Goal: Information Seeking & Learning: Check status

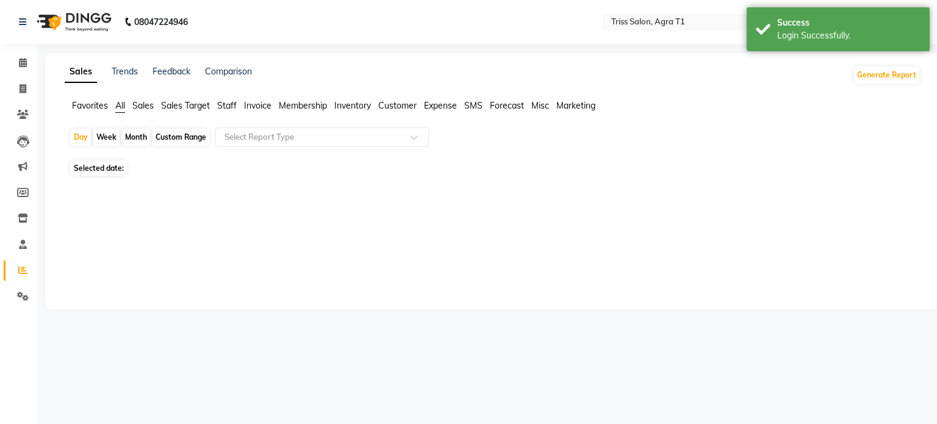
select select "en"
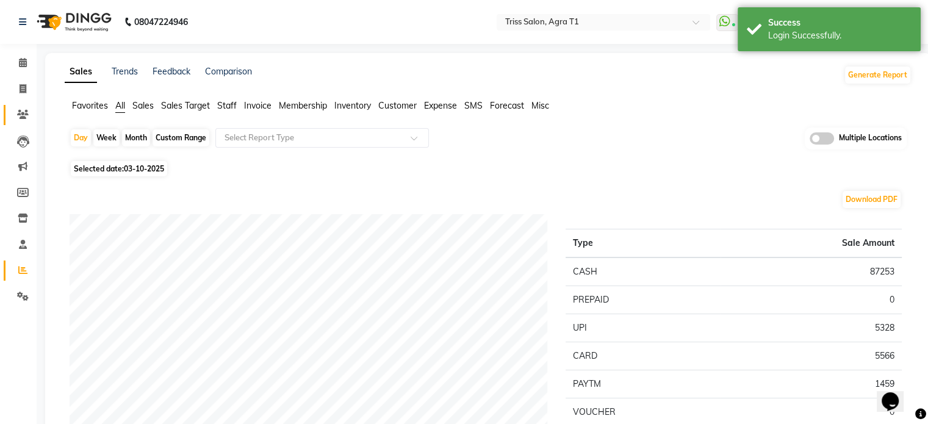
click at [13, 123] on link "Clients" at bounding box center [18, 115] width 29 height 20
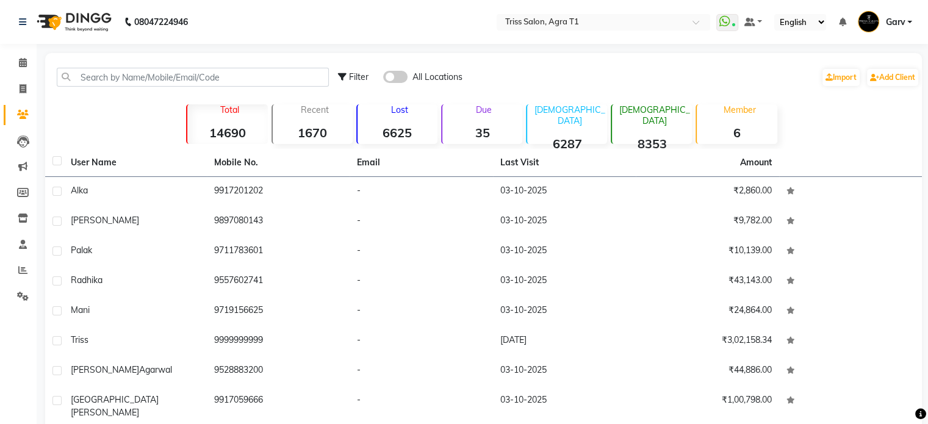
click at [354, 74] on span "Filter" at bounding box center [359, 76] width 20 height 11
select select "1000000"
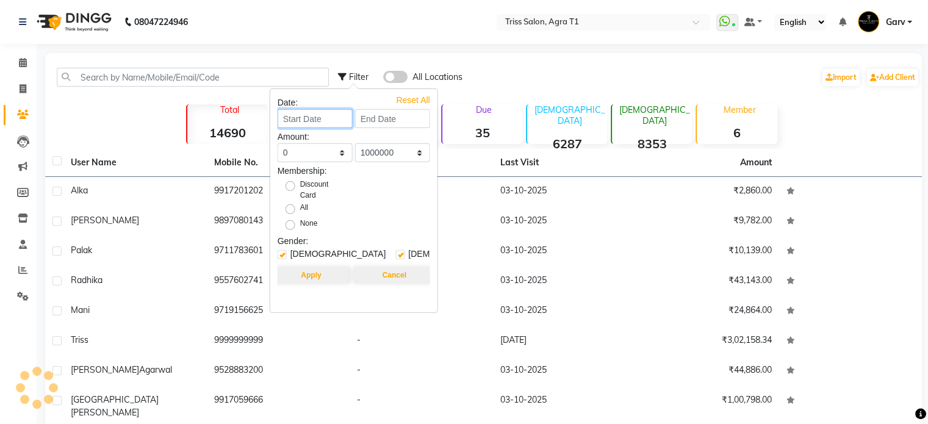
click at [314, 114] on input at bounding box center [315, 118] width 75 height 19
select select "10"
select select "2025"
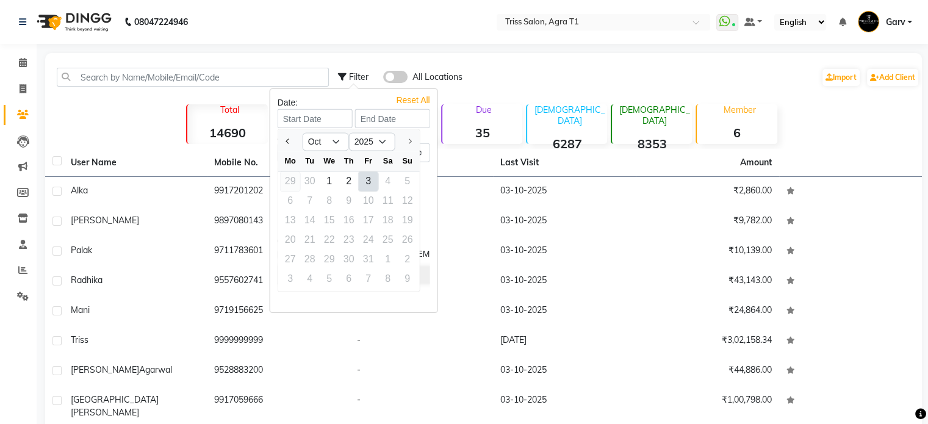
click at [290, 182] on div "29" at bounding box center [291, 181] width 20 height 20
type input "[DATE]"
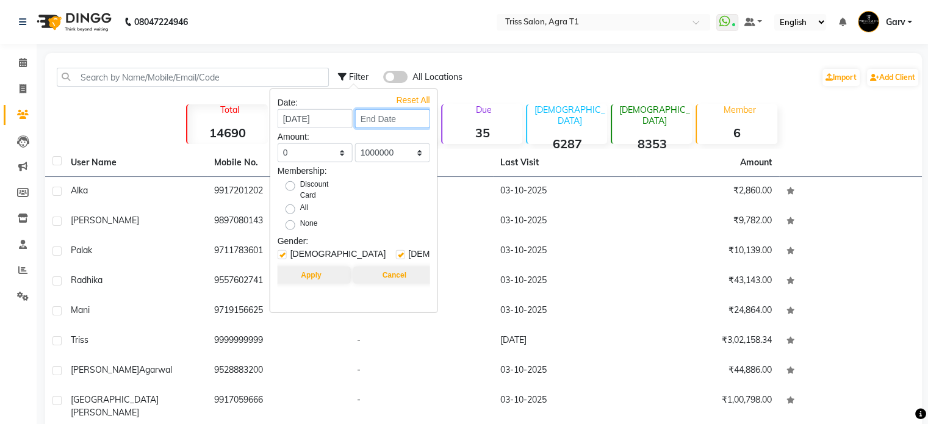
click at [403, 120] on input at bounding box center [392, 118] width 75 height 19
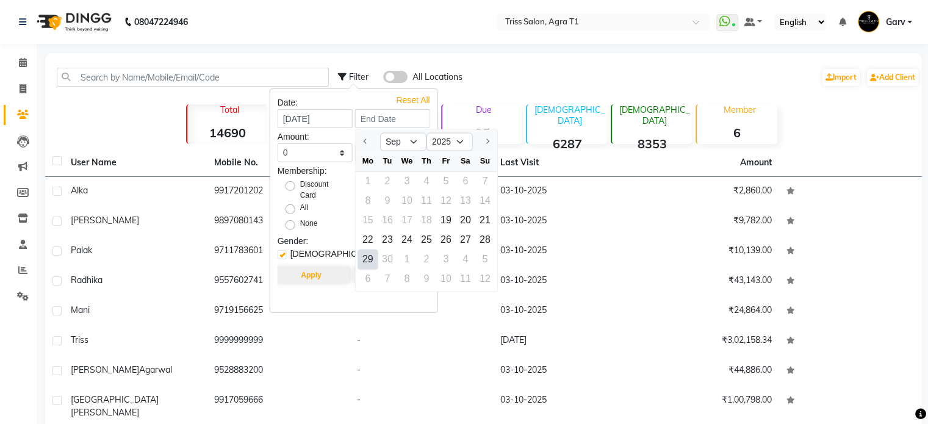
click at [367, 260] on div "29" at bounding box center [368, 260] width 20 height 20
type input "[DATE]"
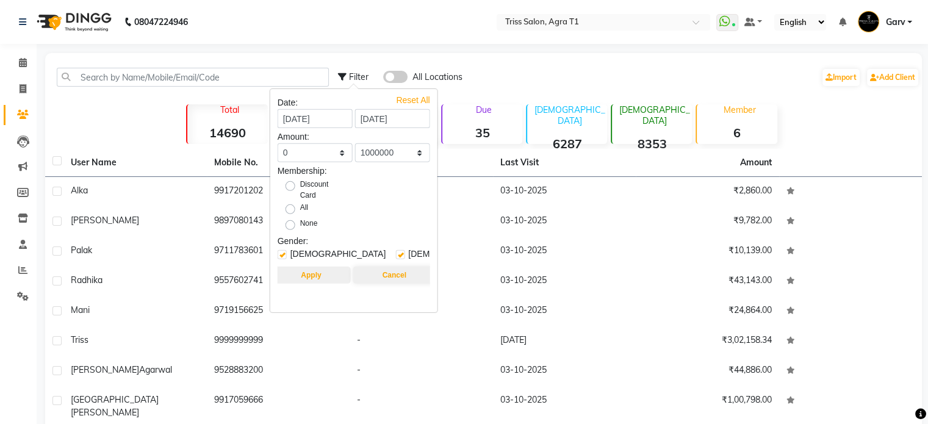
click at [305, 278] on button "Apply" at bounding box center [310, 275] width 79 height 17
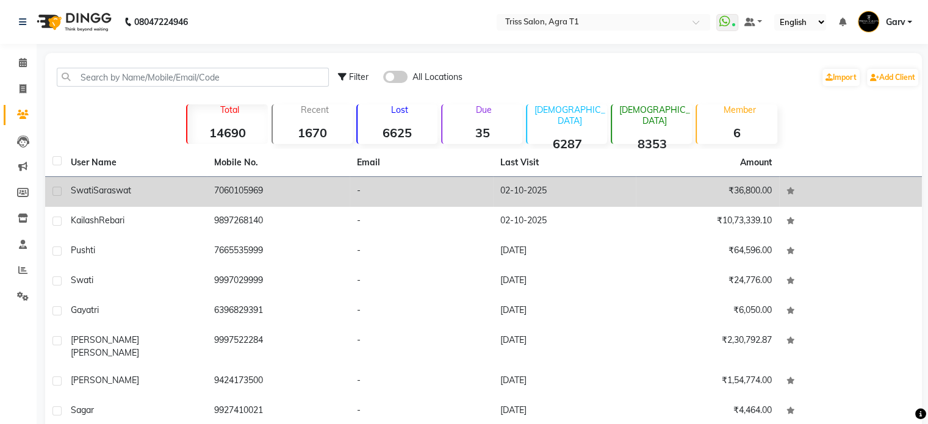
click at [251, 195] on td "7060105969" at bounding box center [278, 192] width 143 height 30
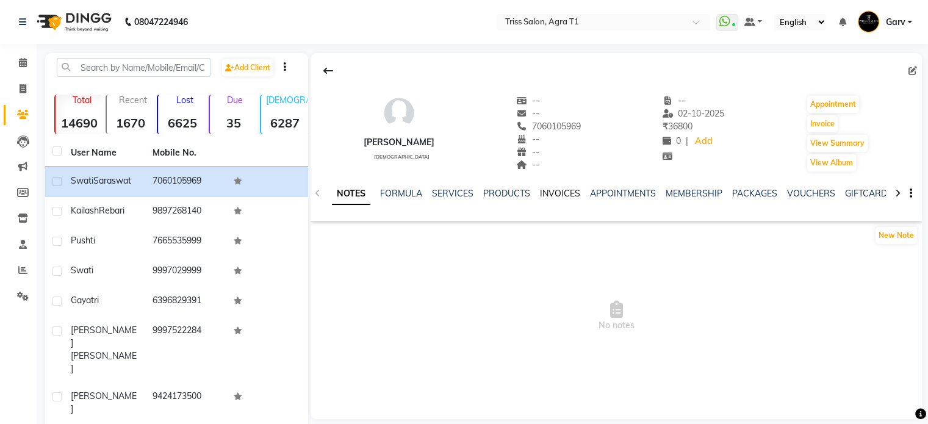
click at [566, 193] on link "INVOICES" at bounding box center [560, 193] width 40 height 11
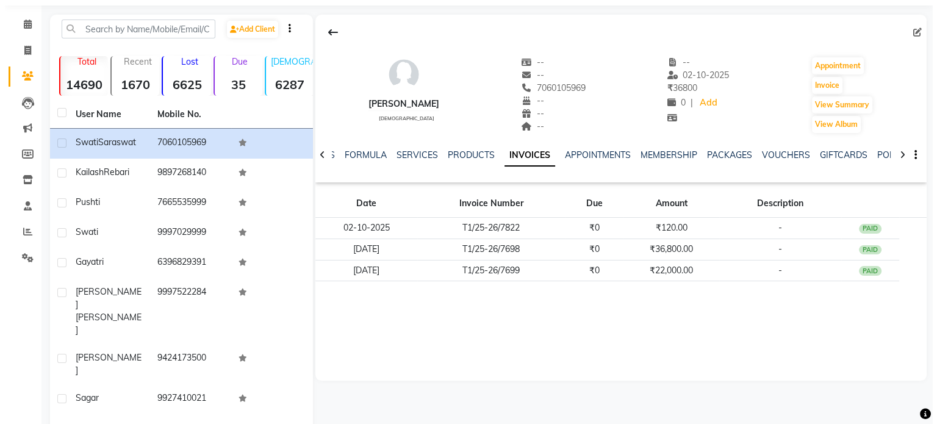
scroll to position [39, 0]
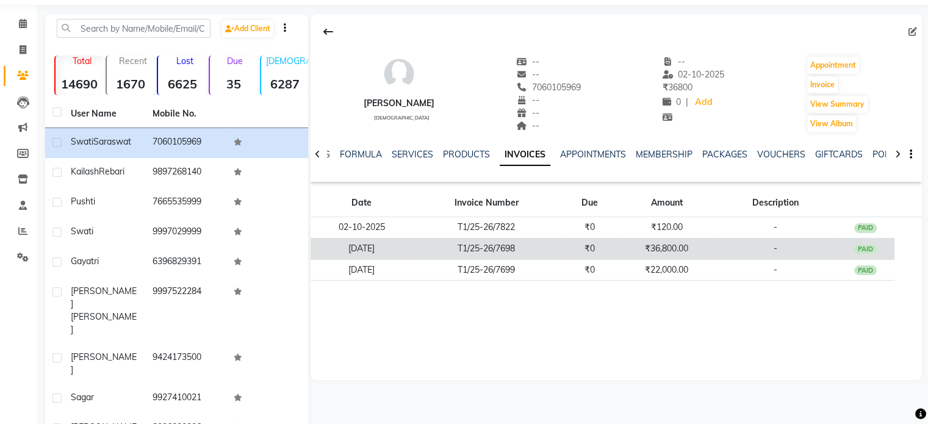
click at [506, 238] on td "T1/25-26/7698" at bounding box center [486, 248] width 148 height 21
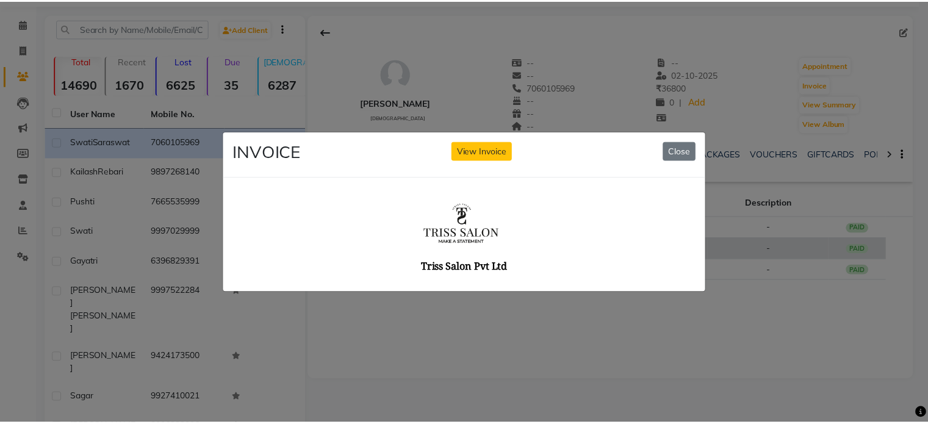
scroll to position [0, 0]
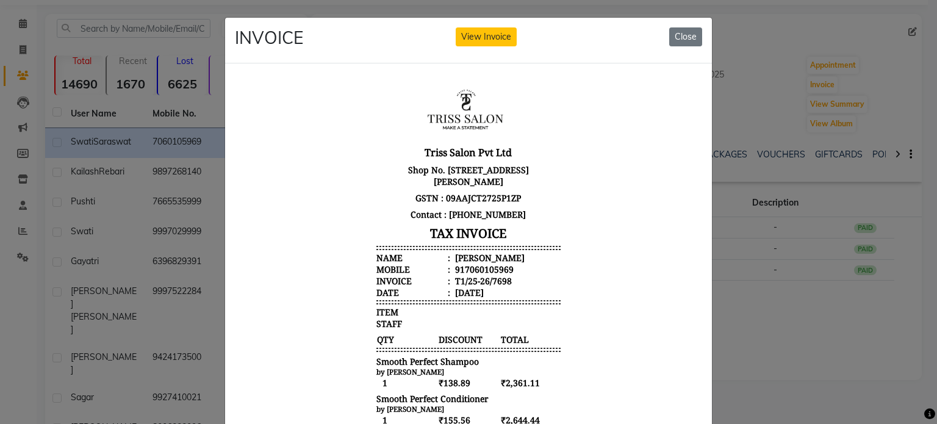
click at [475, 257] on div "[PERSON_NAME]" at bounding box center [489, 257] width 72 height 12
copy ul "[PERSON_NAME]"
click at [480, 272] on div "917060105969" at bounding box center [483, 269] width 61 height 12
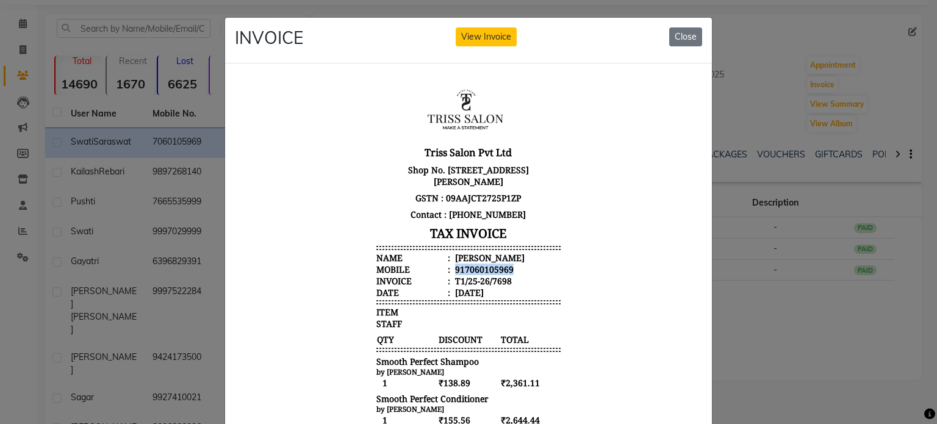
click at [480, 272] on div "917060105969" at bounding box center [483, 269] width 61 height 12
click at [473, 261] on div "[PERSON_NAME]" at bounding box center [489, 257] width 72 height 12
copy ul "[PERSON_NAME]"
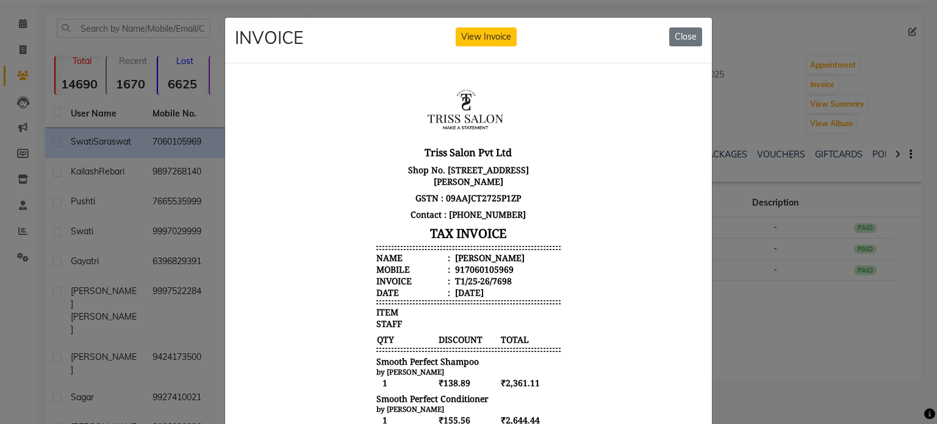
click at [474, 265] on div "917060105969" at bounding box center [483, 269] width 61 height 12
copy div "917060105969"
click at [151, 160] on ngb-modal-window "INVOICE View Invoice Close" at bounding box center [468, 212] width 937 height 424
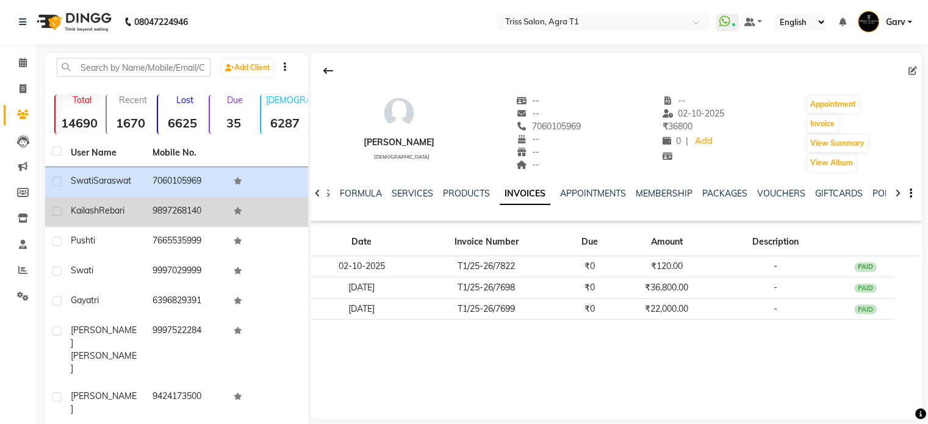
click at [142, 214] on td "[PERSON_NAME]" at bounding box center [104, 212] width 82 height 30
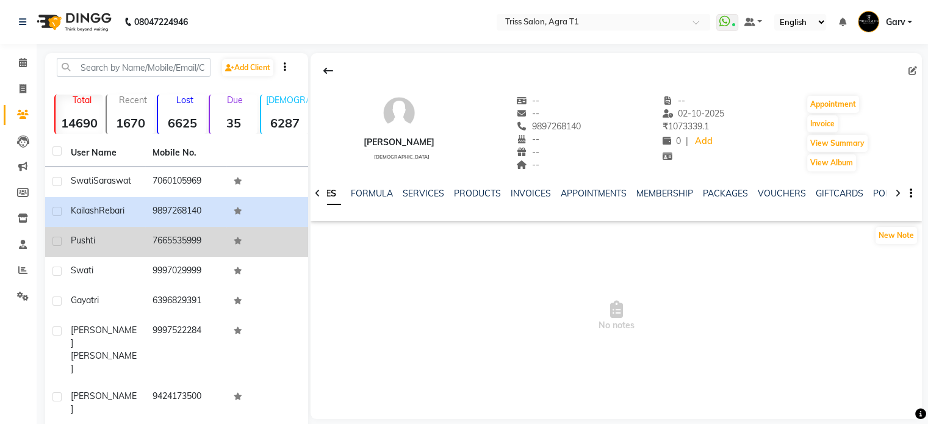
click at [147, 242] on td "7665535999" at bounding box center [186, 242] width 82 height 30
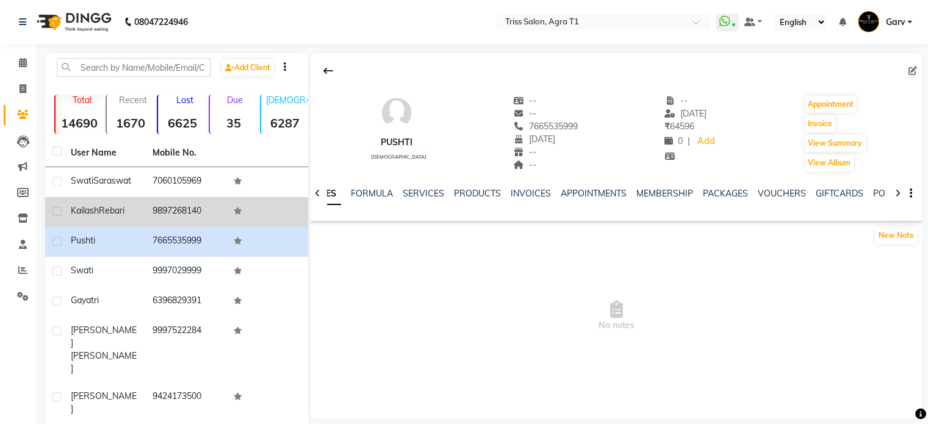
click at [162, 220] on td "9897268140" at bounding box center [186, 212] width 82 height 30
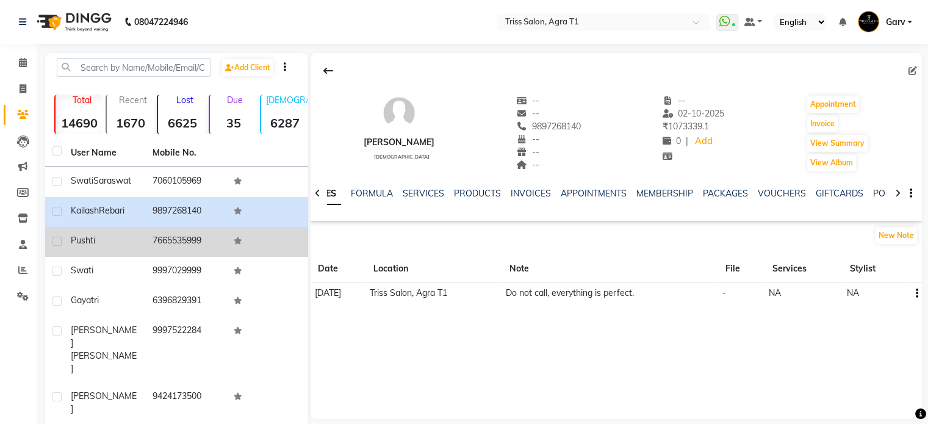
click at [173, 235] on td "7665535999" at bounding box center [186, 242] width 82 height 30
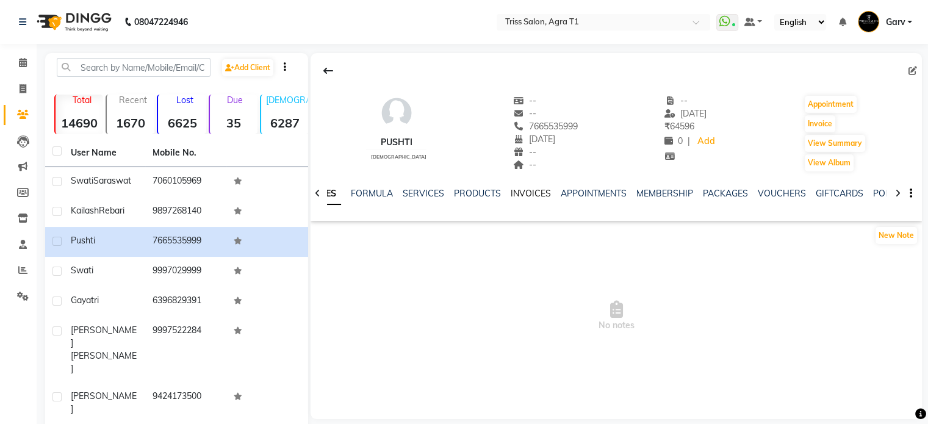
click at [520, 194] on link "INVOICES" at bounding box center [531, 193] width 40 height 11
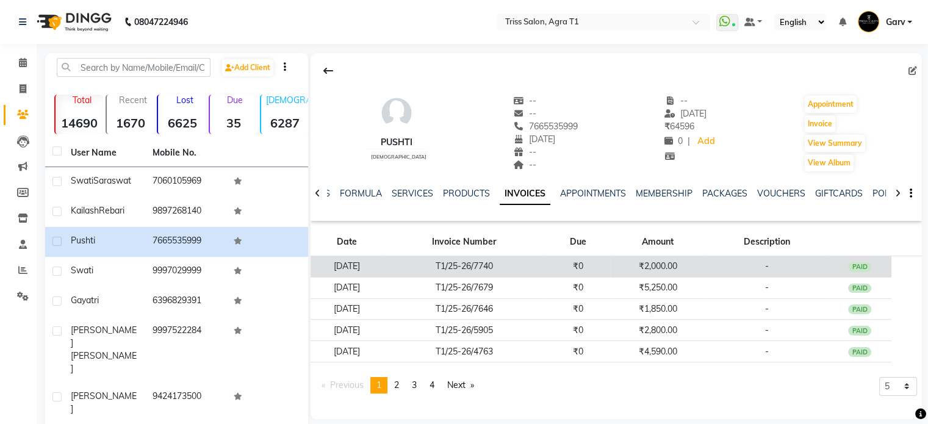
click at [437, 270] on td "T1/25-26/7740" at bounding box center [463, 266] width 163 height 21
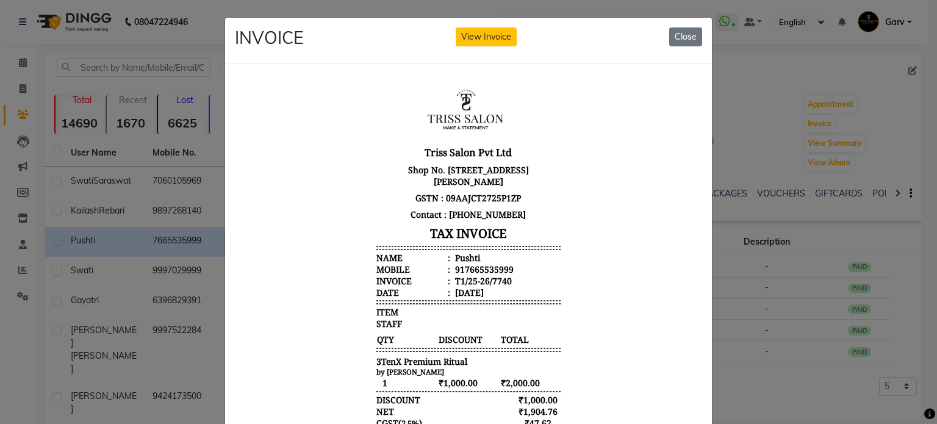
click at [464, 257] on div "Pushti" at bounding box center [466, 257] width 27 height 12
copy div "Pushti"
click at [465, 265] on div "917665535999" at bounding box center [483, 269] width 61 height 12
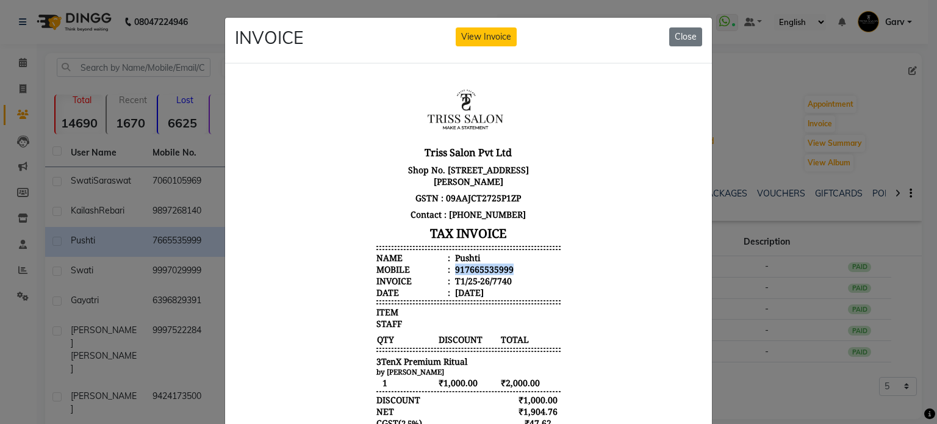
copy div "917665535999"
click at [59, 118] on ngb-modal-window "INVOICE View Invoice Close" at bounding box center [468, 212] width 937 height 424
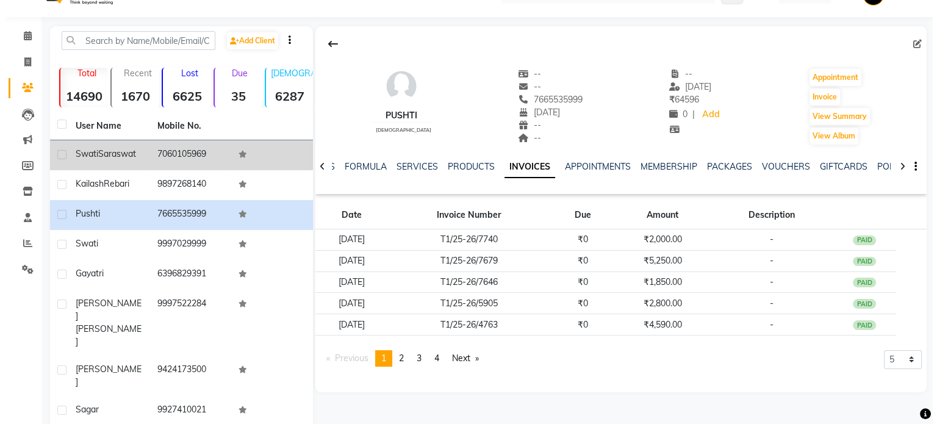
scroll to position [27, 0]
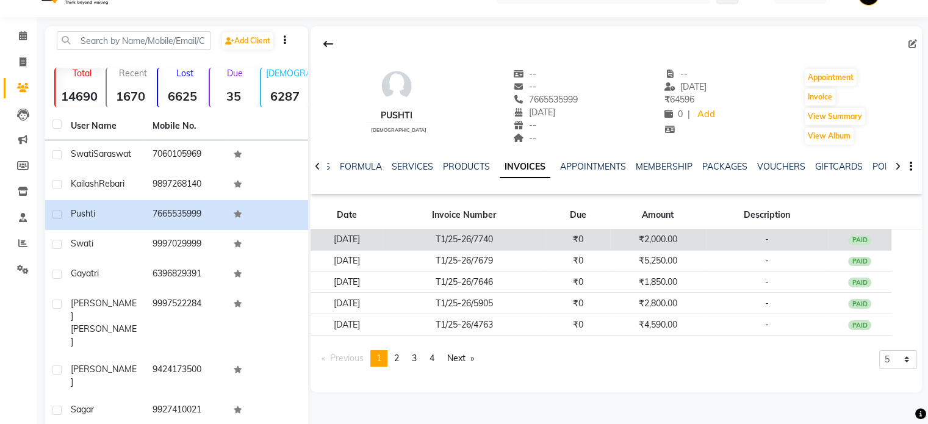
click at [442, 234] on td "T1/25-26/7740" at bounding box center [463, 239] width 163 height 21
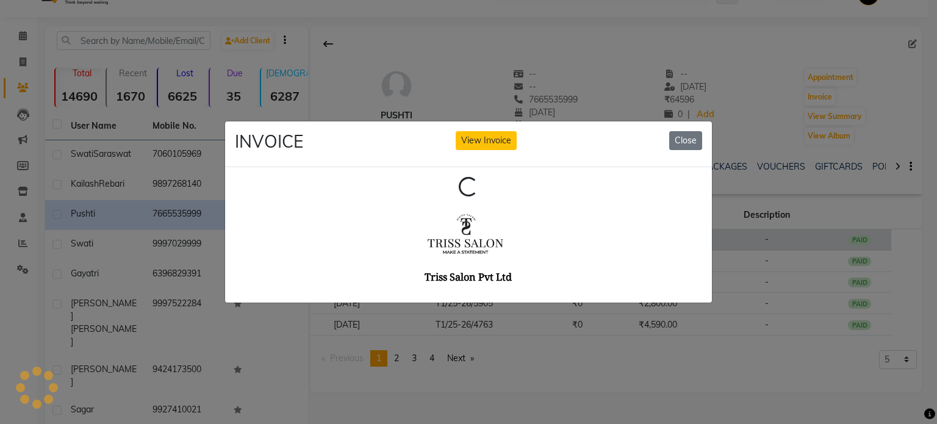
scroll to position [0, 0]
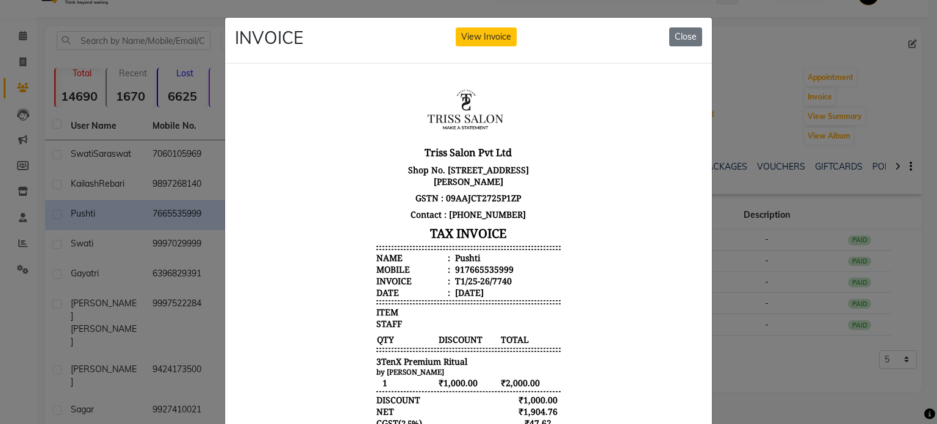
click at [457, 257] on div "Pushti" at bounding box center [466, 257] width 27 height 12
copy div "Pushti"
click at [462, 267] on div "917665535999" at bounding box center [483, 269] width 61 height 12
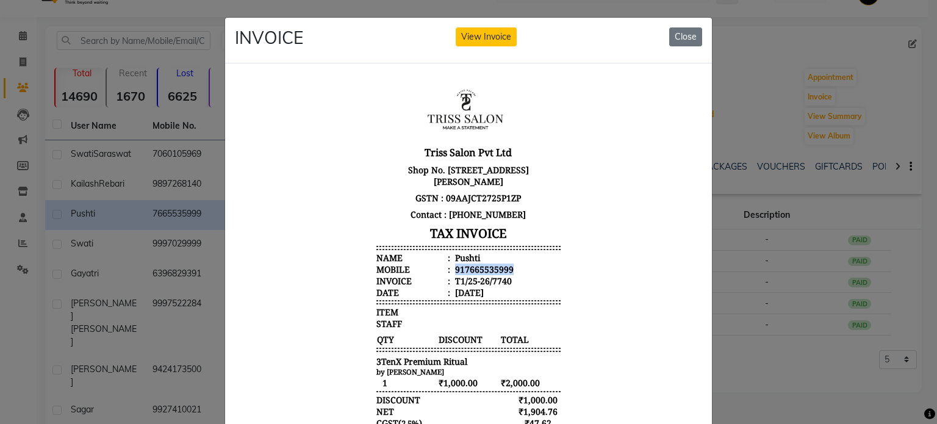
copy div "917665535999"
click at [117, 171] on ngb-modal-window "INVOICE View Invoice Close" at bounding box center [468, 212] width 937 height 424
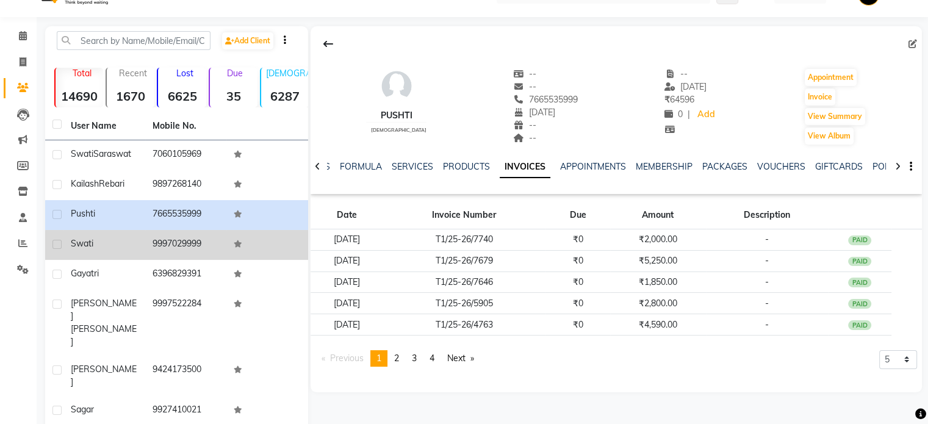
click at [119, 237] on div "Swati" at bounding box center [104, 243] width 67 height 13
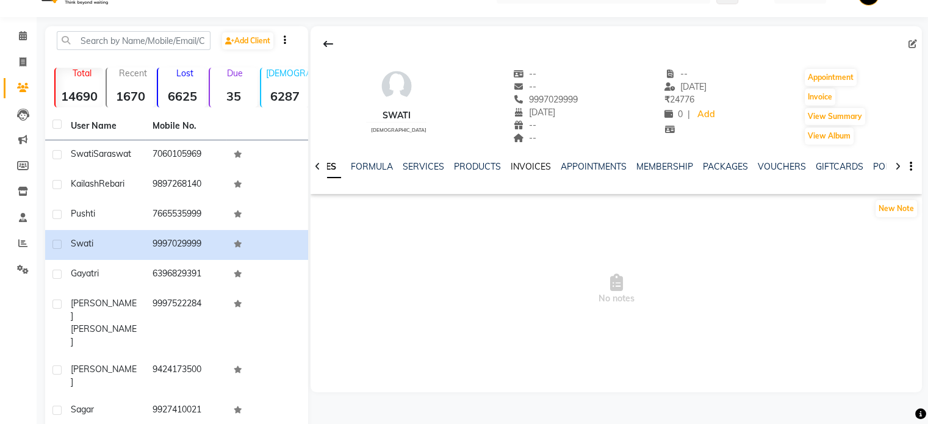
click at [525, 169] on link "INVOICES" at bounding box center [531, 166] width 40 height 11
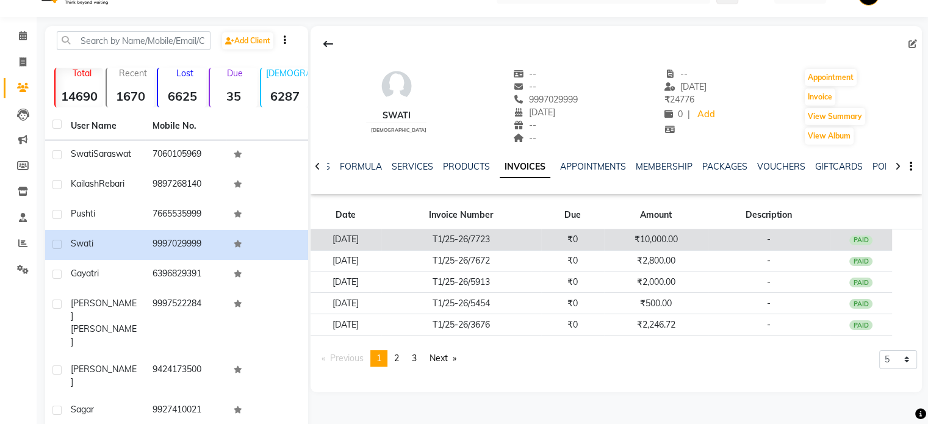
click at [569, 238] on td "₹0" at bounding box center [572, 239] width 63 height 21
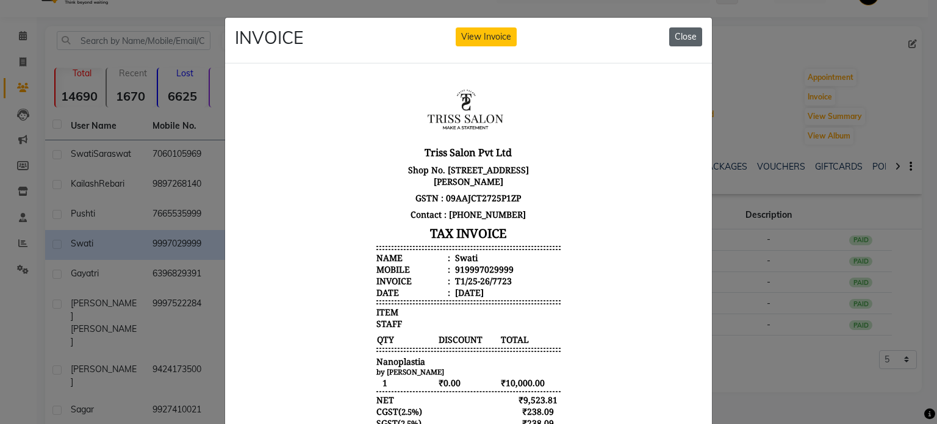
click at [683, 38] on button "Close" at bounding box center [685, 36] width 33 height 19
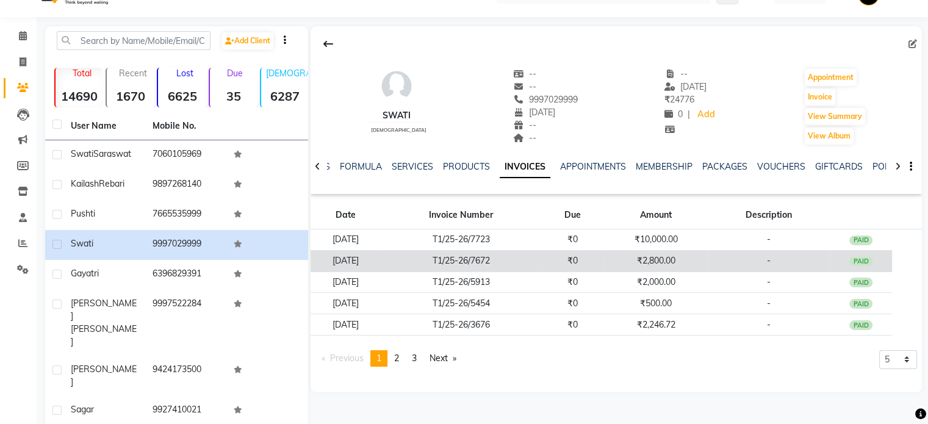
click at [672, 257] on td "₹2,800.00" at bounding box center [656, 260] width 104 height 21
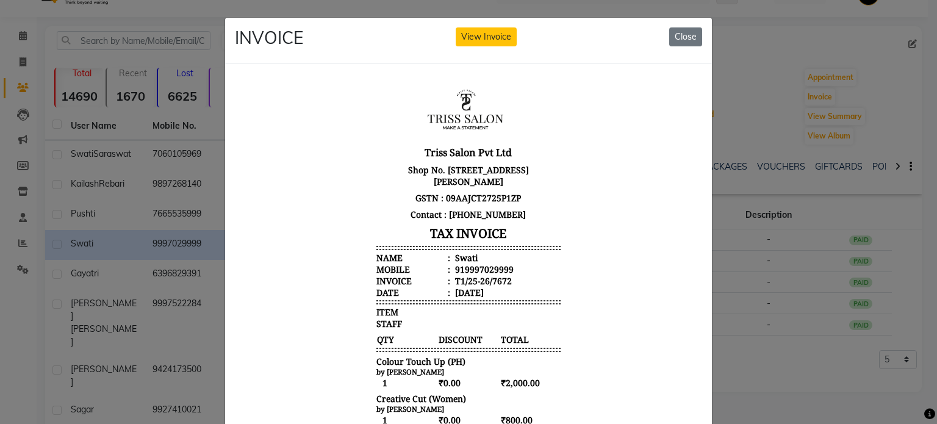
click at [453, 256] on div "Swati" at bounding box center [465, 257] width 25 height 12
copy div "Swati"
click at [458, 267] on div "919997029999" at bounding box center [483, 269] width 61 height 12
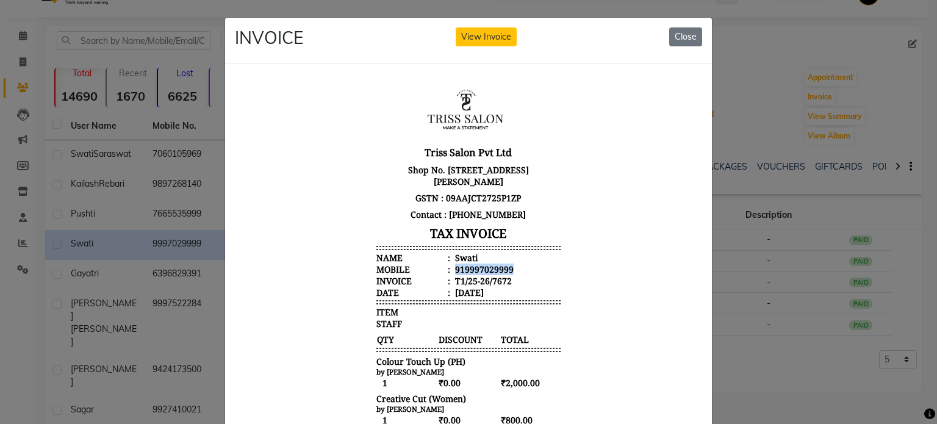
copy div "919997029999"
click at [133, 182] on ngb-modal-window "INVOICE View Invoice Close" at bounding box center [468, 212] width 937 height 424
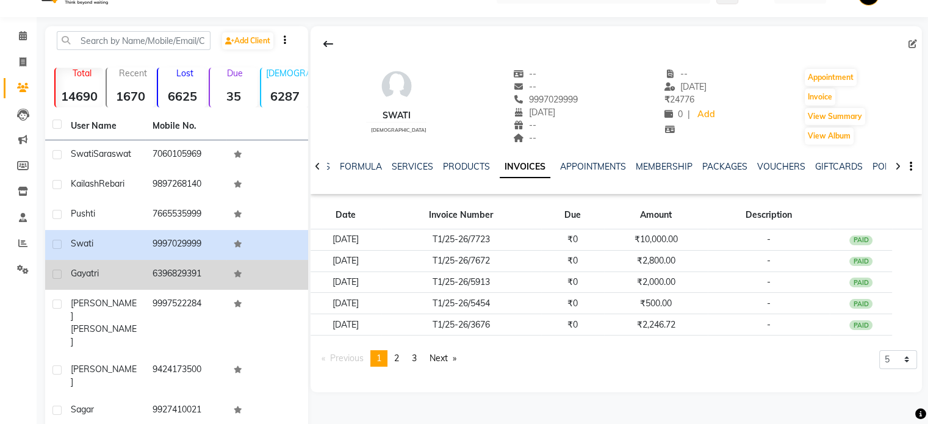
click at [146, 281] on td "6396829391" at bounding box center [186, 275] width 82 height 30
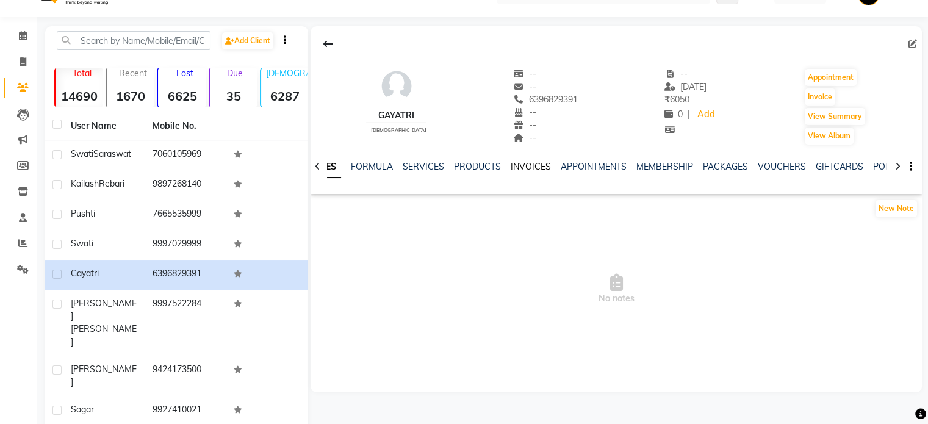
click at [527, 167] on link "INVOICES" at bounding box center [531, 166] width 40 height 11
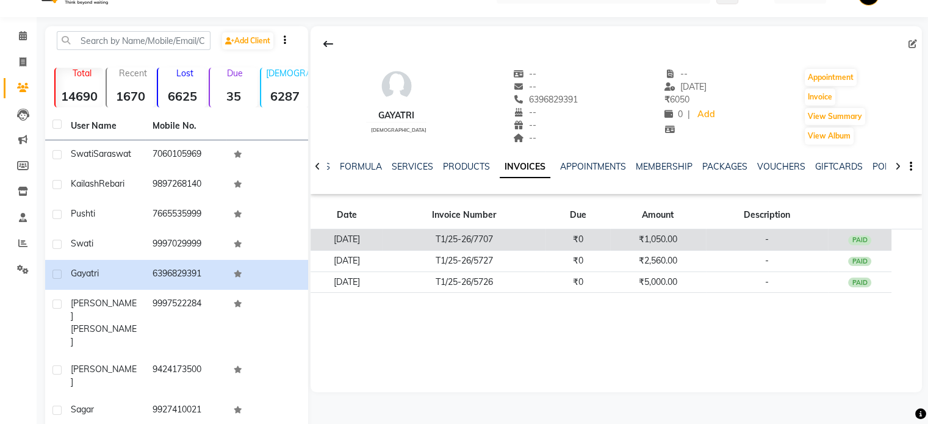
click at [545, 236] on td "T1/25-26/7707" at bounding box center [463, 239] width 163 height 21
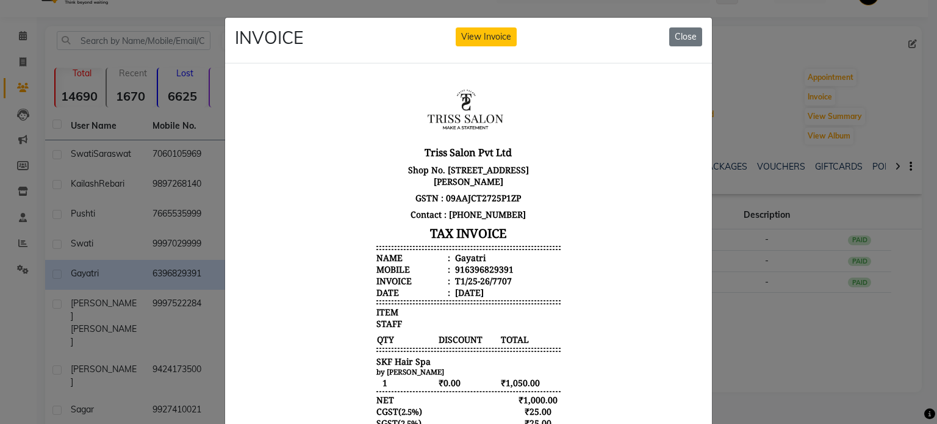
click at [458, 256] on div "Gayatri" at bounding box center [469, 257] width 33 height 12
copy div "Gayatri"
click at [465, 267] on div "916396829391" at bounding box center [483, 269] width 61 height 12
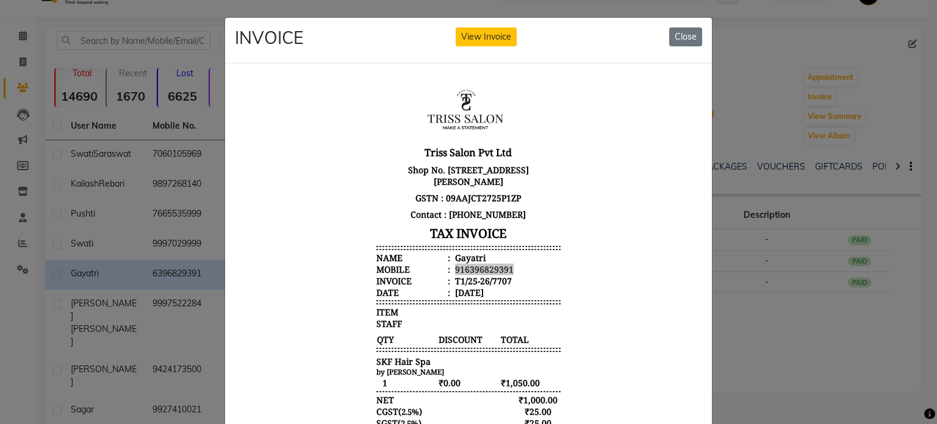
click at [763, 184] on ngb-modal-window "INVOICE View Invoice Close" at bounding box center [468, 212] width 937 height 424
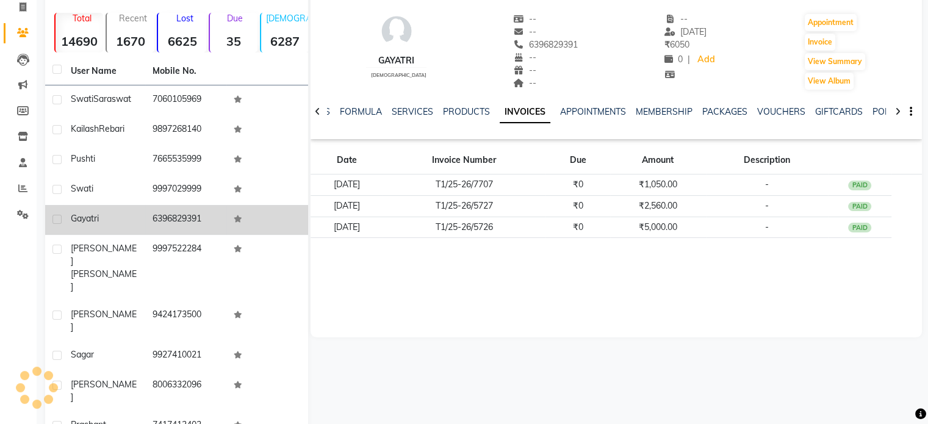
scroll to position [82, 0]
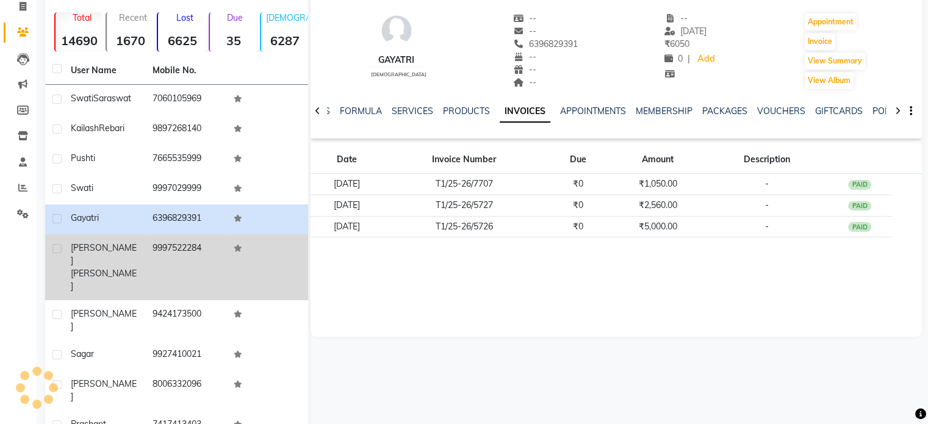
click at [142, 253] on td "[PERSON_NAME]" at bounding box center [104, 267] width 82 height 66
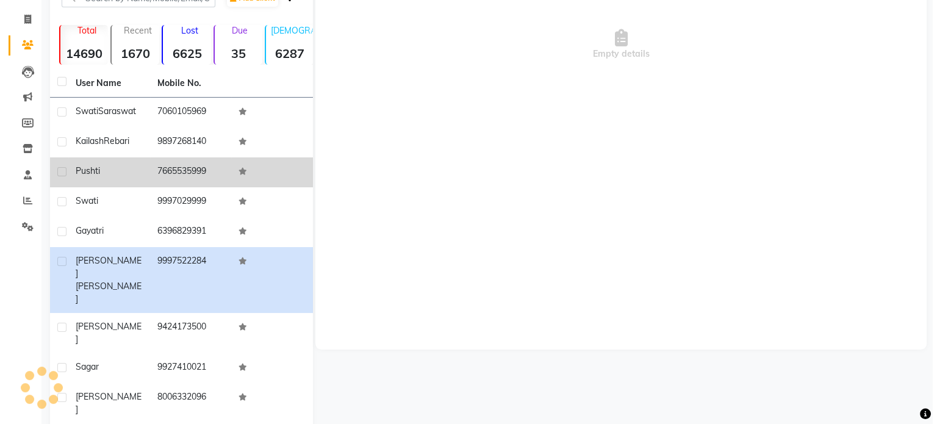
scroll to position [71, 0]
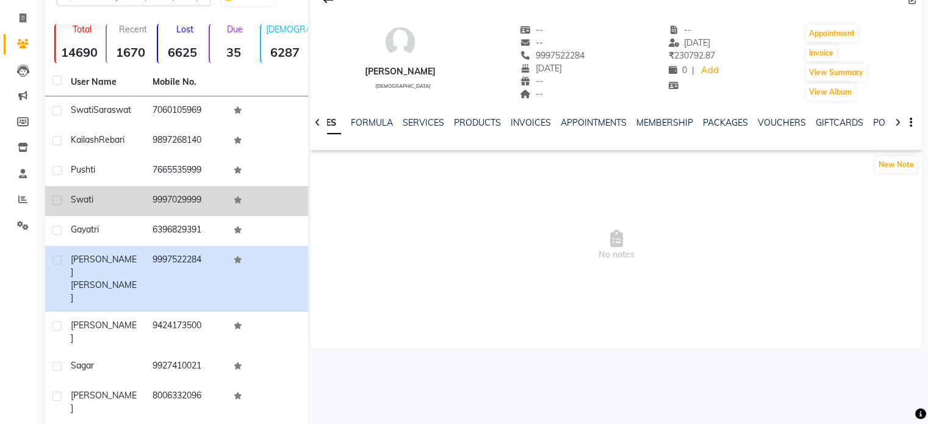
click at [144, 214] on td "Swati" at bounding box center [104, 201] width 82 height 30
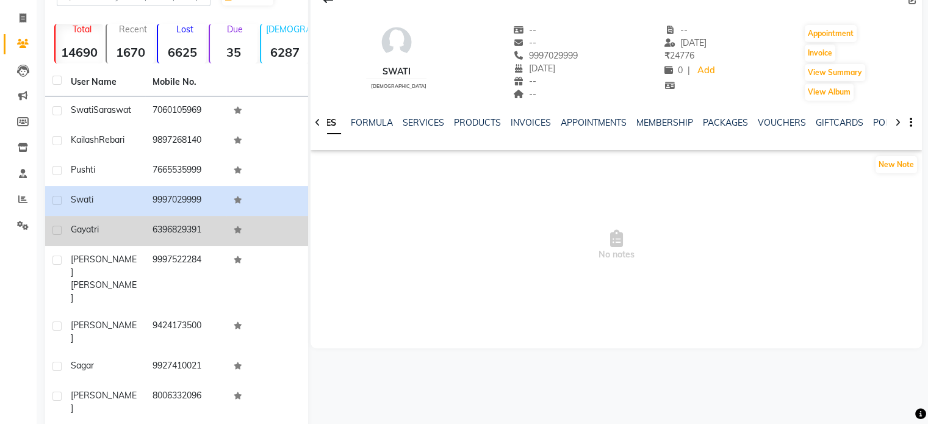
click at [154, 229] on td "6396829391" at bounding box center [186, 231] width 82 height 30
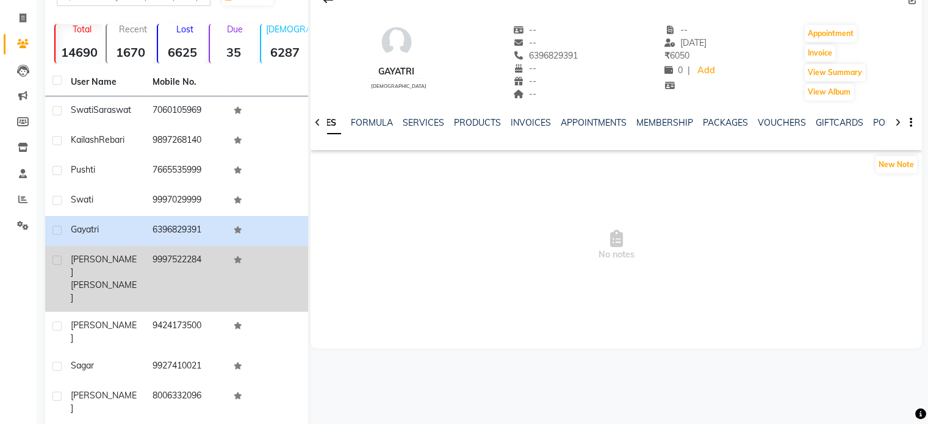
click at [178, 257] on td "9997522284" at bounding box center [186, 279] width 82 height 66
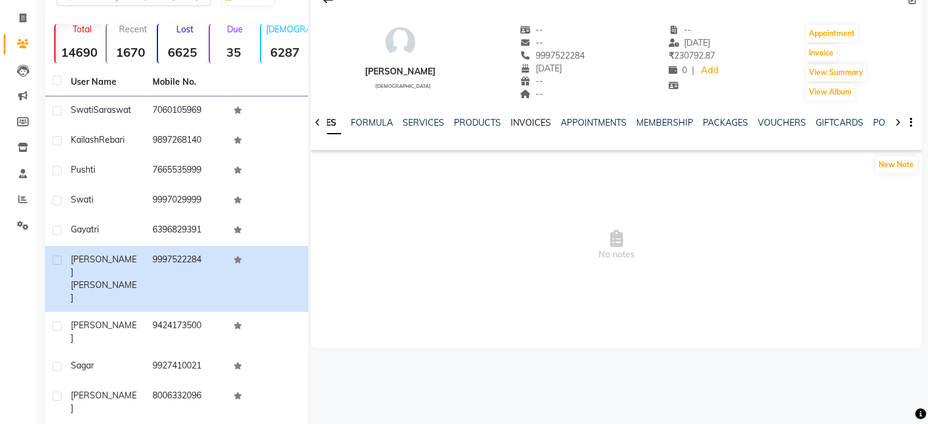
click at [532, 124] on link "INVOICES" at bounding box center [531, 122] width 40 height 11
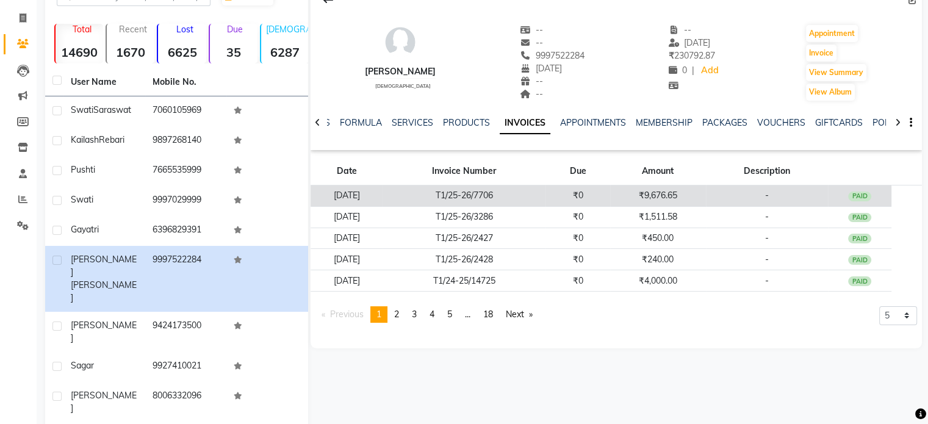
click at [545, 193] on td "T1/25-26/7706" at bounding box center [463, 195] width 163 height 21
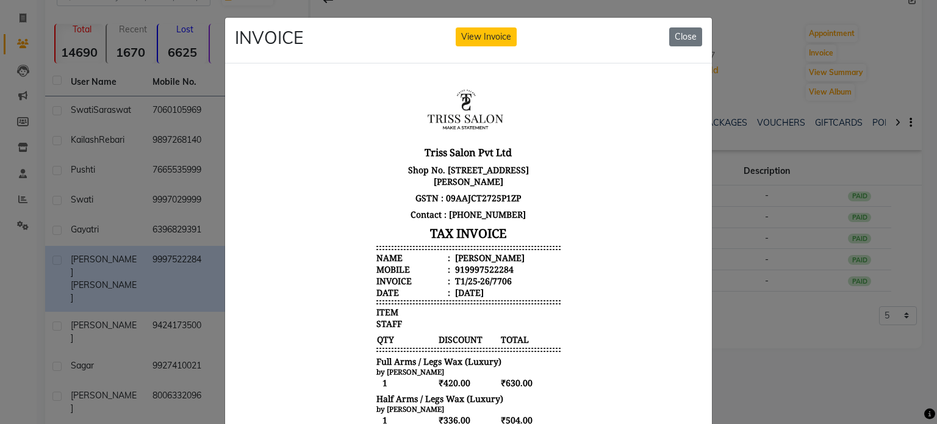
click at [469, 260] on div "[PERSON_NAME]" at bounding box center [489, 257] width 72 height 12
click at [473, 270] on div "919997522284" at bounding box center [483, 269] width 61 height 12
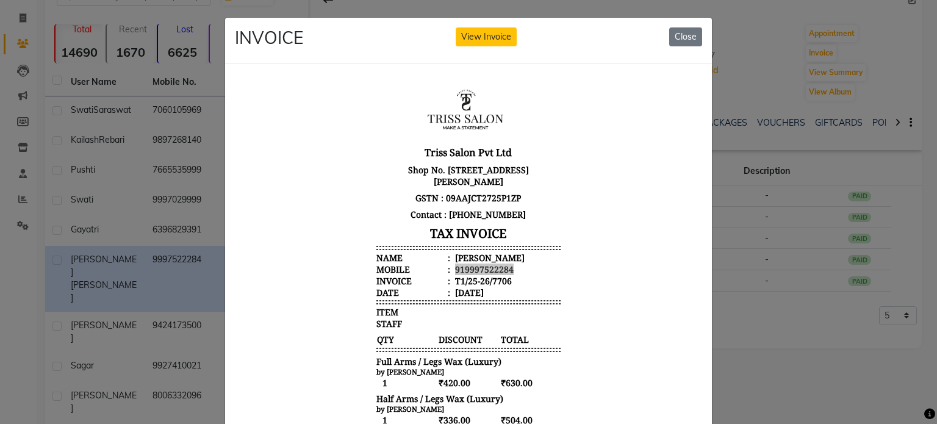
click at [172, 137] on ngb-modal-window "INVOICE View Invoice Close" at bounding box center [468, 212] width 937 height 424
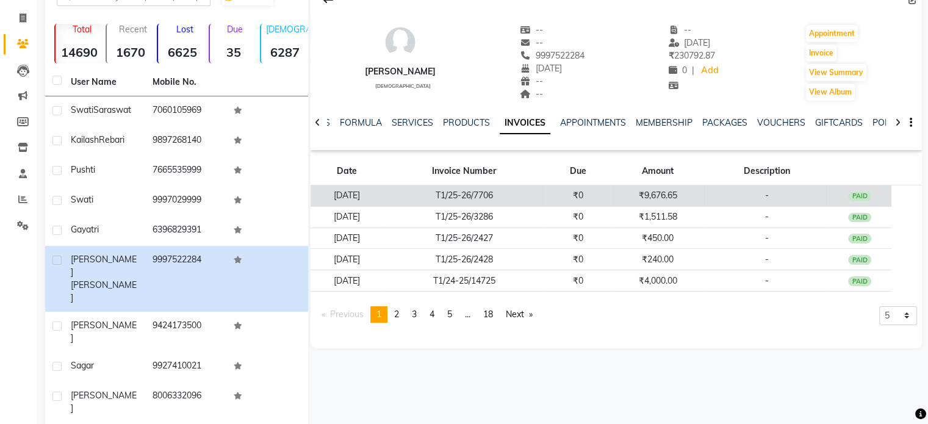
click at [466, 190] on td "T1/25-26/7706" at bounding box center [463, 195] width 163 height 21
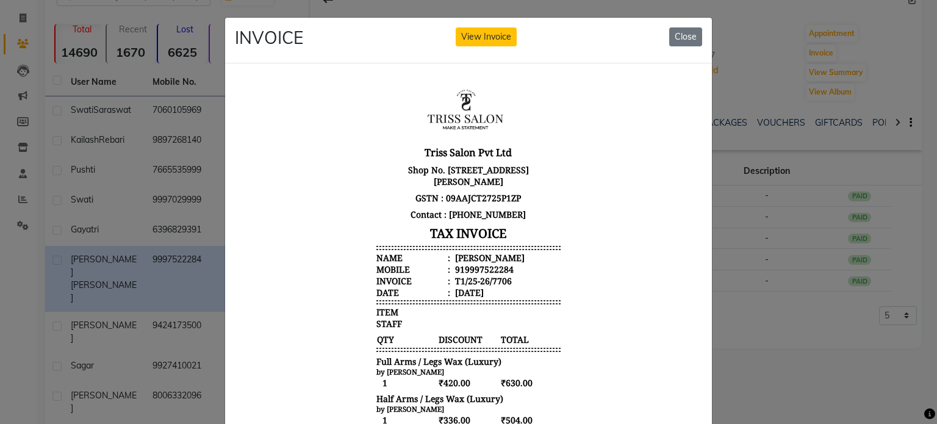
click at [472, 254] on div "[PERSON_NAME]" at bounding box center [489, 257] width 72 height 12
click at [473, 268] on div "919997522284" at bounding box center [483, 269] width 61 height 12
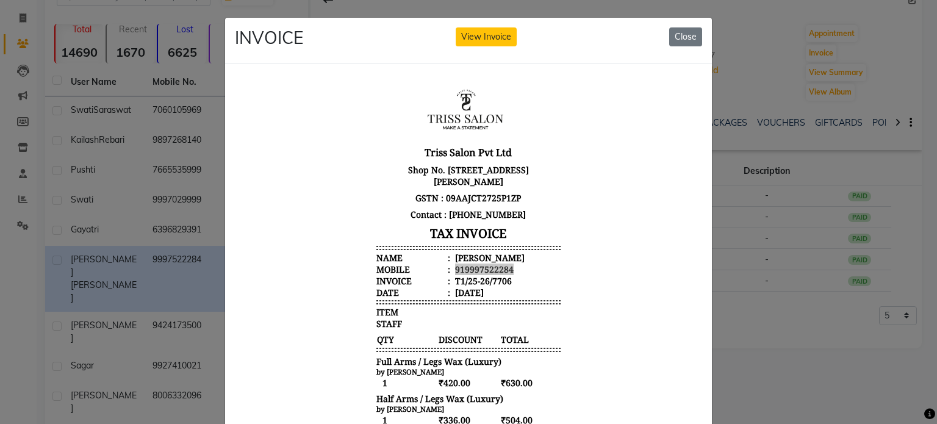
click at [190, 185] on ngb-modal-window "INVOICE View Invoice Close" at bounding box center [468, 212] width 937 height 424
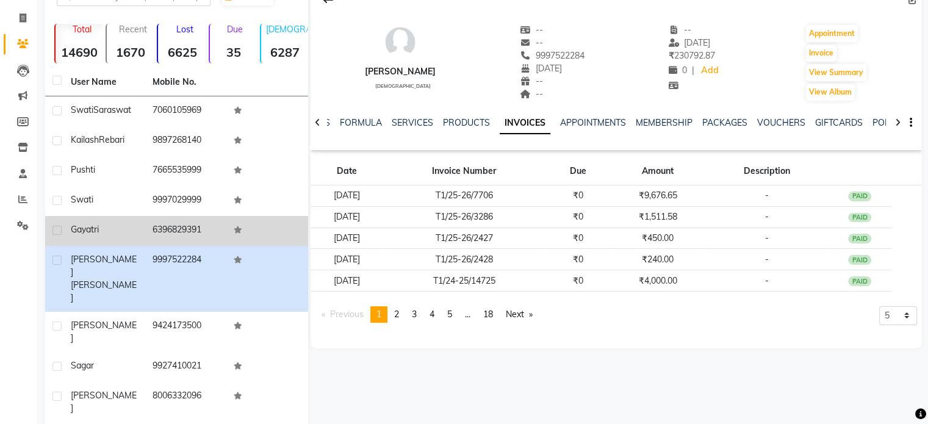
click at [109, 229] on div "Gayatri" at bounding box center [104, 229] width 67 height 13
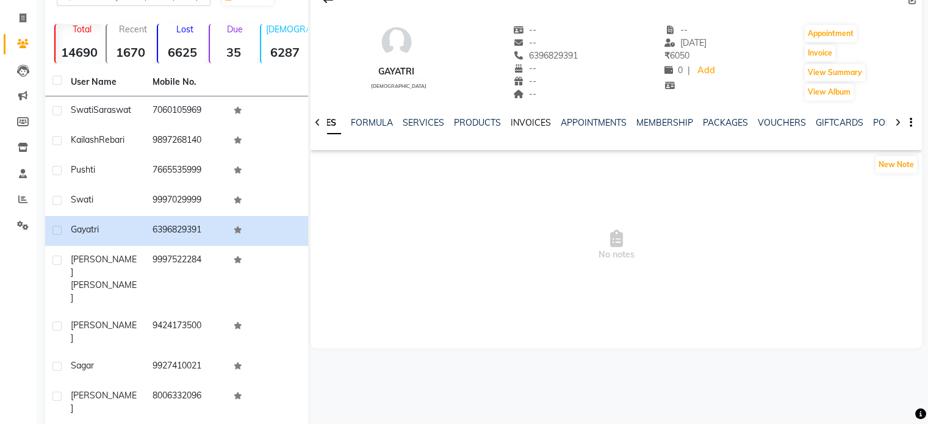
drag, startPoint x: 528, startPoint y: 116, endPoint x: 525, endPoint y: 123, distance: 8.2
click at [525, 123] on div "INVOICES" at bounding box center [531, 123] width 40 height 13
click at [525, 123] on link "INVOICES" at bounding box center [531, 122] width 40 height 11
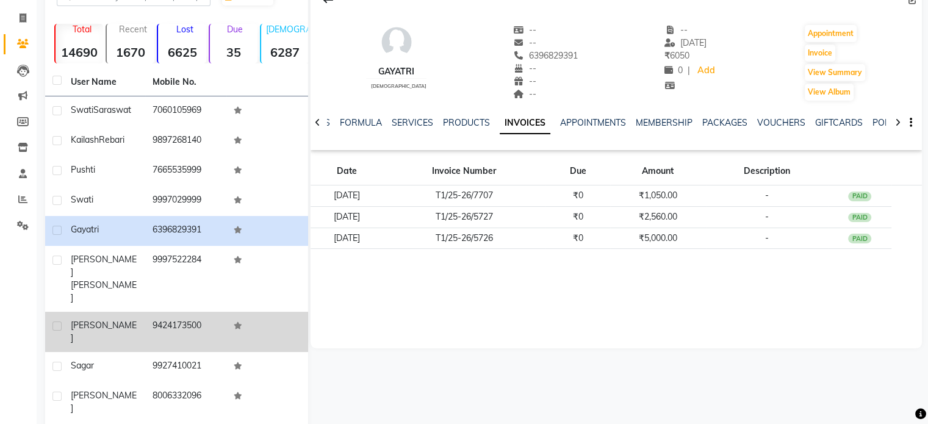
click at [206, 312] on td "9424173500" at bounding box center [186, 332] width 82 height 40
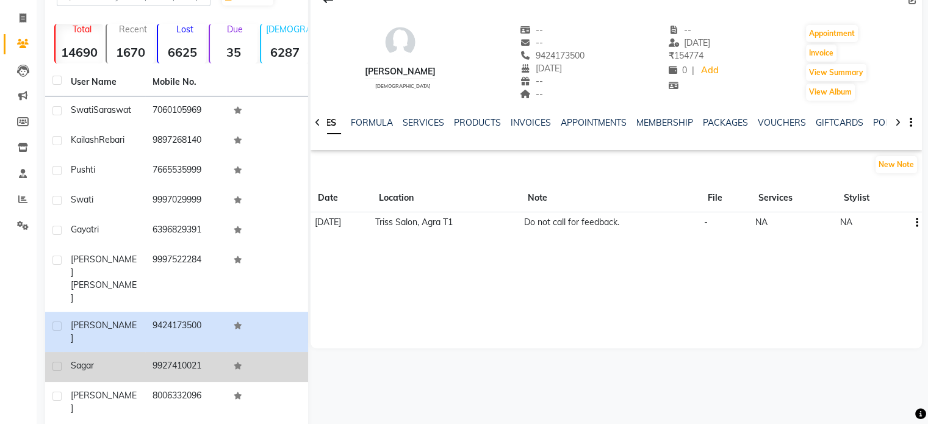
click at [156, 352] on td "9927410021" at bounding box center [186, 367] width 82 height 30
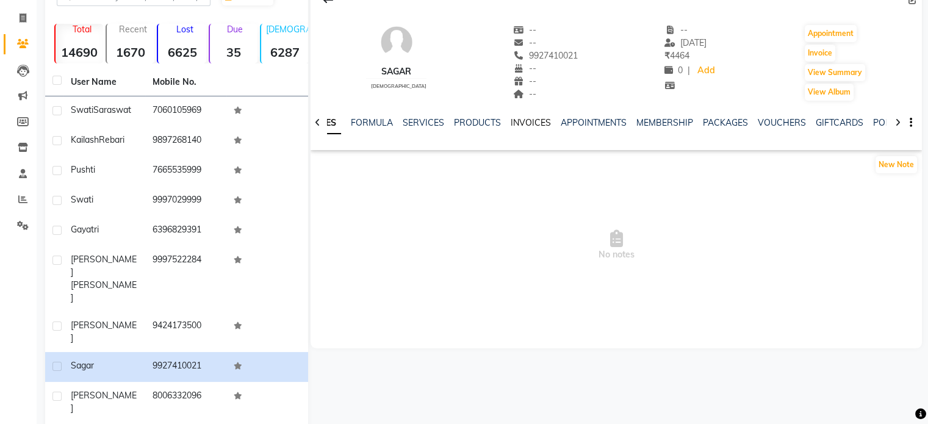
click at [536, 121] on link "INVOICES" at bounding box center [531, 122] width 40 height 11
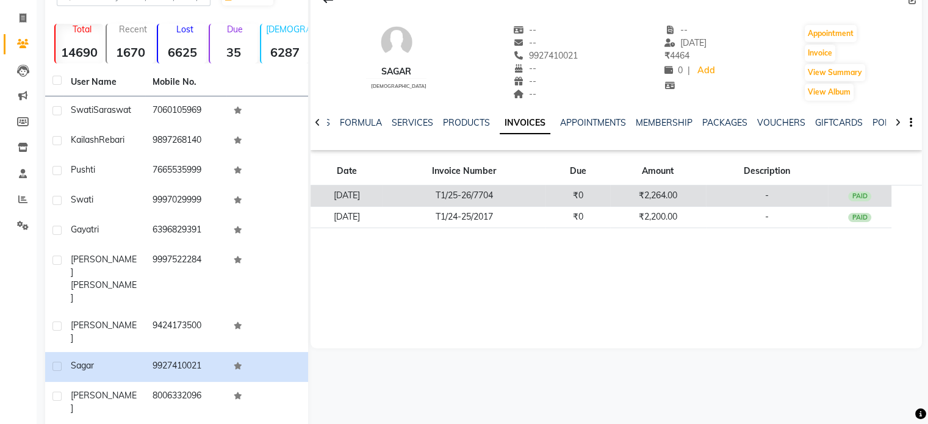
click at [431, 185] on td "T1/25-26/7704" at bounding box center [463, 195] width 163 height 21
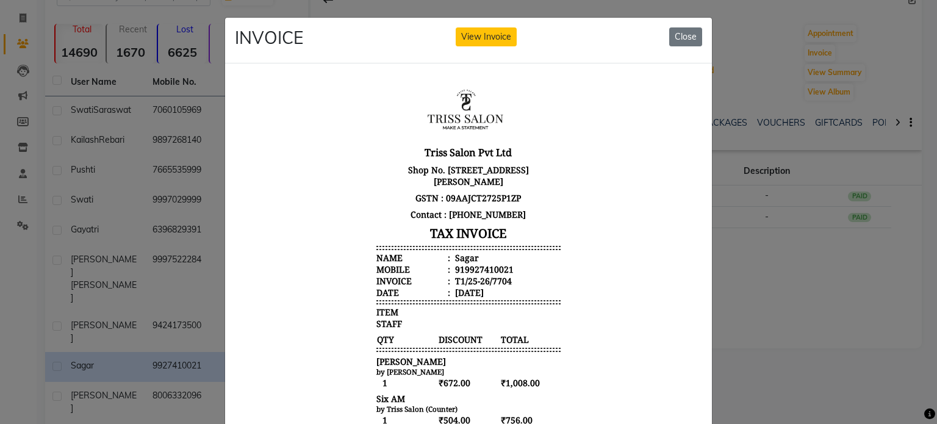
click at [458, 254] on div "Sagar" at bounding box center [466, 257] width 26 height 12
click at [464, 270] on div "919927410021" at bounding box center [483, 269] width 61 height 12
click at [150, 218] on ngb-modal-window "INVOICE View Invoice Close" at bounding box center [468, 212] width 937 height 424
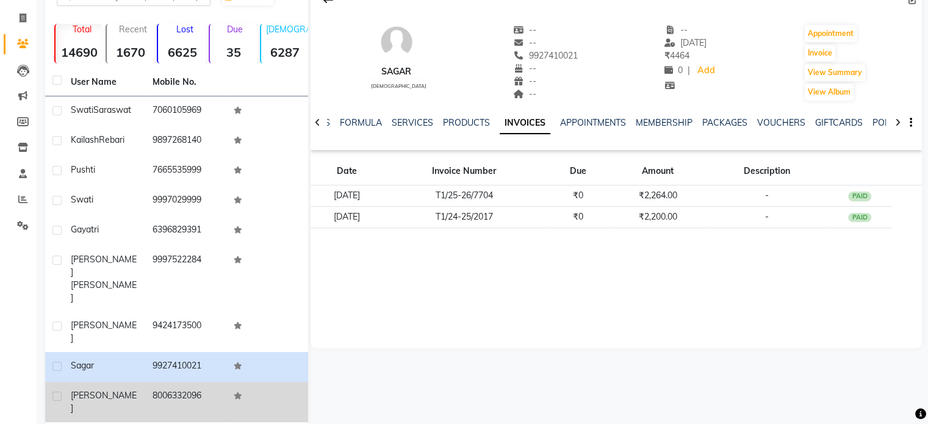
click at [144, 382] on td "[PERSON_NAME]" at bounding box center [104, 402] width 82 height 40
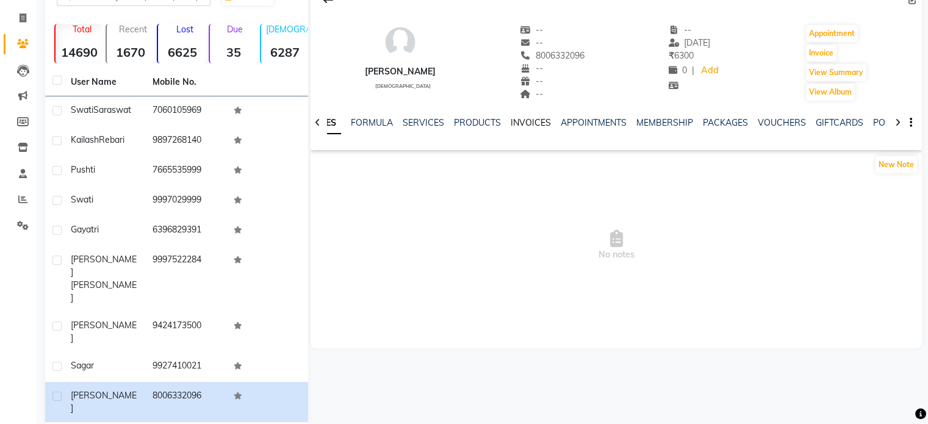
click at [520, 121] on link "INVOICES" at bounding box center [531, 122] width 40 height 11
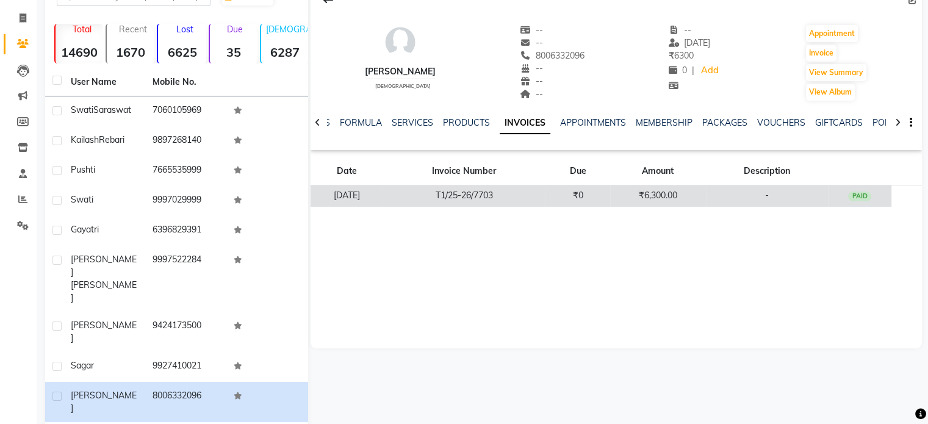
click at [545, 191] on td "T1/25-26/7703" at bounding box center [463, 195] width 163 height 21
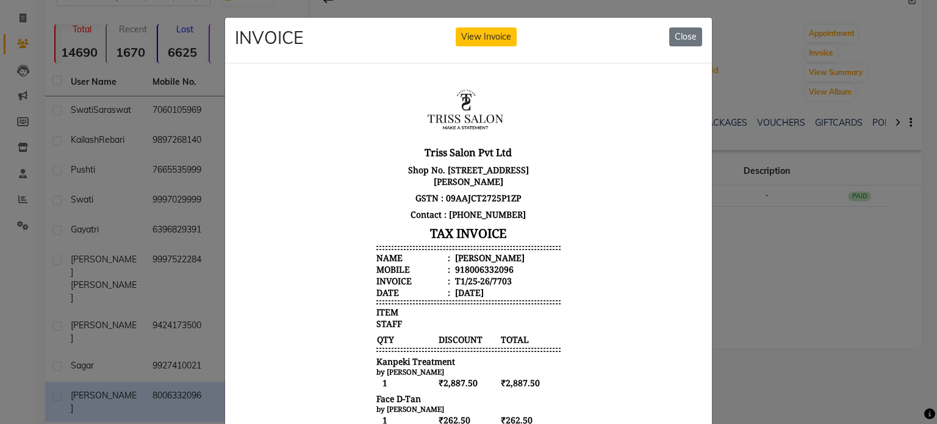
click at [462, 255] on div "[PERSON_NAME]" at bounding box center [489, 257] width 72 height 12
click at [467, 271] on div "918006332096" at bounding box center [483, 269] width 61 height 12
click at [143, 151] on ngb-modal-window "INVOICE View Invoice Close" at bounding box center [468, 212] width 937 height 424
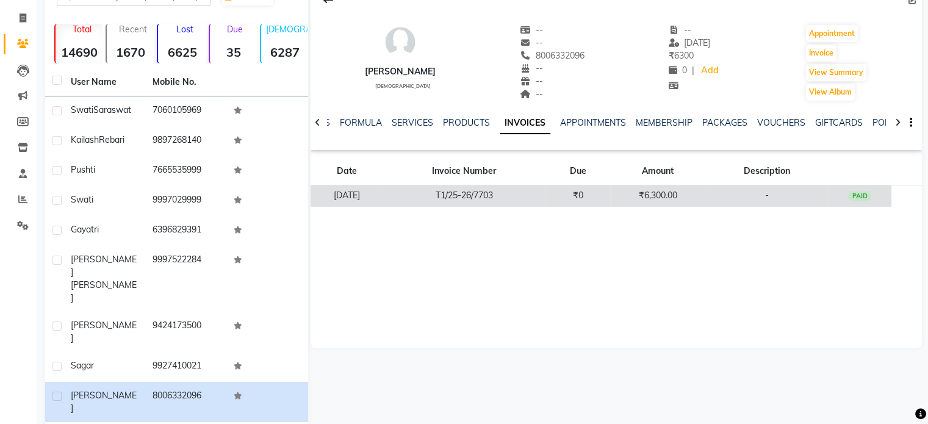
click at [382, 195] on td "[DATE]" at bounding box center [347, 195] width 72 height 21
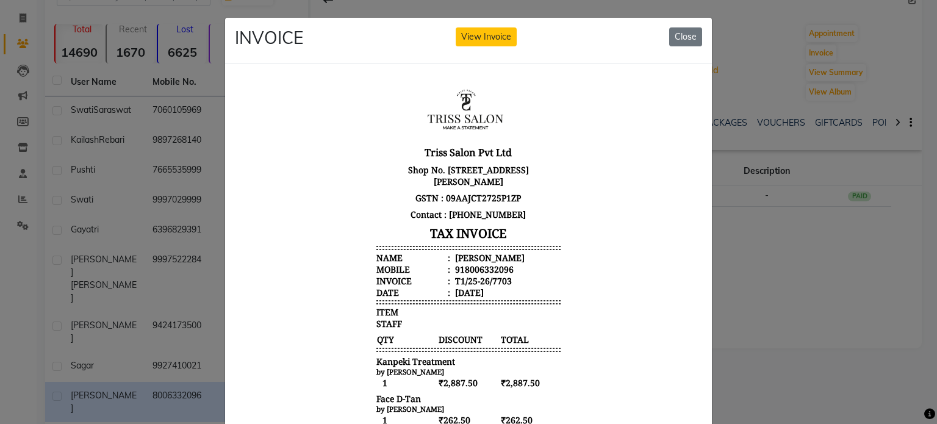
click at [456, 260] on div "[PERSON_NAME]" at bounding box center [489, 257] width 72 height 12
click at [463, 272] on div "918006332096" at bounding box center [483, 269] width 61 height 12
click at [131, 143] on ngb-modal-window "INVOICE View Invoice Close" at bounding box center [468, 212] width 937 height 424
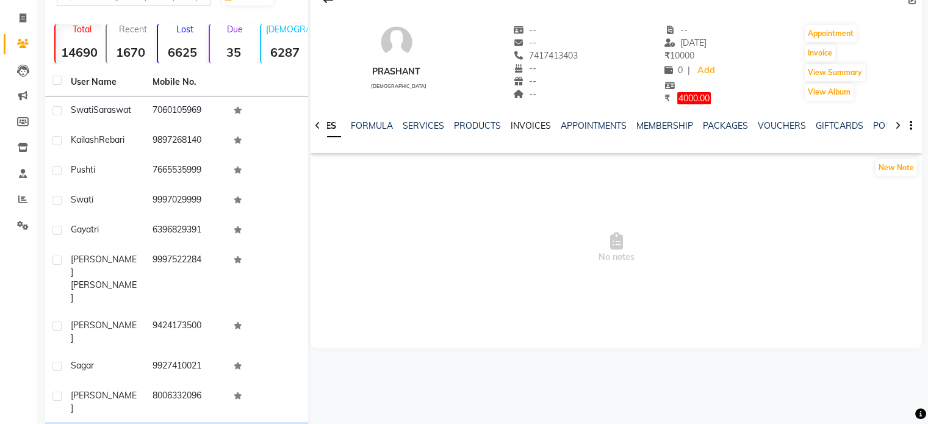
click at [523, 127] on link "INVOICES" at bounding box center [531, 125] width 40 height 11
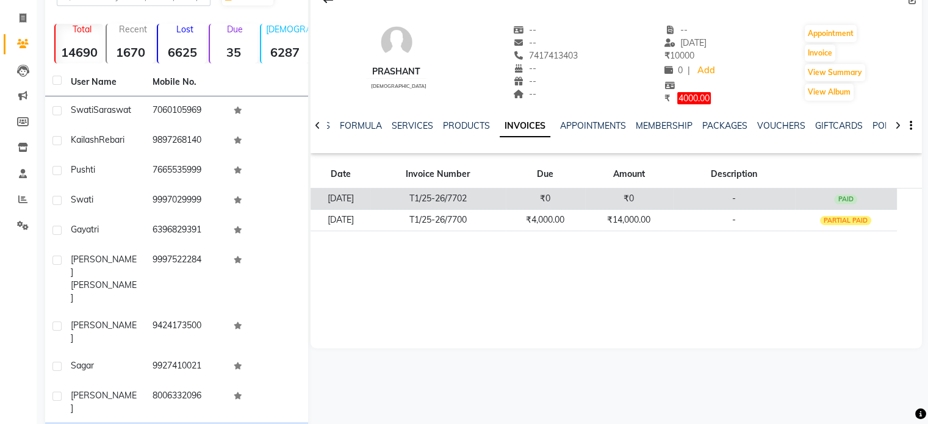
click at [566, 193] on td "₹0" at bounding box center [545, 198] width 79 height 21
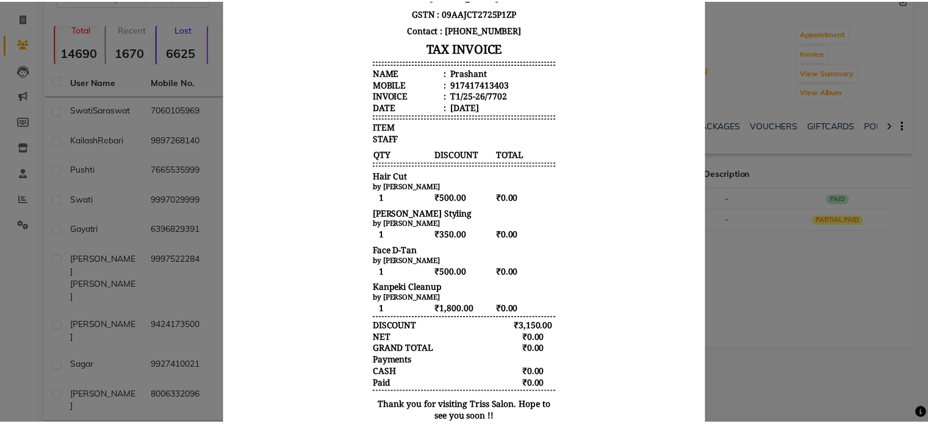
scroll to position [190, 0]
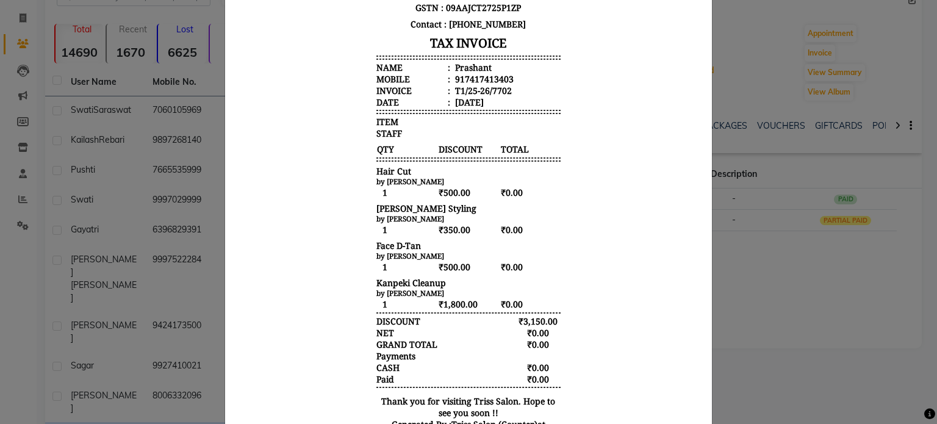
click at [764, 182] on ngb-modal-window "INVOICE View Invoice Close" at bounding box center [468, 212] width 937 height 424
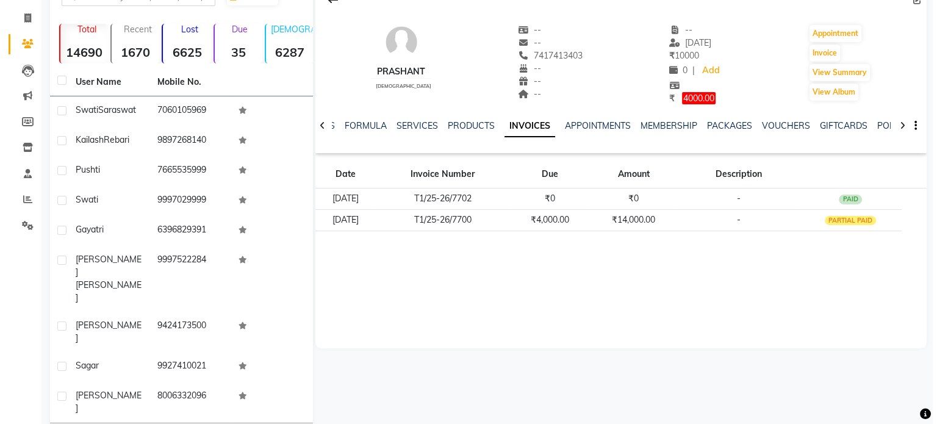
scroll to position [94, 0]
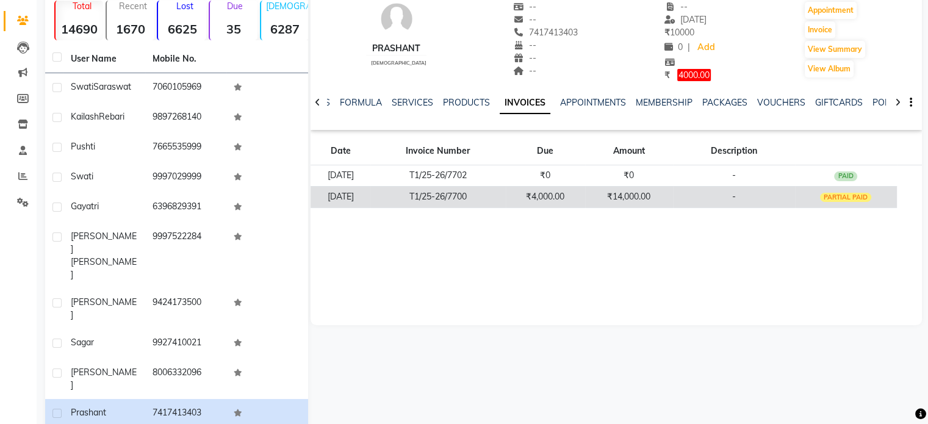
click at [486, 188] on td "T1/25-26/7700" at bounding box center [437, 196] width 135 height 21
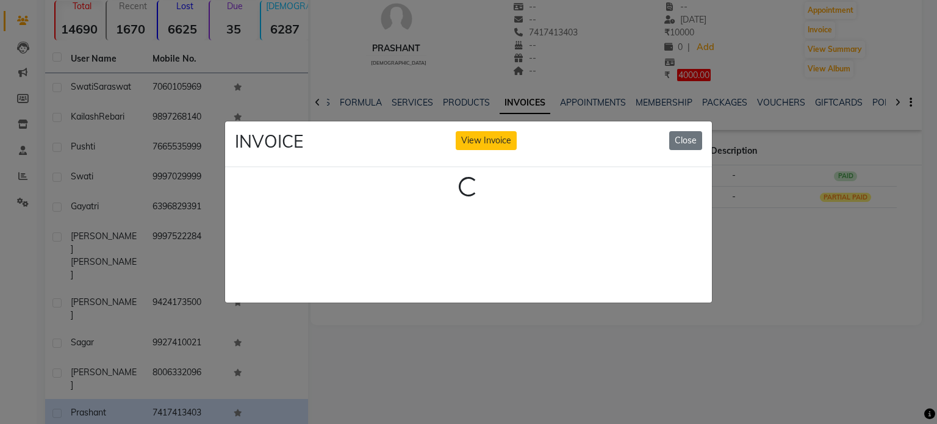
click at [879, 248] on ngb-modal-window "INVOICE View Invoice Close Loading..." at bounding box center [468, 212] width 937 height 424
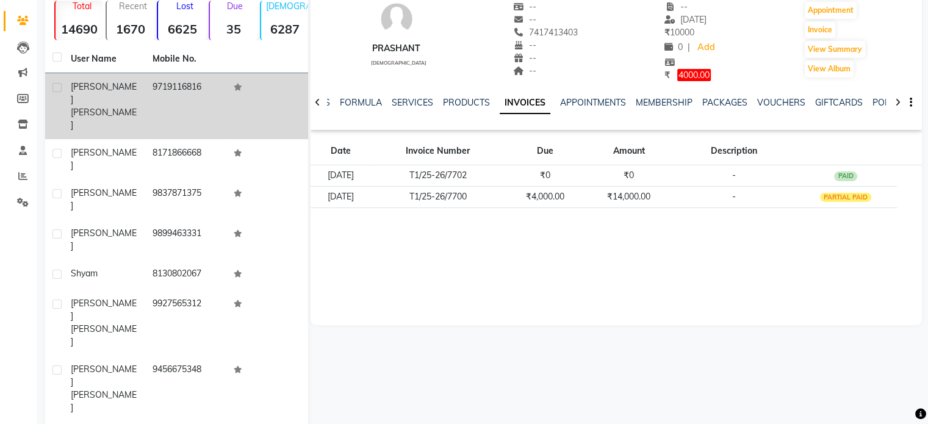
click at [148, 79] on td "9719116816" at bounding box center [186, 106] width 82 height 66
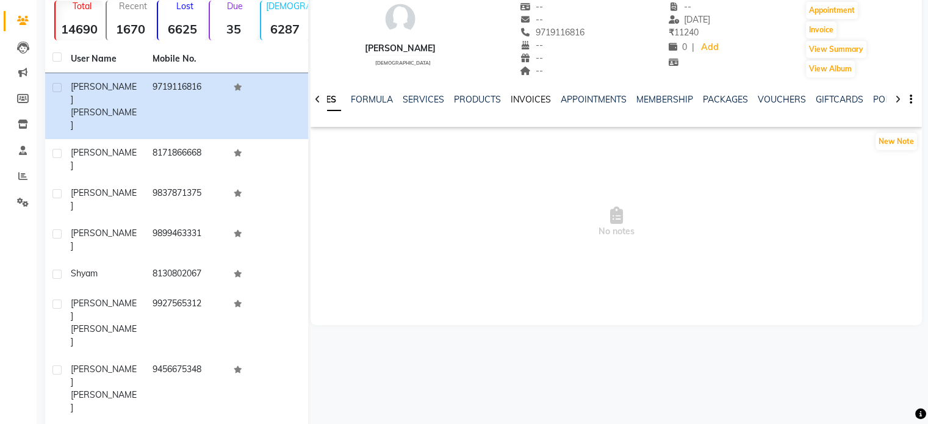
click at [525, 101] on link "INVOICES" at bounding box center [531, 99] width 40 height 11
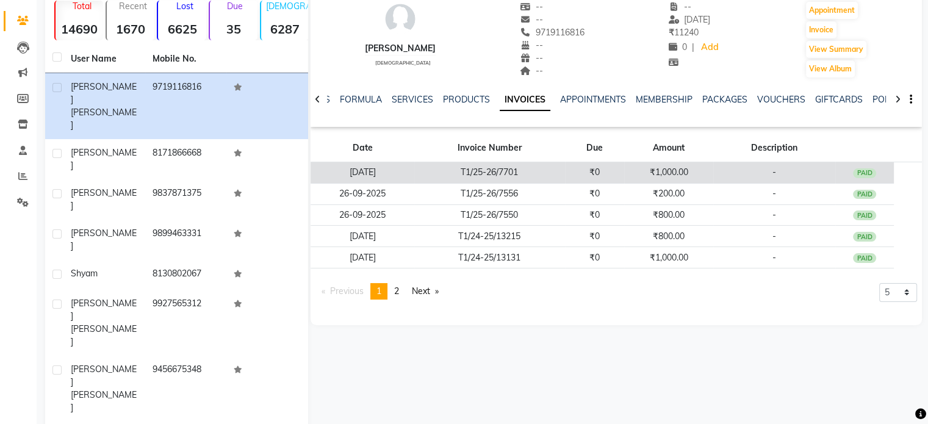
click at [500, 170] on td "T1/25-26/7701" at bounding box center [489, 172] width 151 height 21
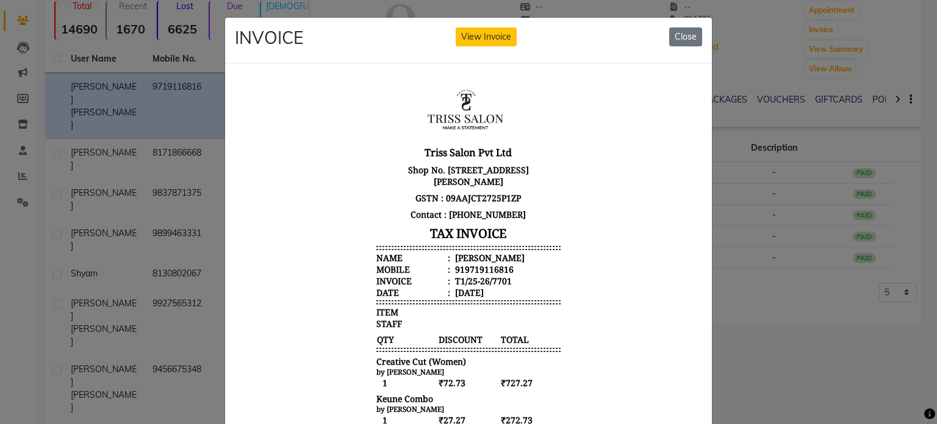
click at [463, 254] on div "[PERSON_NAME]" at bounding box center [489, 257] width 72 height 12
click at [465, 263] on div "919719116816" at bounding box center [483, 269] width 61 height 12
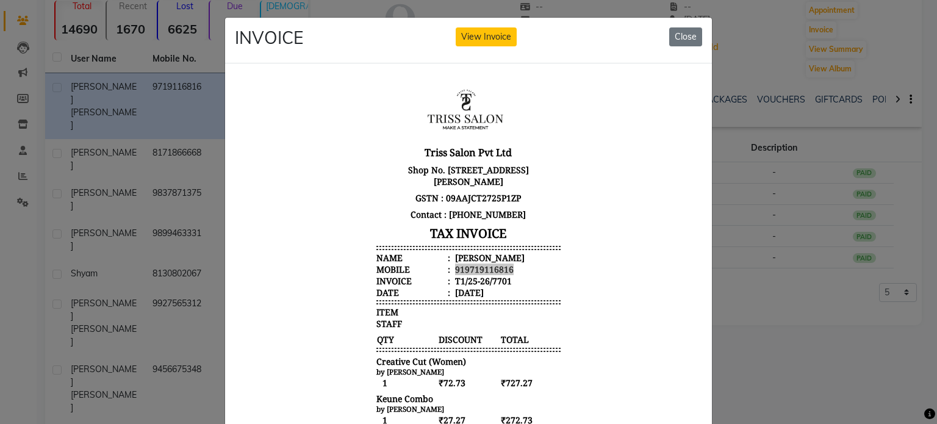
click at [142, 77] on ngb-modal-window "INVOICE View Invoice Close" at bounding box center [468, 212] width 937 height 424
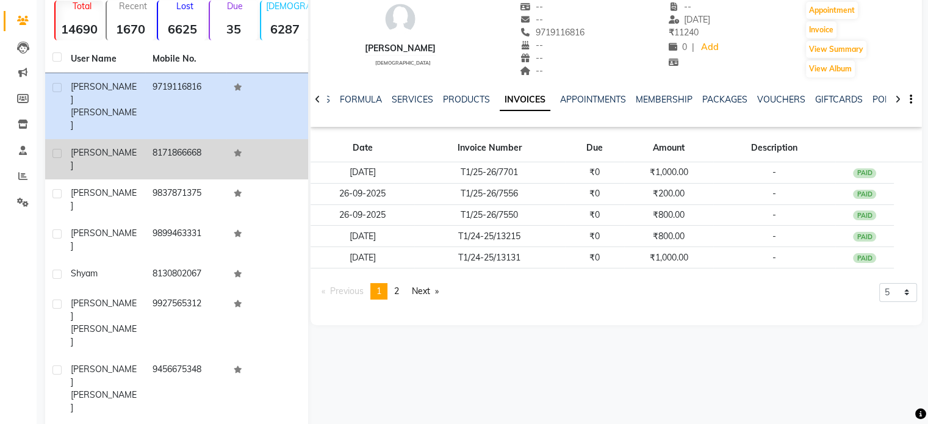
click at [163, 139] on td "8171866668" at bounding box center [186, 159] width 82 height 40
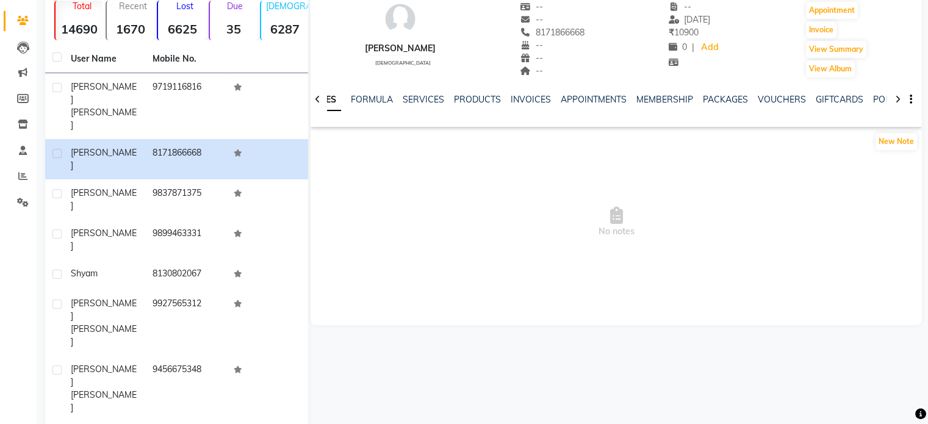
click at [533, 90] on div "NOTES FORMULA SERVICES PRODUCTS INVOICES APPOINTMENTS MEMBERSHIP PACKAGES VOUCH…" at bounding box center [616, 100] width 611 height 42
click at [534, 101] on link "INVOICES" at bounding box center [531, 99] width 40 height 11
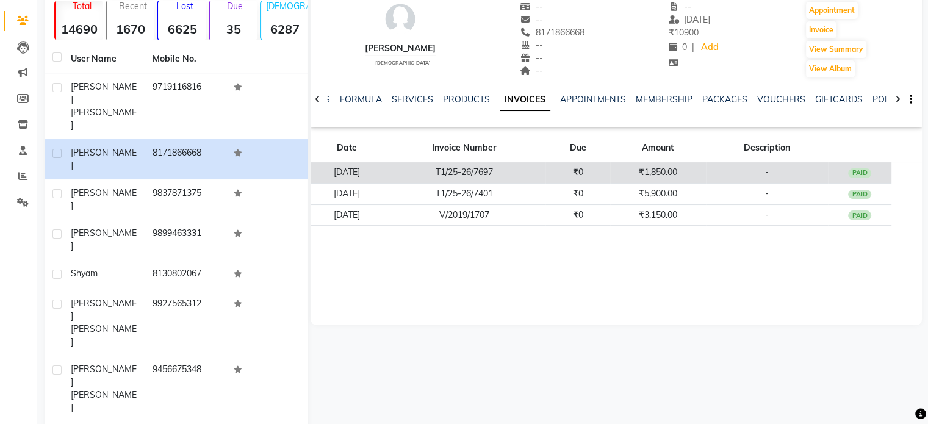
click at [542, 162] on td "T1/25-26/7697" at bounding box center [463, 172] width 163 height 21
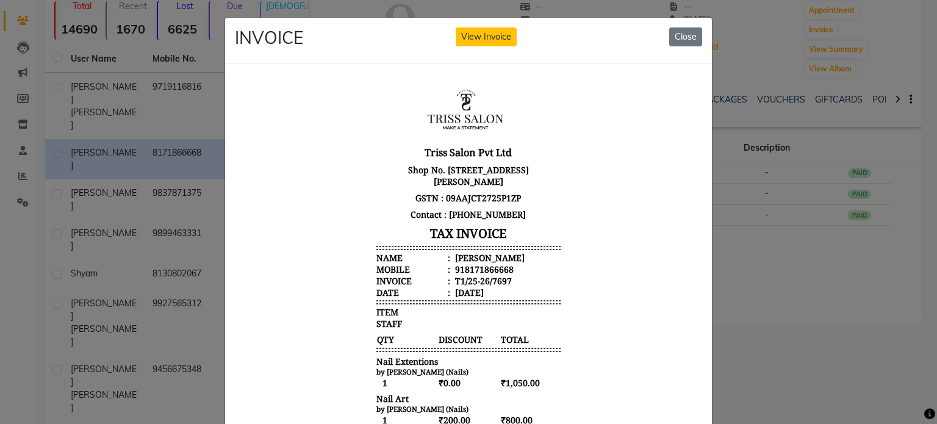
click at [462, 254] on div "[PERSON_NAME]" at bounding box center [489, 257] width 72 height 12
click at [461, 270] on div "918171866668" at bounding box center [483, 269] width 61 height 12
click at [143, 76] on ngb-modal-window "INVOICE View Invoice Close" at bounding box center [468, 212] width 937 height 424
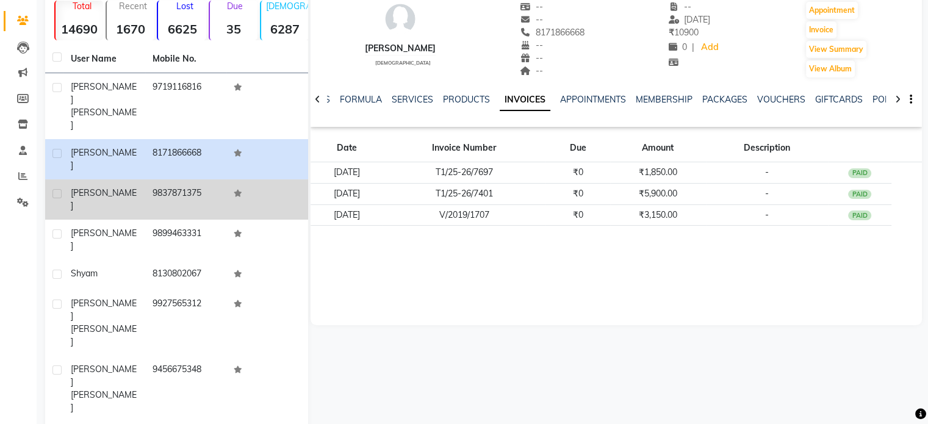
click at [127, 187] on div "[PERSON_NAME]" at bounding box center [104, 200] width 67 height 26
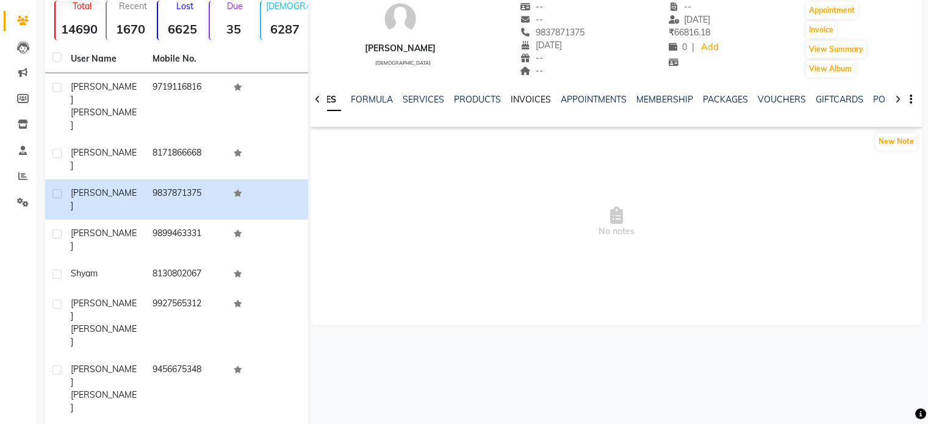
click at [524, 96] on link "INVOICES" at bounding box center [531, 99] width 40 height 11
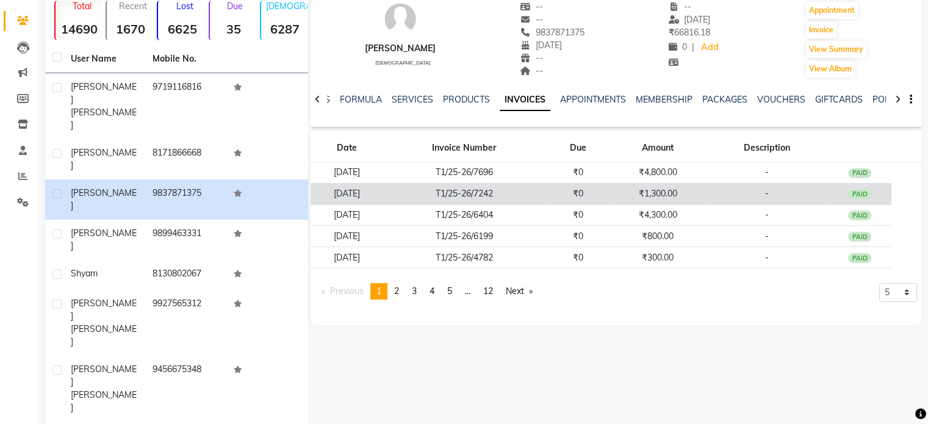
click at [537, 186] on td "T1/25-26/7242" at bounding box center [463, 193] width 163 height 21
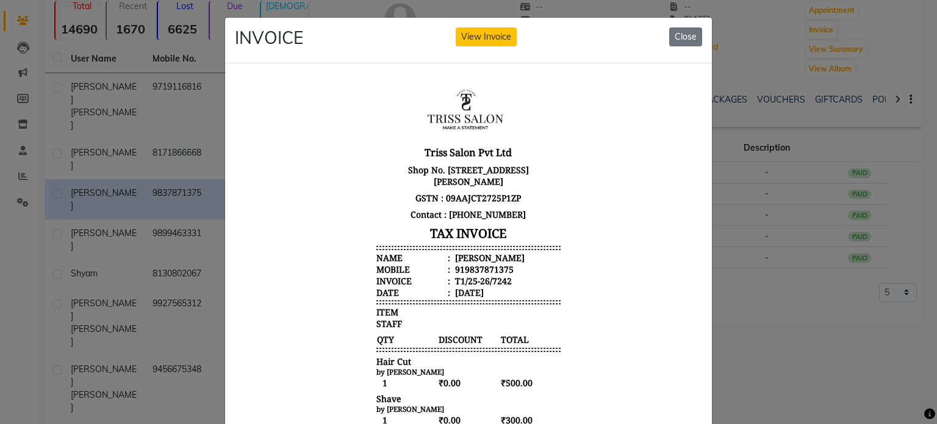
click at [461, 261] on div "[PERSON_NAME]" at bounding box center [489, 257] width 72 height 12
click at [464, 271] on div "919837871375" at bounding box center [483, 269] width 61 height 12
click at [145, 90] on ngb-modal-window "INVOICE View Invoice Close" at bounding box center [468, 212] width 937 height 424
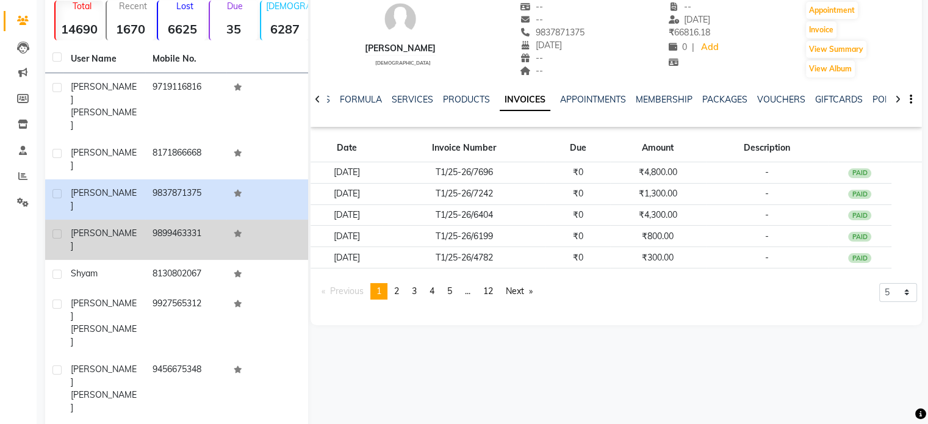
click at [142, 220] on td "[PERSON_NAME]" at bounding box center [104, 240] width 82 height 40
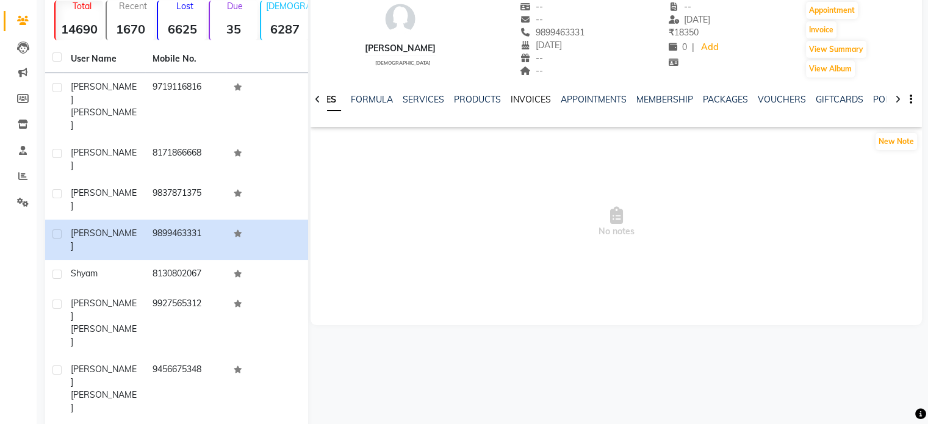
click at [532, 97] on link "INVOICES" at bounding box center [531, 99] width 40 height 11
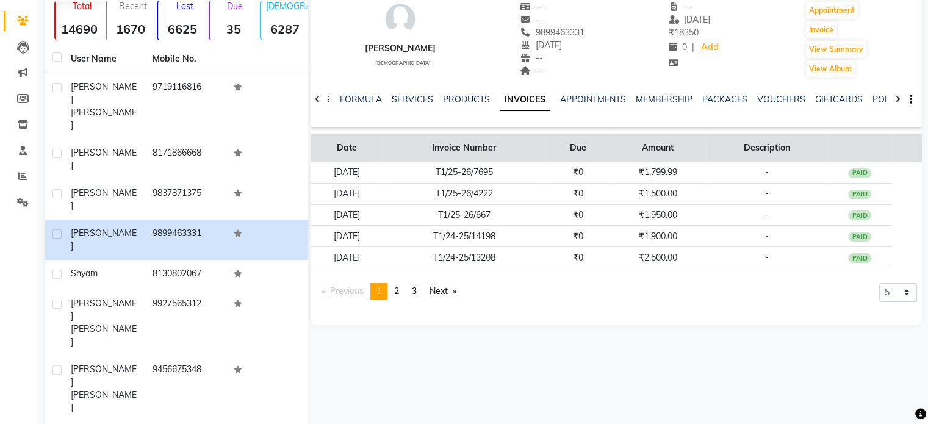
click at [647, 158] on th "Amount" at bounding box center [658, 148] width 96 height 28
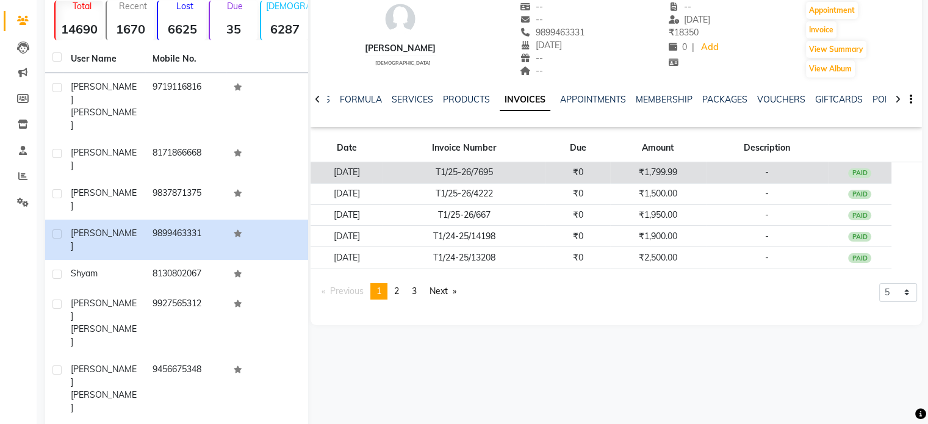
click at [610, 174] on td "₹0" at bounding box center [577, 172] width 65 height 21
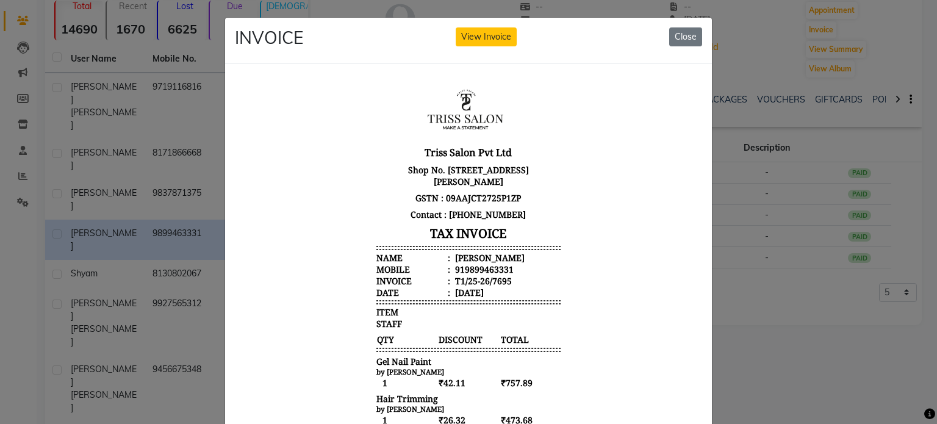
click at [457, 256] on div "[PERSON_NAME]" at bounding box center [489, 257] width 72 height 12
click at [460, 266] on div "919899463331" at bounding box center [483, 269] width 61 height 12
click at [154, 185] on ngb-modal-window "INVOICE View Invoice Close" at bounding box center [468, 212] width 937 height 424
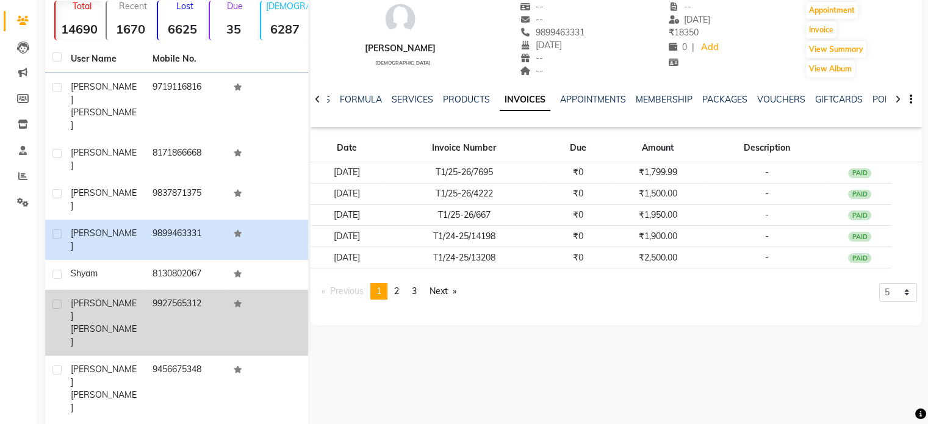
click at [126, 297] on div "[PERSON_NAME]" at bounding box center [104, 322] width 67 height 51
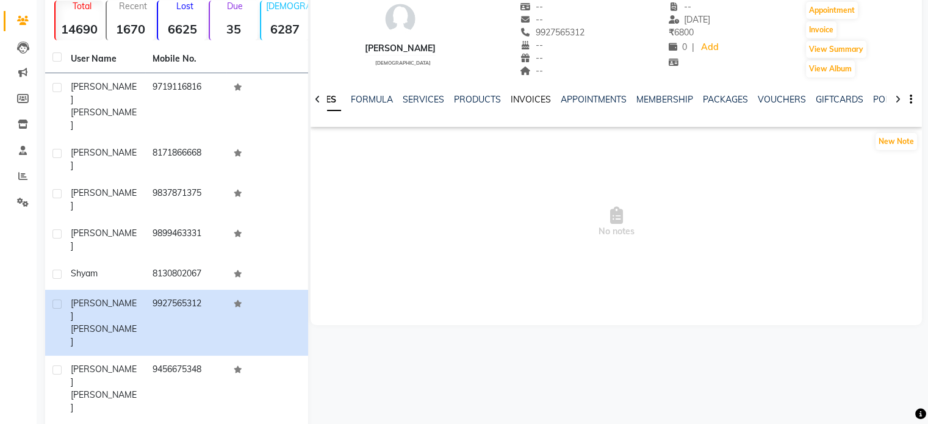
click at [534, 98] on link "INVOICES" at bounding box center [531, 99] width 40 height 11
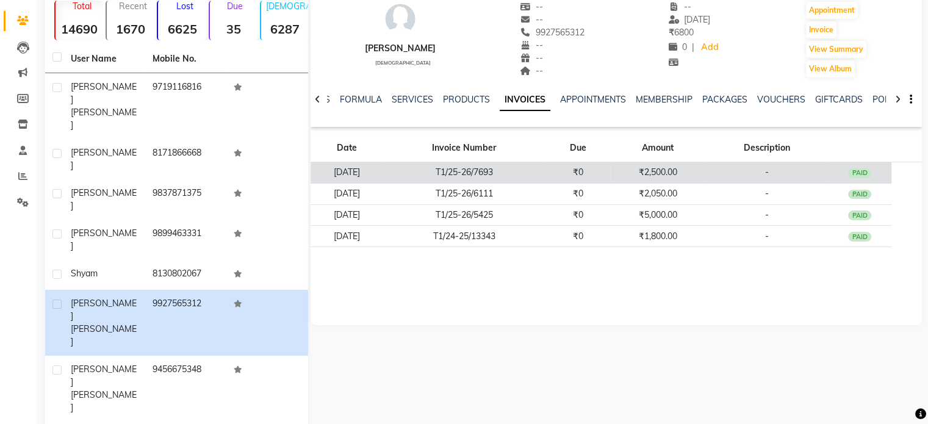
click at [501, 174] on td "T1/25-26/7693" at bounding box center [463, 172] width 163 height 21
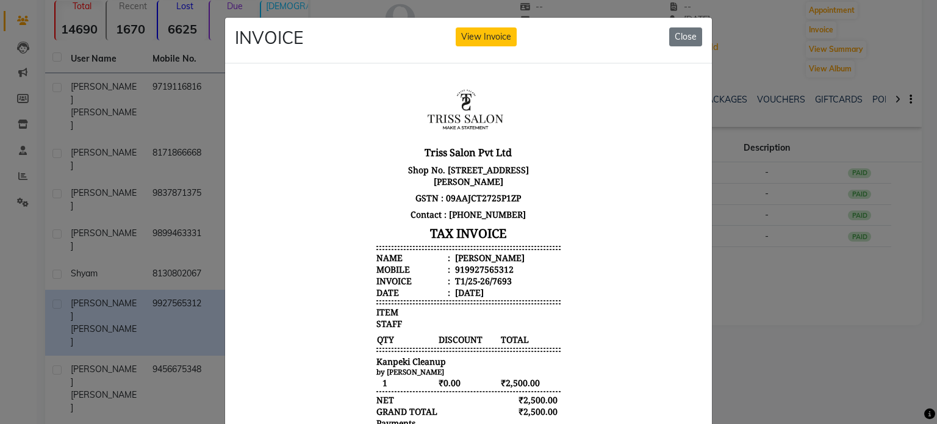
click at [145, 140] on ngb-modal-window "INVOICE View Invoice Close" at bounding box center [468, 212] width 937 height 424
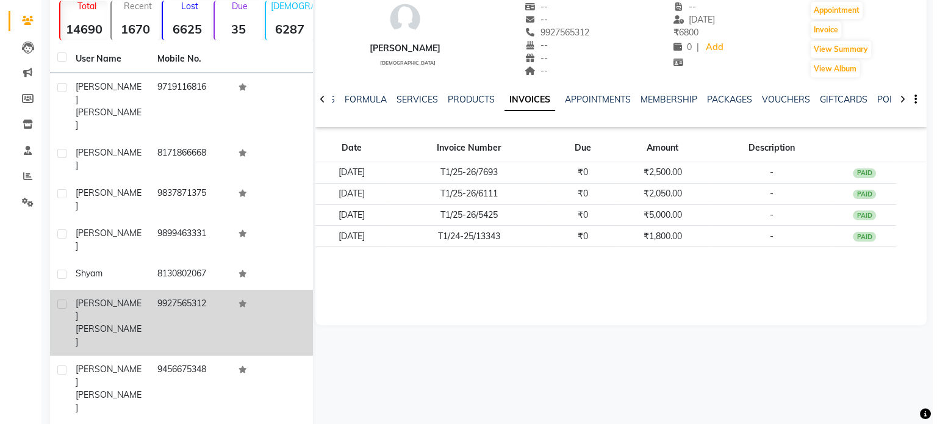
scroll to position [105, 0]
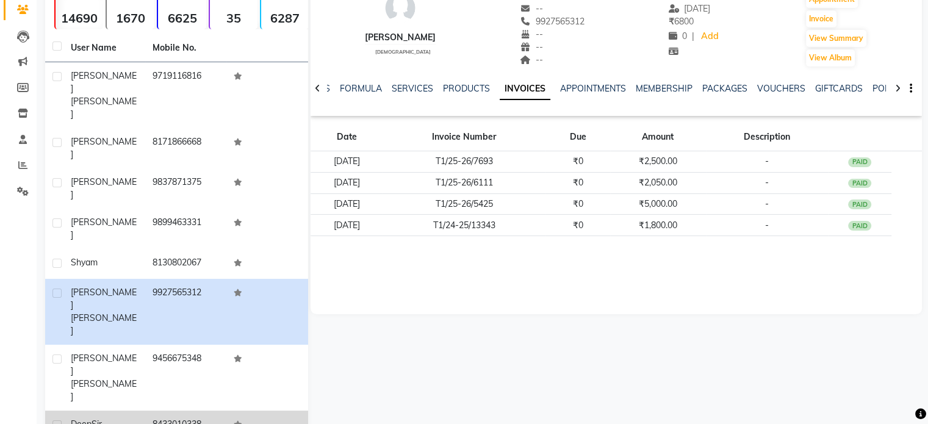
click at [156, 411] on td "8433010338" at bounding box center [186, 426] width 82 height 30
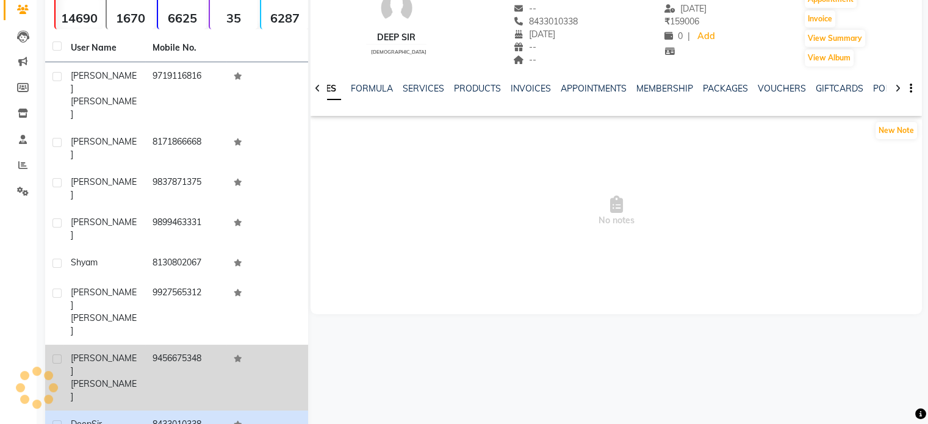
click at [168, 345] on td "9456675348" at bounding box center [186, 378] width 82 height 66
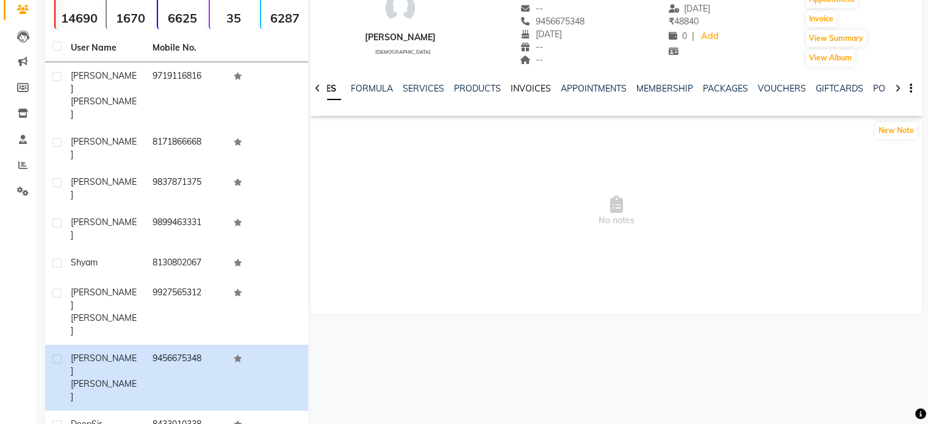
click at [537, 85] on link "INVOICES" at bounding box center [531, 88] width 40 height 11
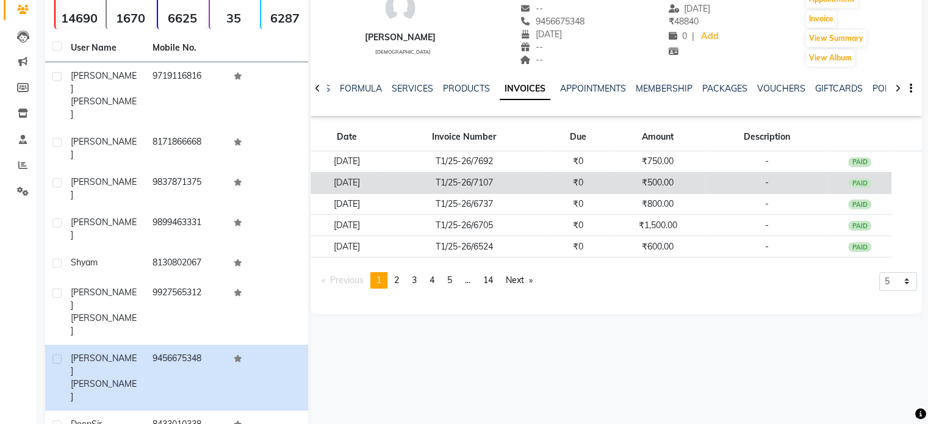
drag, startPoint x: 522, startPoint y: 160, endPoint x: 525, endPoint y: 179, distance: 19.1
click at [525, 179] on td "T1/25-26/7107" at bounding box center [463, 182] width 163 height 21
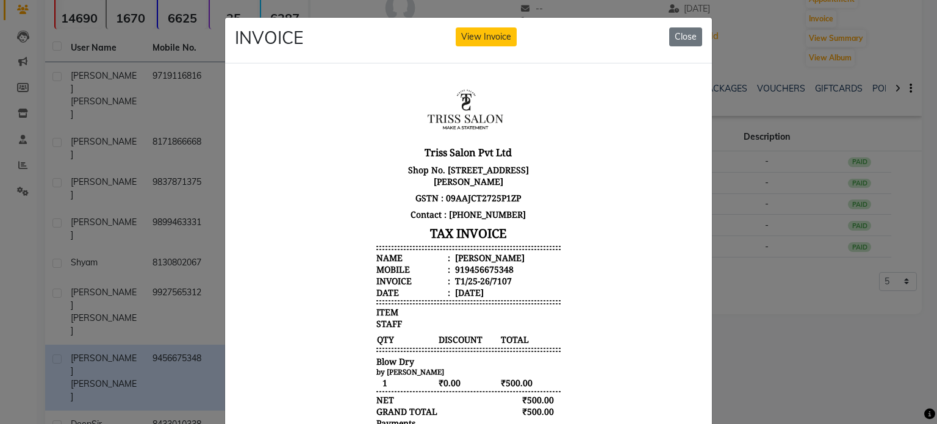
click at [476, 253] on div "[PERSON_NAME]" at bounding box center [489, 257] width 72 height 12
click at [481, 268] on div "919456675348" at bounding box center [483, 269] width 61 height 12
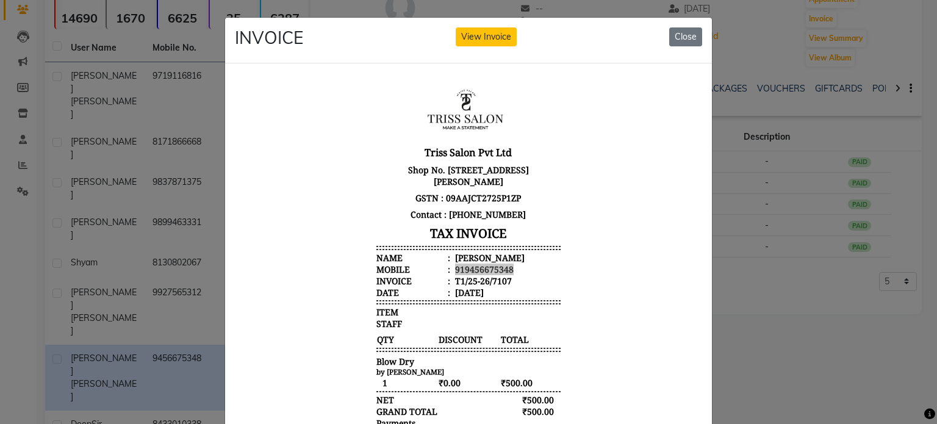
click at [135, 170] on ngb-modal-window "INVOICE View Invoice Close" at bounding box center [468, 212] width 937 height 424
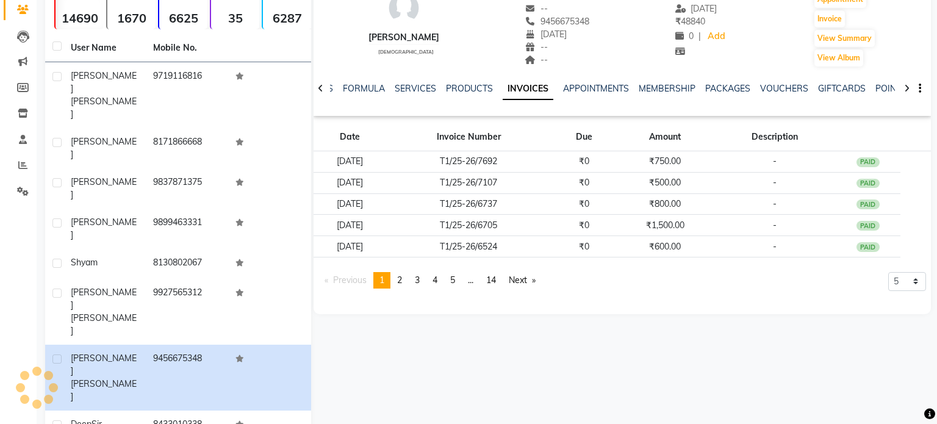
scroll to position [94, 0]
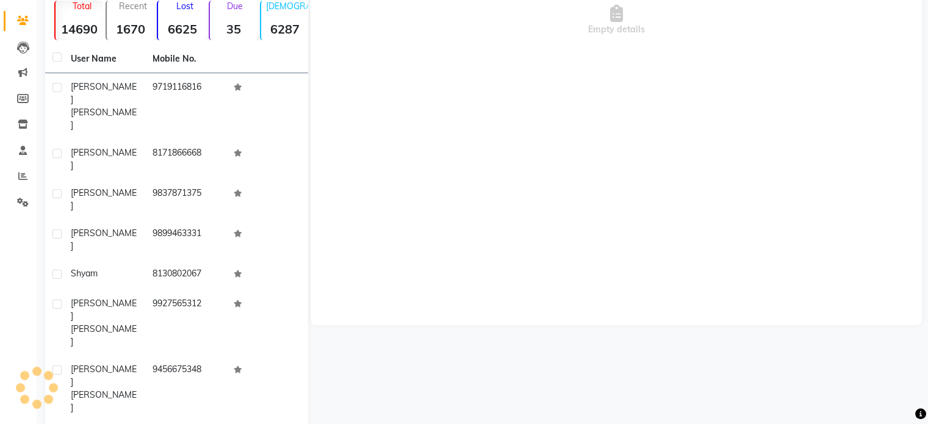
click at [516, 102] on div "Empty details" at bounding box center [616, 142] width 611 height 366
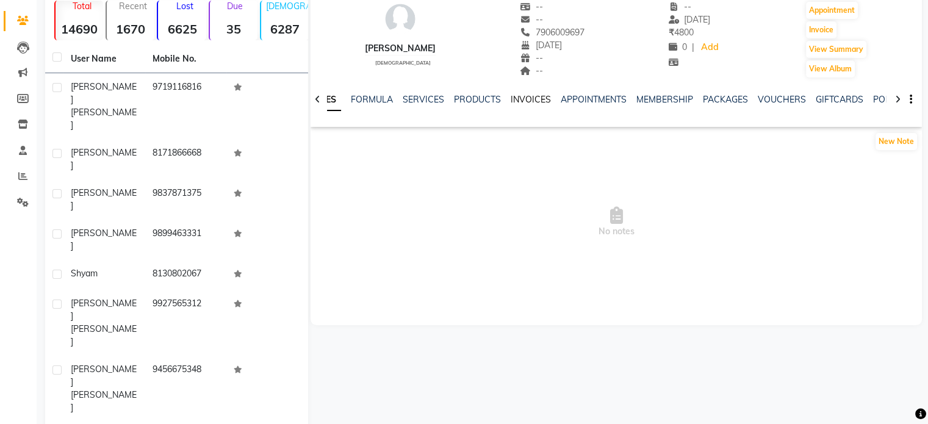
click at [531, 104] on link "INVOICES" at bounding box center [531, 99] width 40 height 11
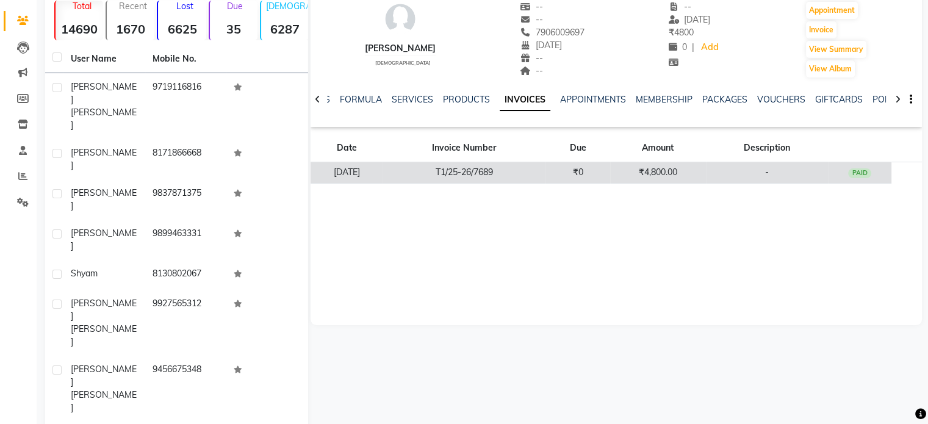
click at [545, 176] on td "T1/25-26/7689" at bounding box center [463, 172] width 163 height 21
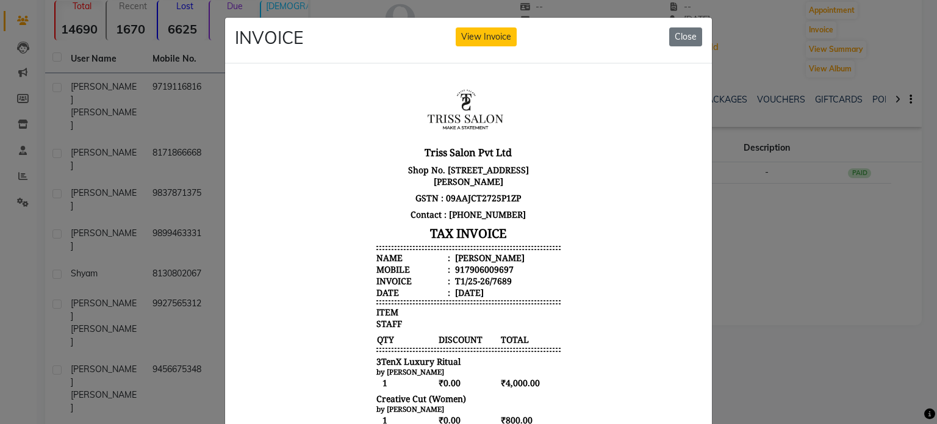
click at [477, 250] on header "Triss Salon Pvt Ltd Shop No. [STREET_ADDRESS][PERSON_NAME] GSTN : 09AAJCT2725P1…" at bounding box center [468, 189] width 184 height 215
click at [481, 266] on div "917906009697" at bounding box center [483, 269] width 61 height 12
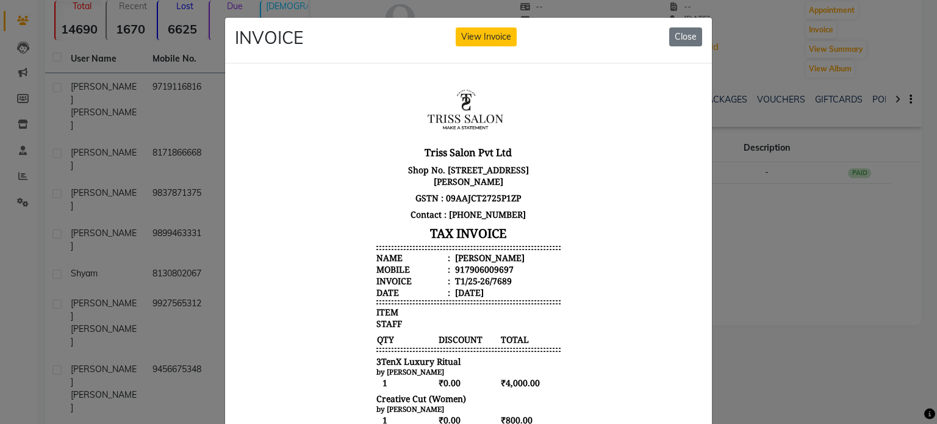
click at [459, 254] on div "[PERSON_NAME]" at bounding box center [489, 257] width 72 height 12
click at [461, 266] on div "917906009697" at bounding box center [483, 269] width 61 height 12
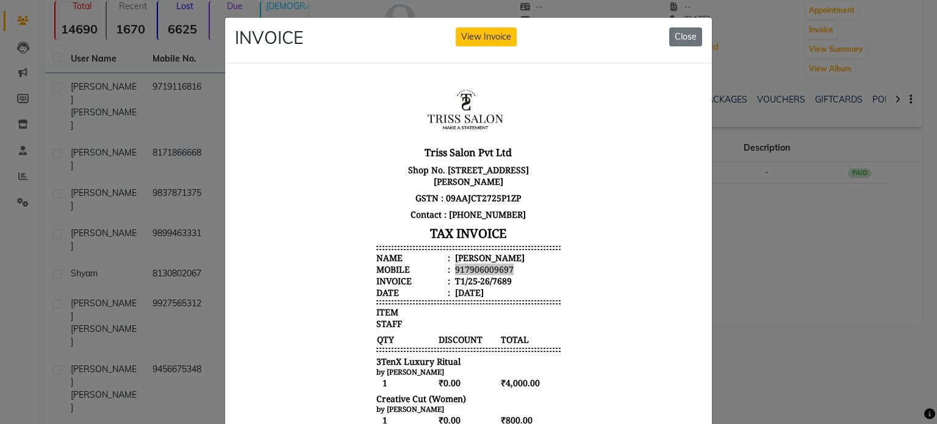
click at [123, 171] on ngb-modal-window "INVOICE View Invoice Close" at bounding box center [468, 212] width 937 height 424
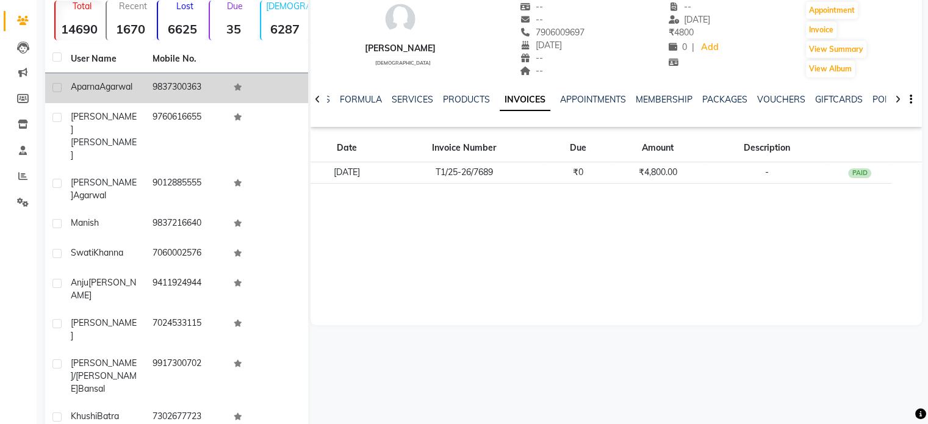
click at [173, 90] on td "9837300363" at bounding box center [186, 88] width 82 height 30
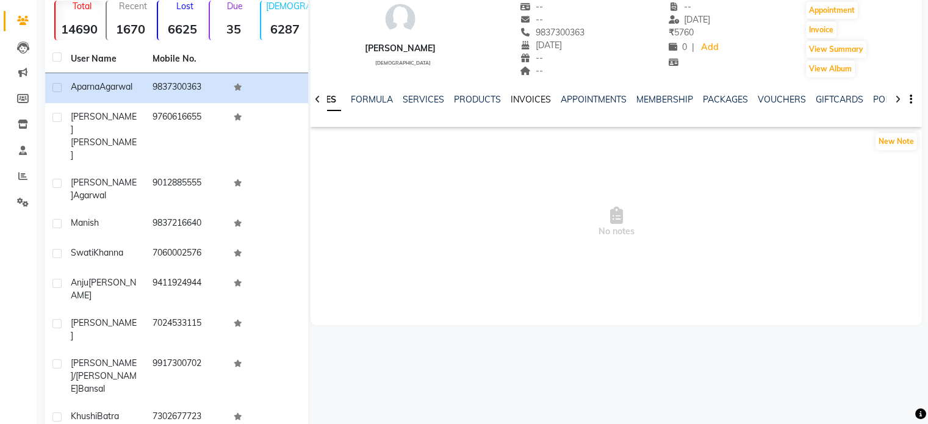
click at [526, 102] on link "INVOICES" at bounding box center [531, 99] width 40 height 11
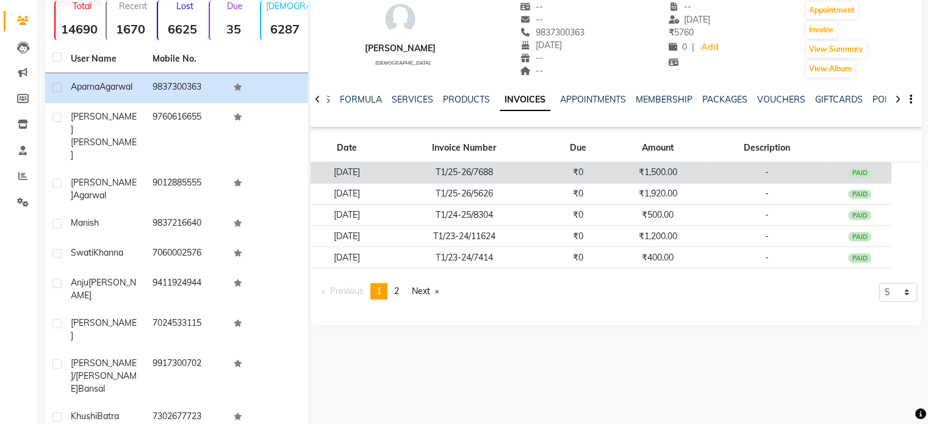
click at [501, 168] on td "T1/25-26/7688" at bounding box center [463, 172] width 163 height 21
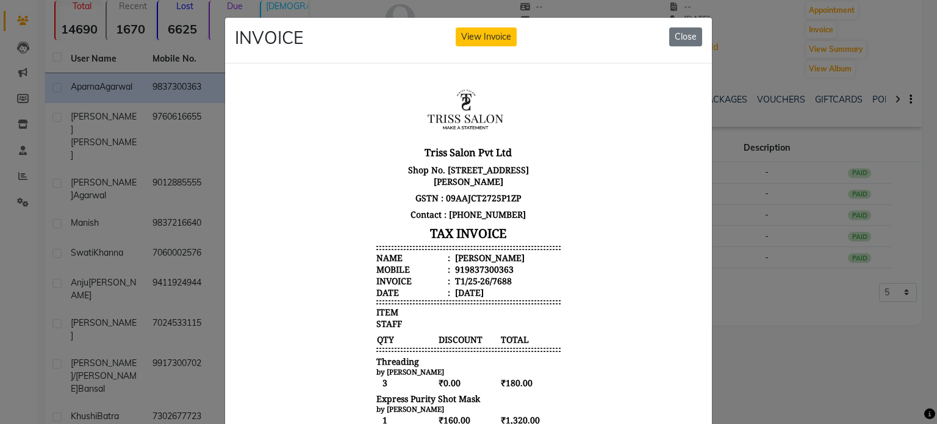
click at [475, 255] on div "[PERSON_NAME]" at bounding box center [489, 257] width 72 height 12
click at [477, 266] on div "919837300363" at bounding box center [483, 269] width 61 height 12
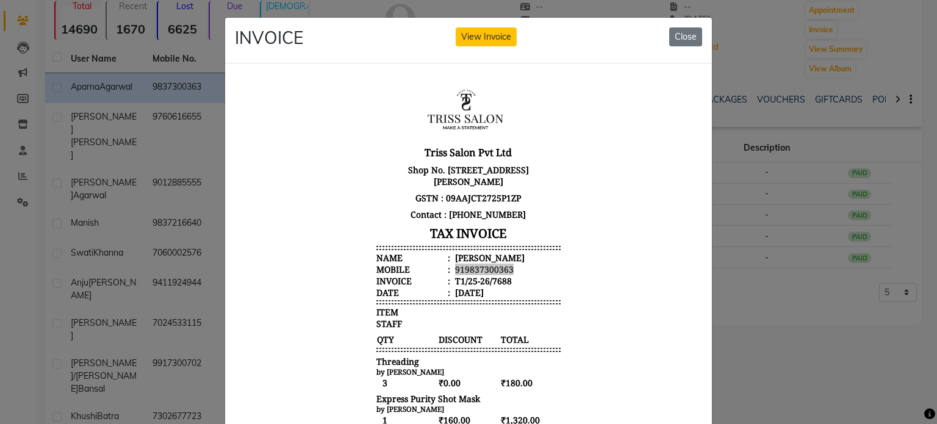
click at [85, 158] on ngb-modal-window "INVOICE View Invoice Close" at bounding box center [468, 212] width 937 height 424
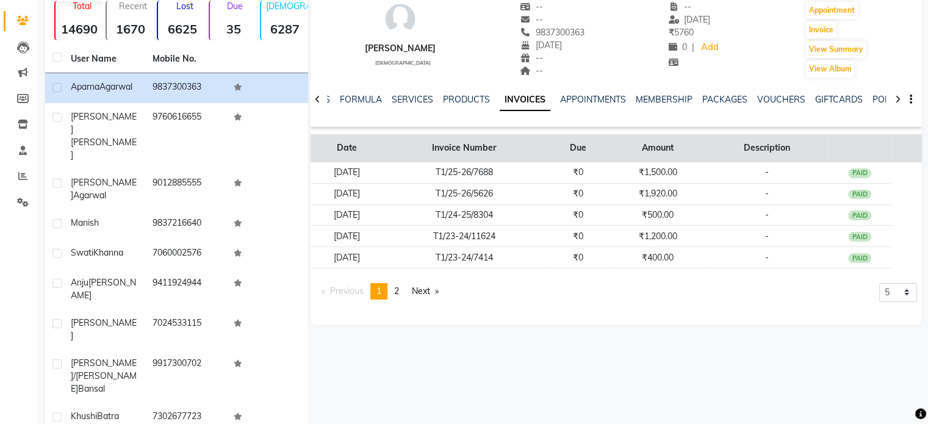
click at [469, 160] on th "Invoice Number" at bounding box center [463, 148] width 163 height 28
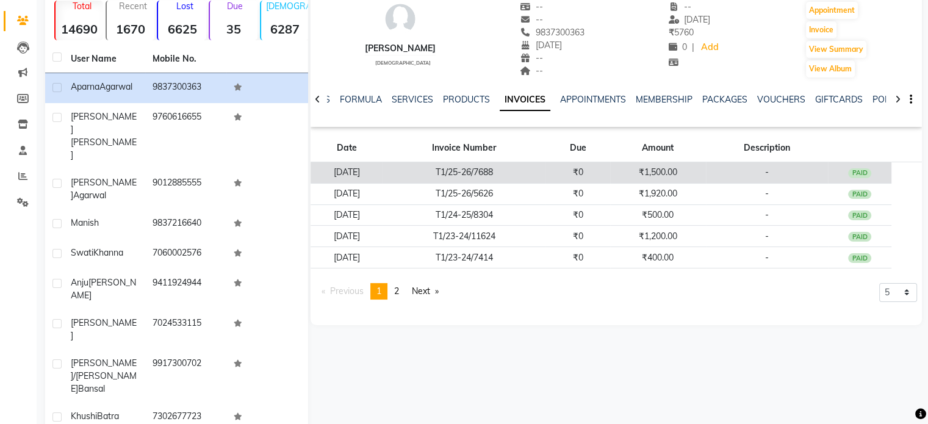
click at [474, 168] on td "T1/25-26/7688" at bounding box center [463, 172] width 163 height 21
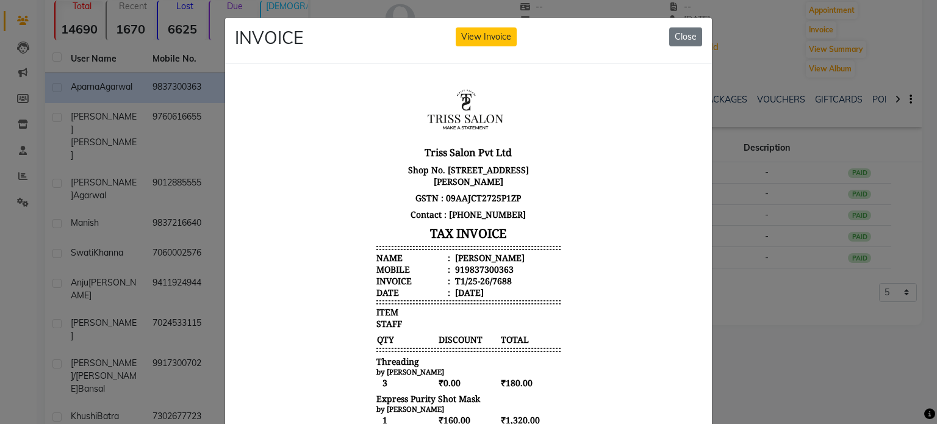
click at [472, 262] on div "[PERSON_NAME]" at bounding box center [489, 257] width 72 height 12
click at [475, 270] on div "919837300363" at bounding box center [483, 269] width 61 height 12
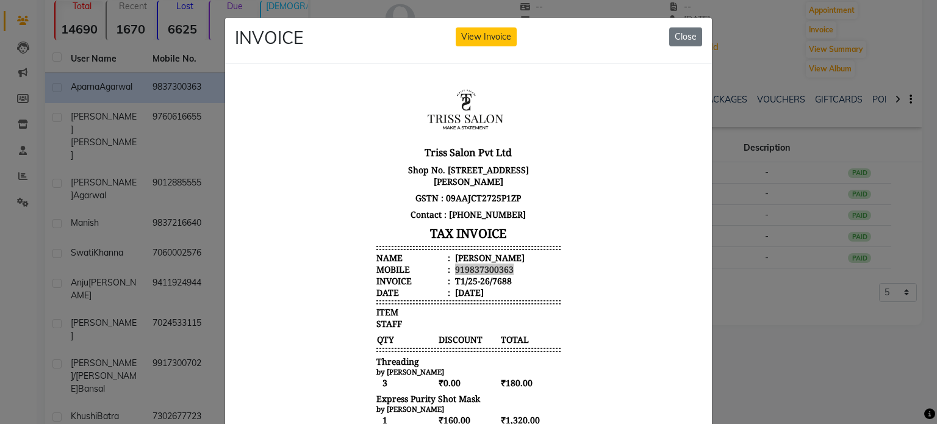
click at [178, 138] on ngb-modal-window "INVOICE View Invoice Close" at bounding box center [468, 212] width 937 height 424
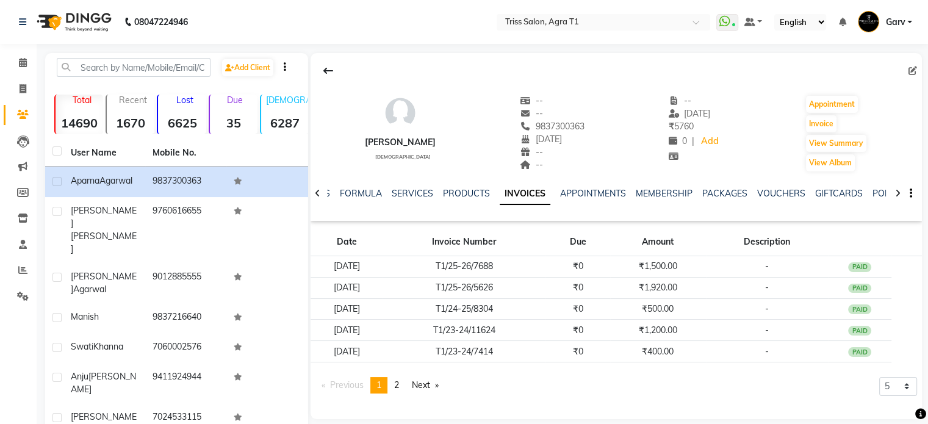
click at [566, 132] on div "9837300363" at bounding box center [552, 126] width 65 height 13
click at [429, 136] on div "[PERSON_NAME]" at bounding box center [400, 142] width 71 height 13
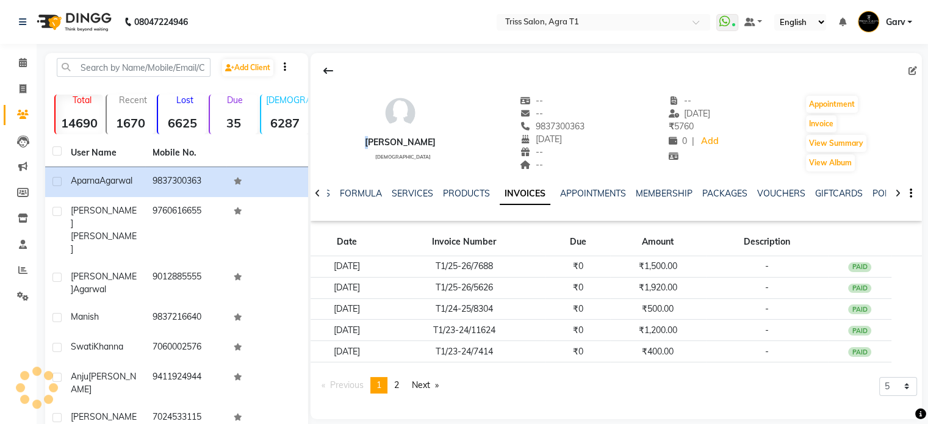
click at [429, 136] on div "[PERSON_NAME]" at bounding box center [400, 142] width 71 height 13
click at [711, 110] on span "[DATE]" at bounding box center [690, 113] width 42 height 11
click at [686, 126] on span "₹ 5760" at bounding box center [681, 126] width 25 height 11
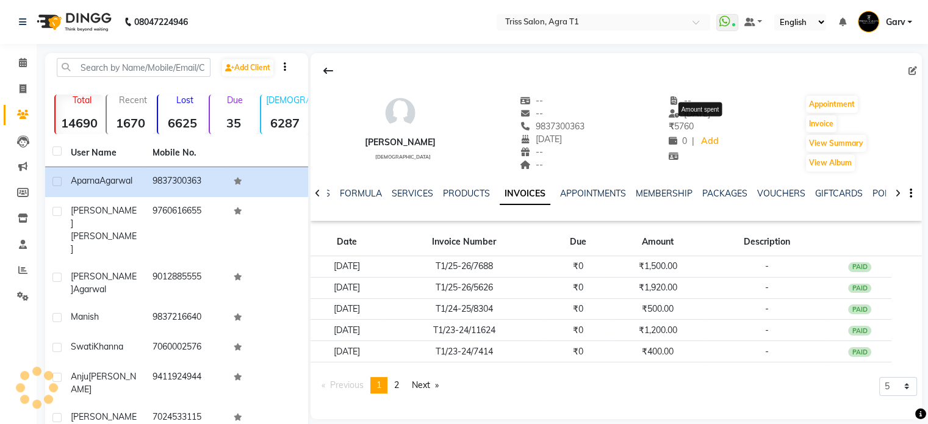
click at [686, 126] on span "₹ 5760" at bounding box center [681, 126] width 25 height 11
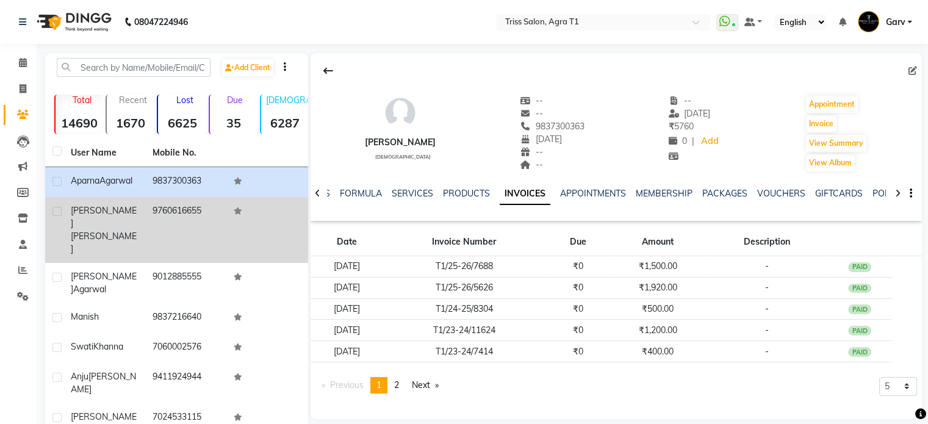
click at [143, 214] on td "[PERSON_NAME]" at bounding box center [104, 230] width 82 height 66
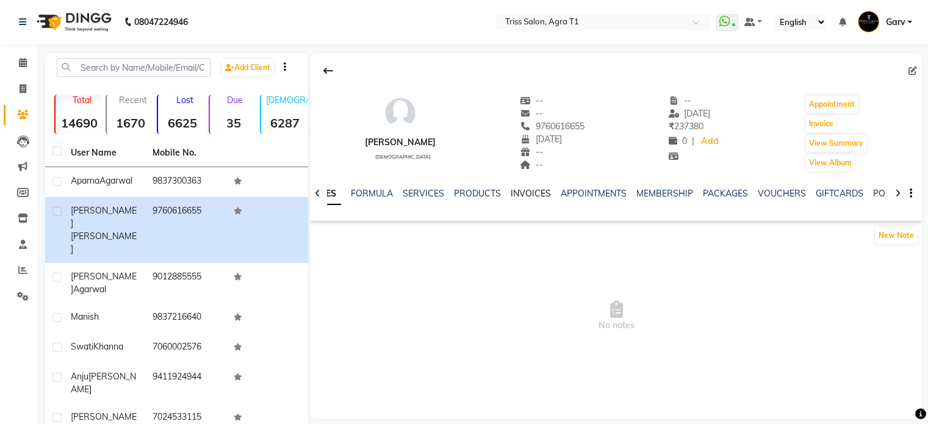
click at [528, 193] on link "INVOICES" at bounding box center [531, 193] width 40 height 11
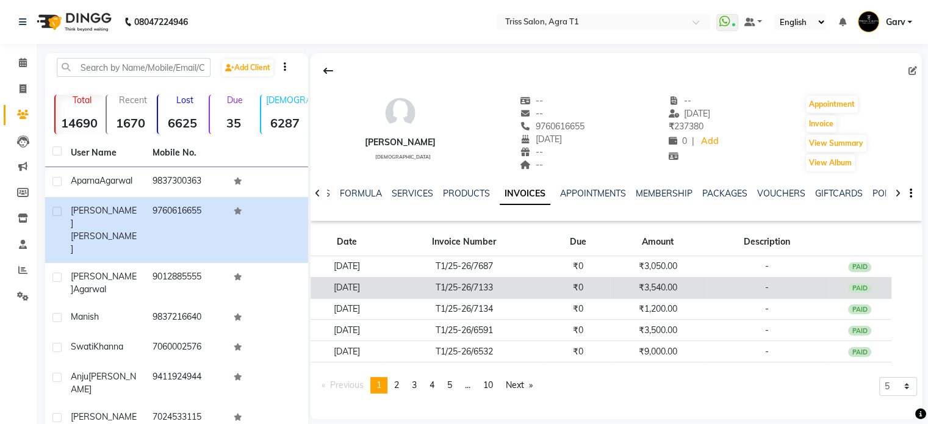
click at [545, 284] on td "T1/25-26/7133" at bounding box center [463, 287] width 163 height 21
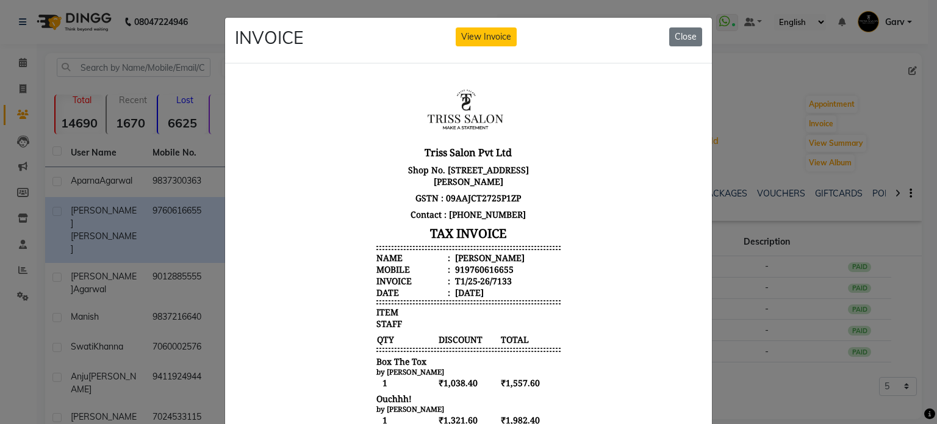
click at [467, 256] on div "[PERSON_NAME]" at bounding box center [489, 257] width 72 height 12
click at [469, 267] on div "919760616655" at bounding box center [483, 269] width 61 height 12
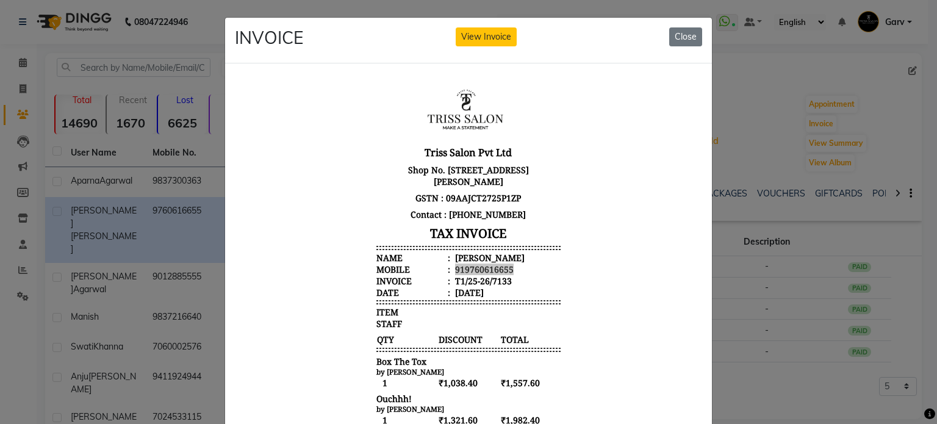
click at [155, 114] on ngb-modal-window "INVOICE View Invoice Close" at bounding box center [468, 212] width 937 height 424
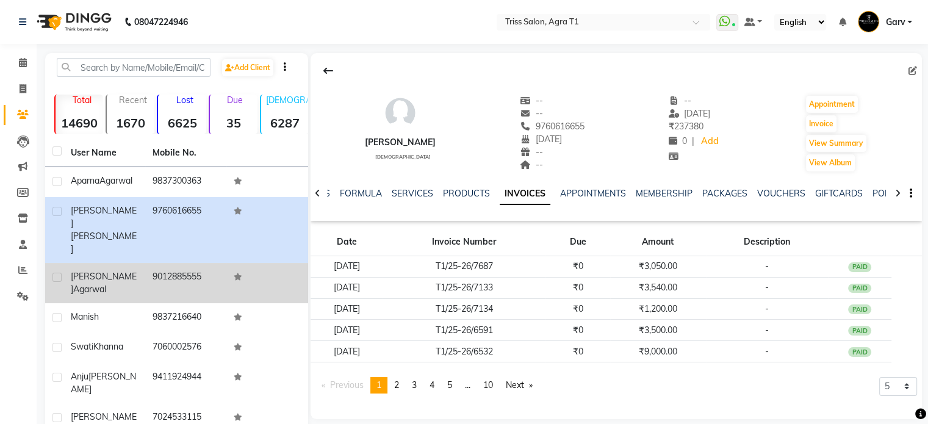
click at [88, 271] on span "[PERSON_NAME]" at bounding box center [104, 283] width 66 height 24
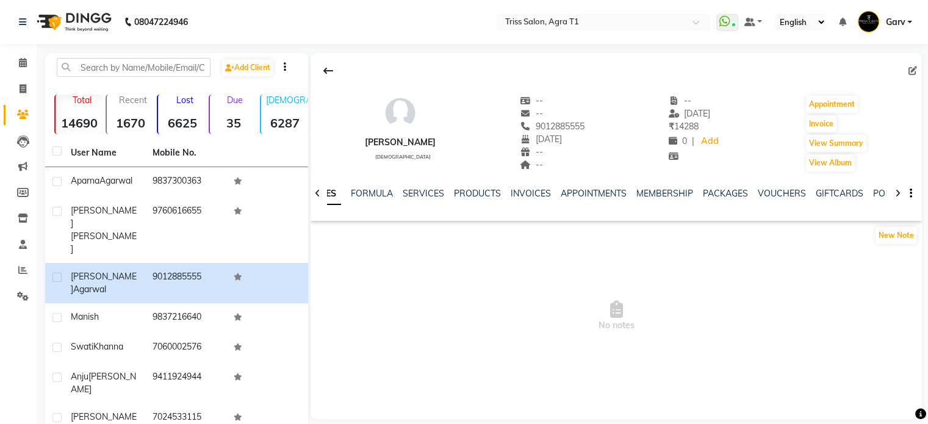
click at [525, 200] on div "NOTES FORMULA SERVICES PRODUCTS INVOICES APPOINTMENTS MEMBERSHIP PACKAGES VOUCH…" at bounding box center [601, 198] width 539 height 23
click at [527, 198] on link "INVOICES" at bounding box center [531, 193] width 40 height 11
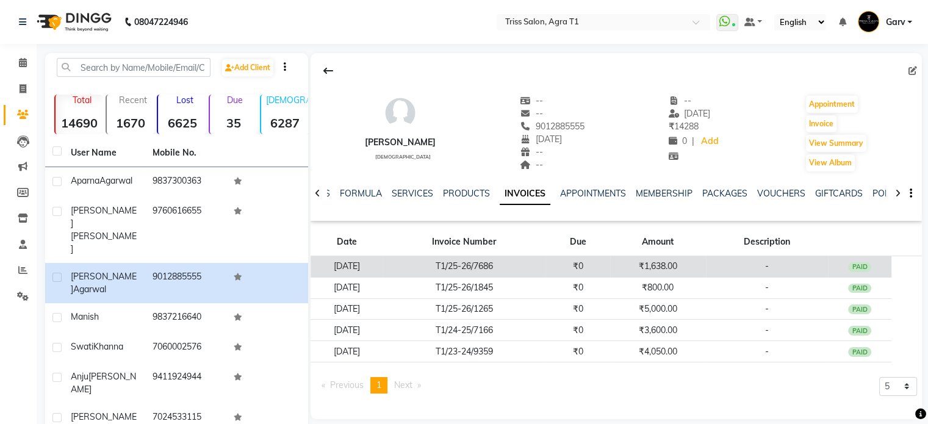
click at [542, 260] on td "T1/25-26/7686" at bounding box center [463, 266] width 163 height 21
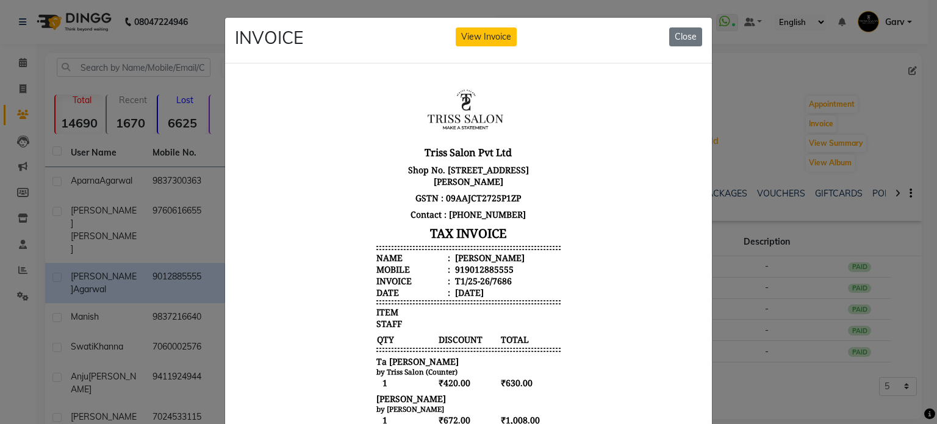
click at [469, 255] on div "[PERSON_NAME]" at bounding box center [489, 257] width 72 height 12
click at [472, 265] on div "919012885555" at bounding box center [483, 269] width 61 height 12
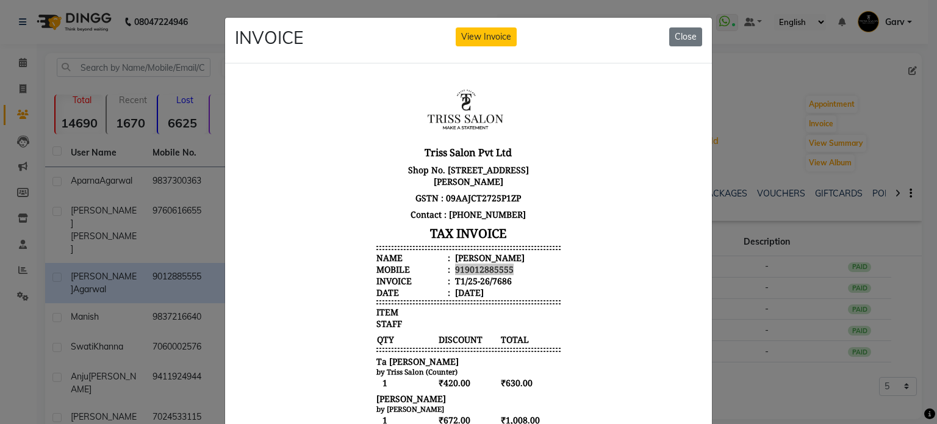
click at [188, 156] on ngb-modal-window "INVOICE View Invoice Close" at bounding box center [468, 212] width 937 height 424
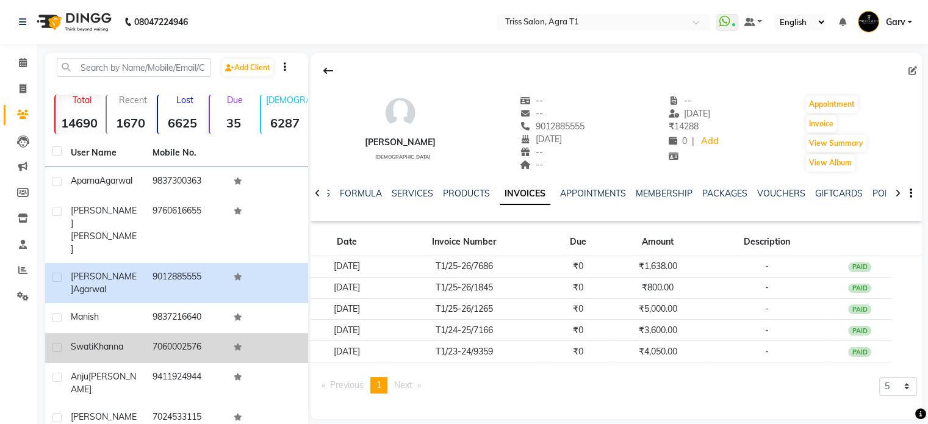
click at [178, 333] on td "7060002576" at bounding box center [186, 348] width 82 height 30
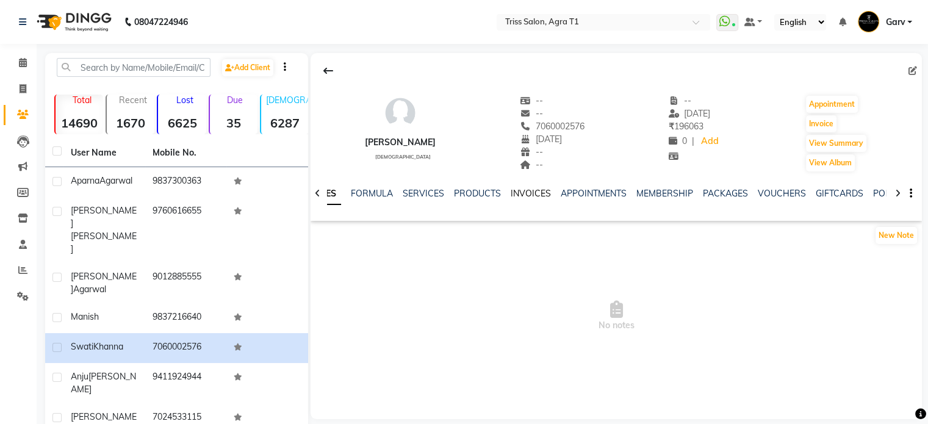
click at [527, 195] on link "INVOICES" at bounding box center [531, 193] width 40 height 11
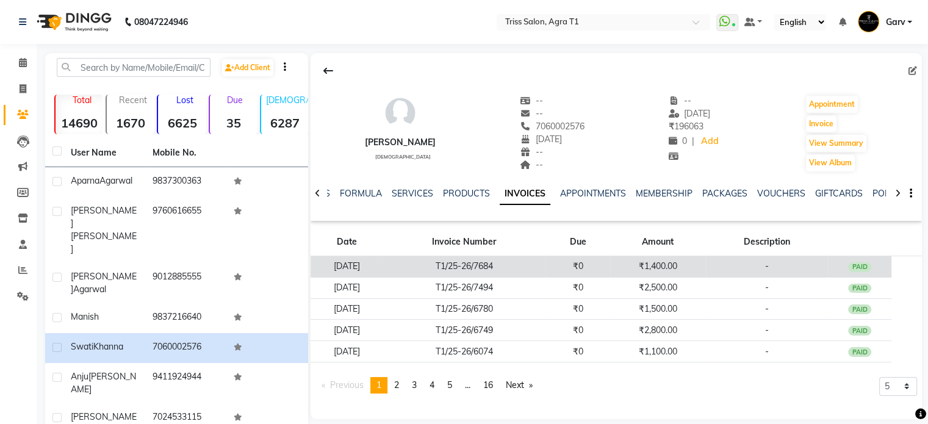
click at [529, 264] on td "T1/25-26/7684" at bounding box center [463, 266] width 163 height 21
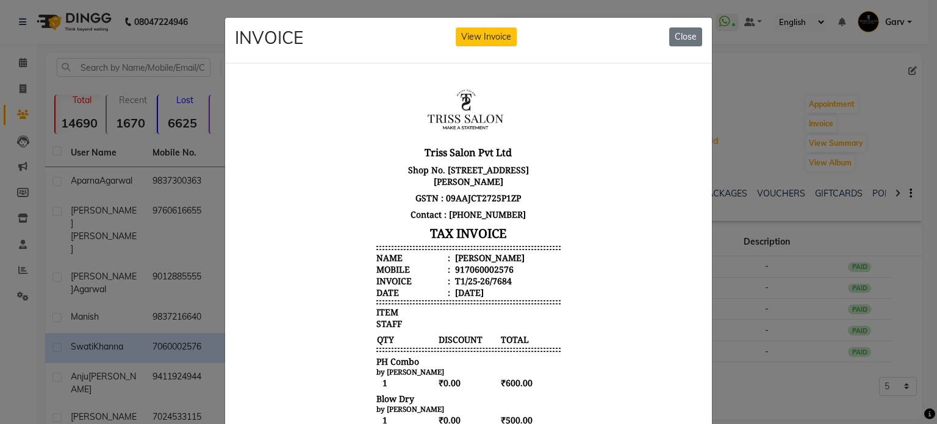
click at [470, 251] on header "Triss Salon Pvt Ltd Shop No. [STREET_ADDRESS][PERSON_NAME] GSTN : 09AAJCT2725P1…" at bounding box center [468, 189] width 184 height 215
click at [471, 265] on div "917060002576" at bounding box center [483, 269] width 61 height 12
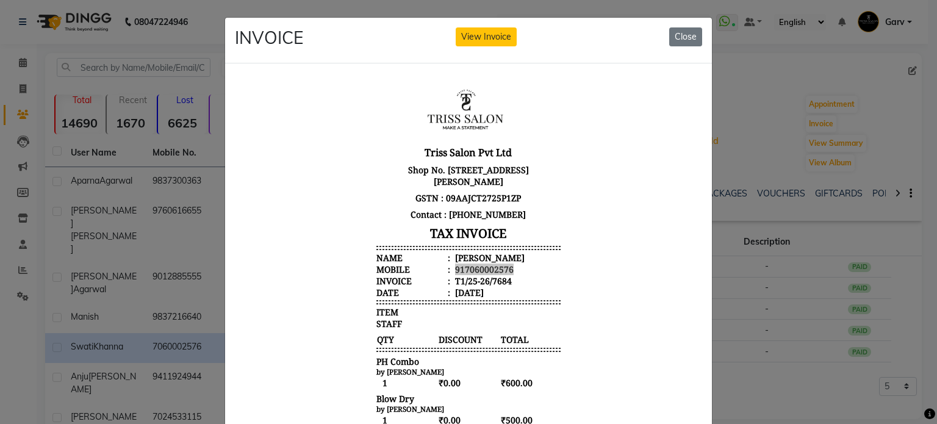
click at [113, 54] on ngb-modal-window "INVOICE View Invoice Close" at bounding box center [468, 212] width 937 height 424
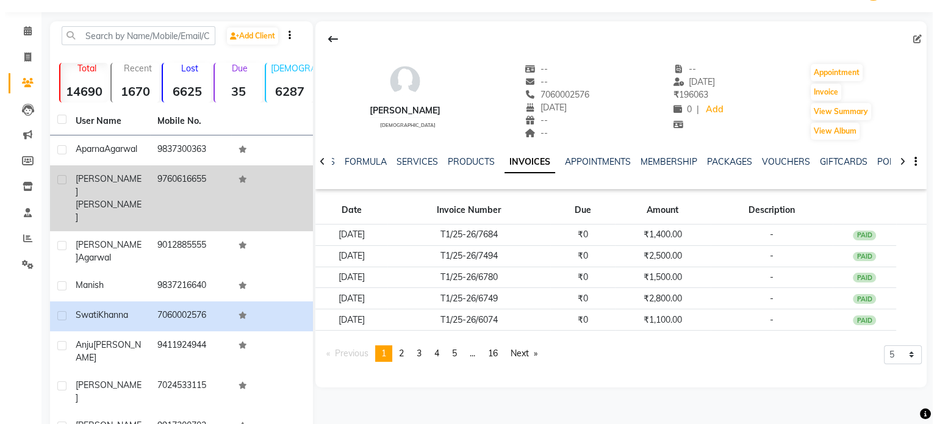
scroll to position [34, 0]
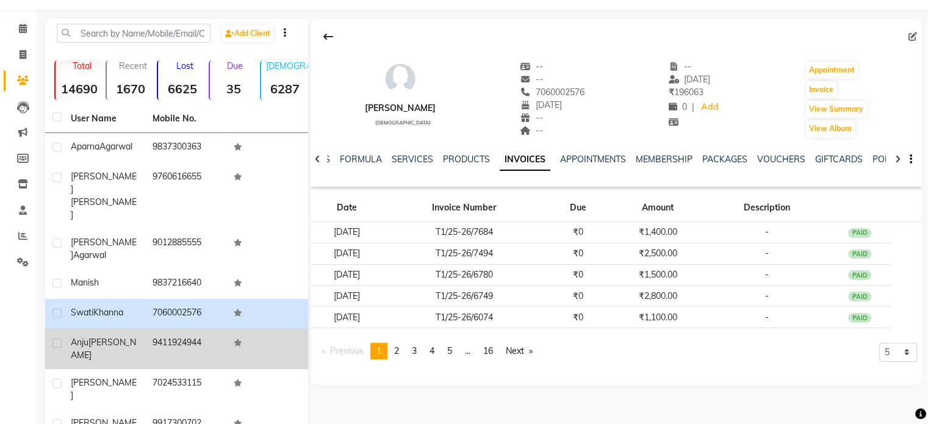
click at [152, 329] on td "9411924944" at bounding box center [186, 349] width 82 height 40
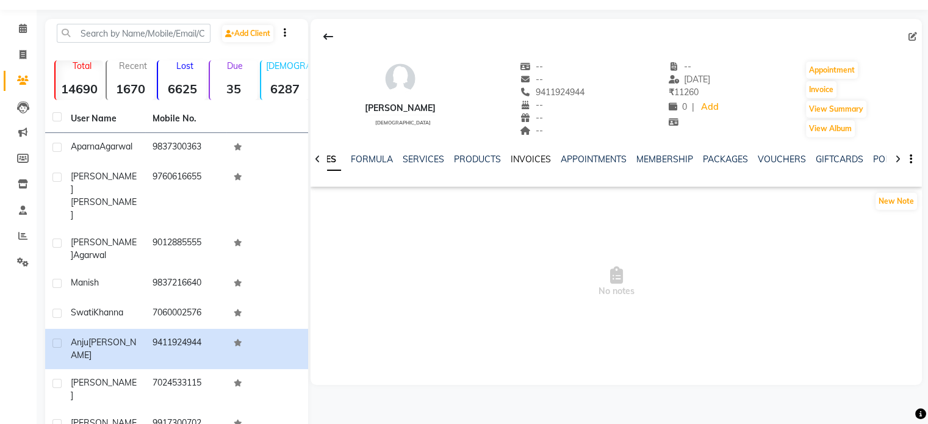
click at [525, 160] on link "INVOICES" at bounding box center [531, 159] width 40 height 11
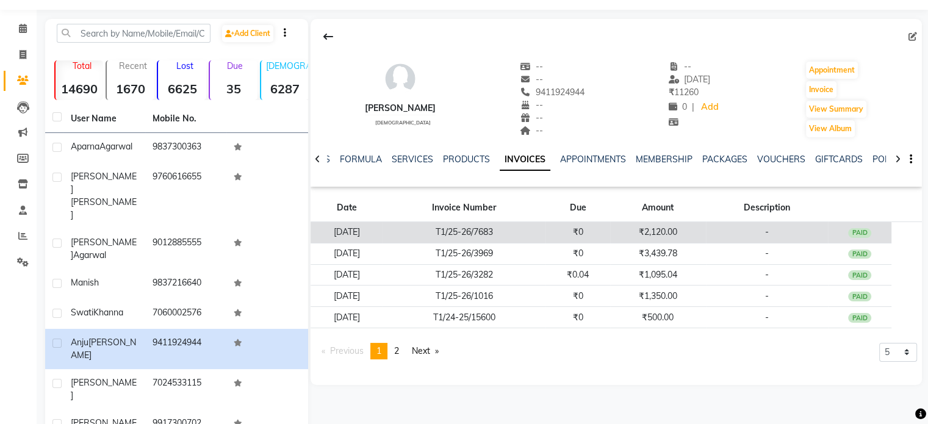
click at [569, 224] on td "₹0" at bounding box center [577, 232] width 65 height 21
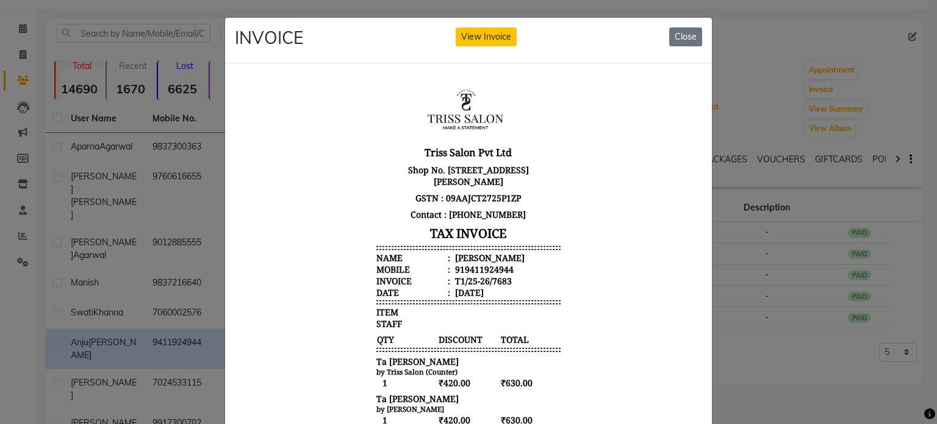
click at [470, 259] on div "[PERSON_NAME]" at bounding box center [489, 257] width 72 height 12
click at [470, 269] on div "919411924944" at bounding box center [483, 269] width 61 height 12
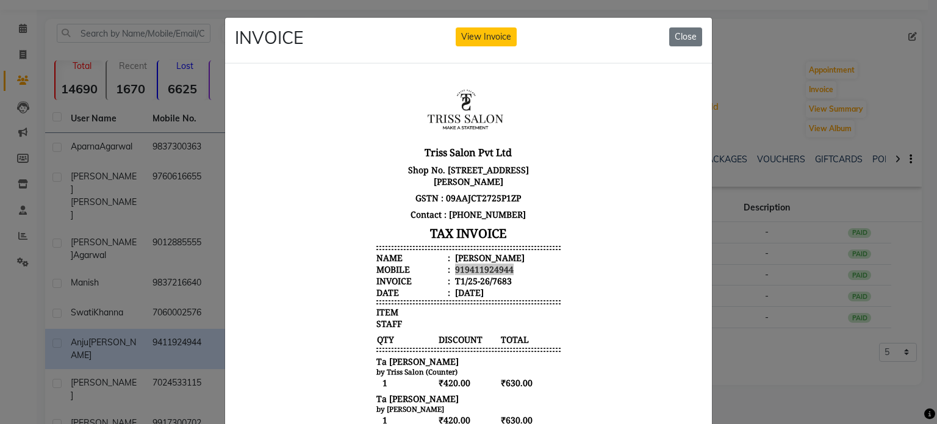
click at [173, 169] on ngb-modal-window "INVOICE View Invoice Close" at bounding box center [468, 212] width 937 height 424
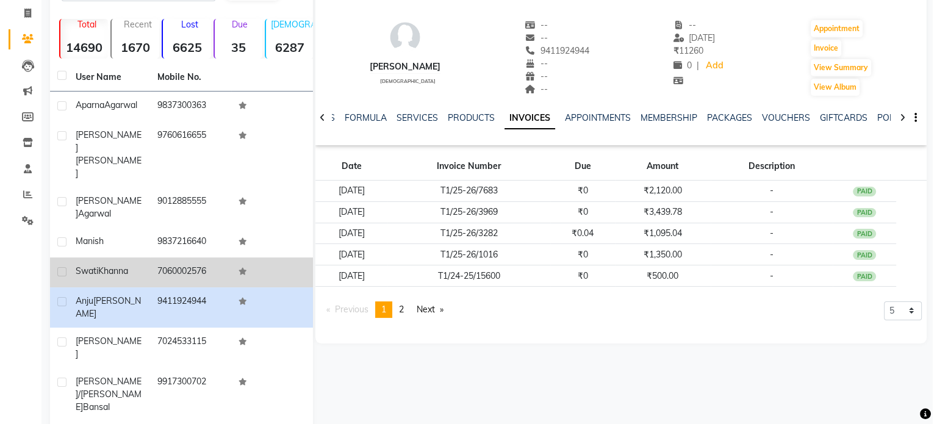
scroll to position [78, 0]
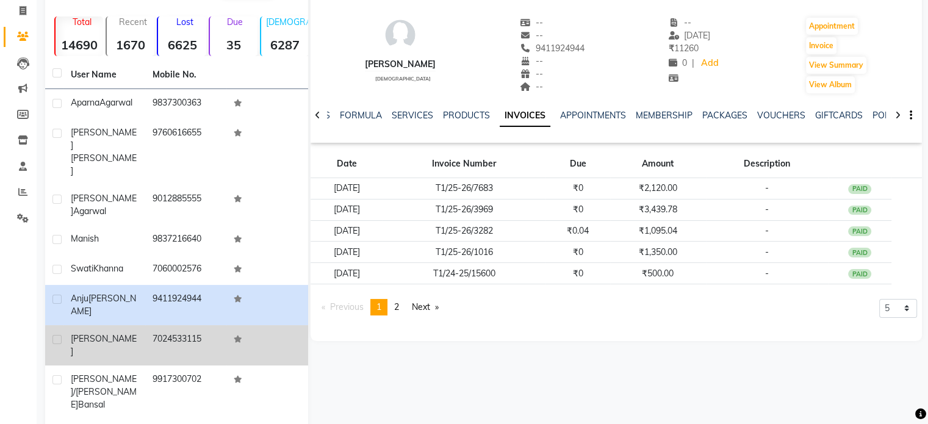
click at [155, 325] on td "7024533115" at bounding box center [186, 345] width 82 height 40
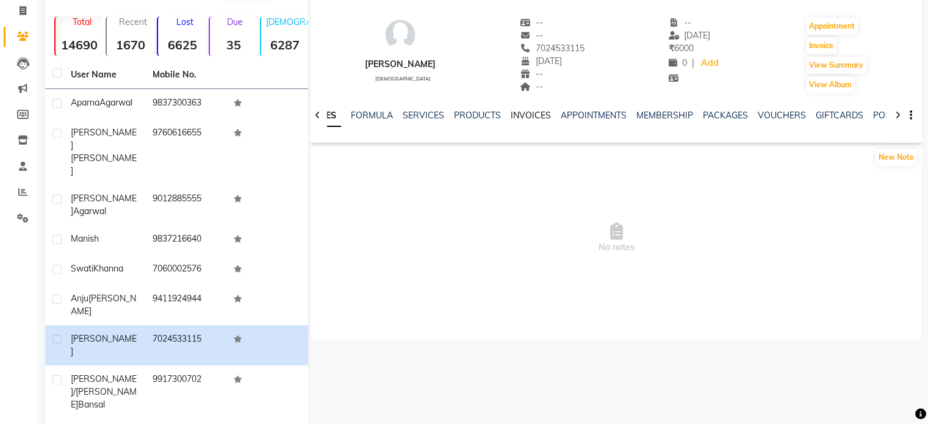
click at [523, 114] on link "INVOICES" at bounding box center [531, 115] width 40 height 11
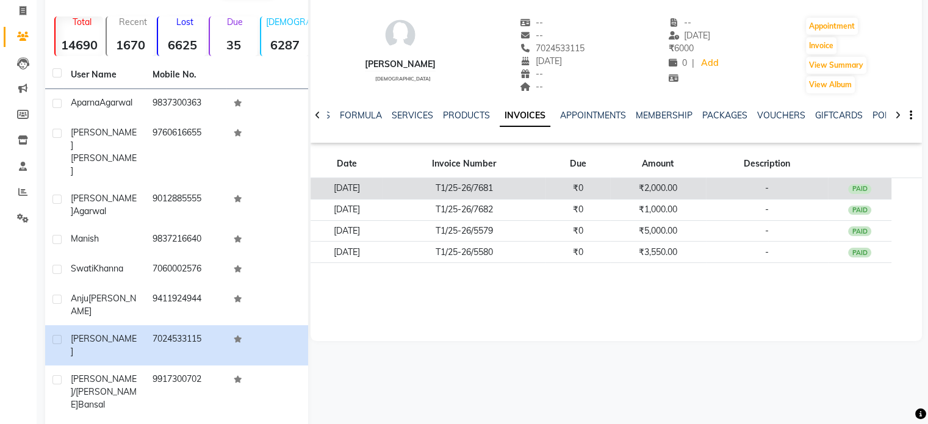
click at [516, 178] on td "T1/25-26/7681" at bounding box center [463, 188] width 163 height 21
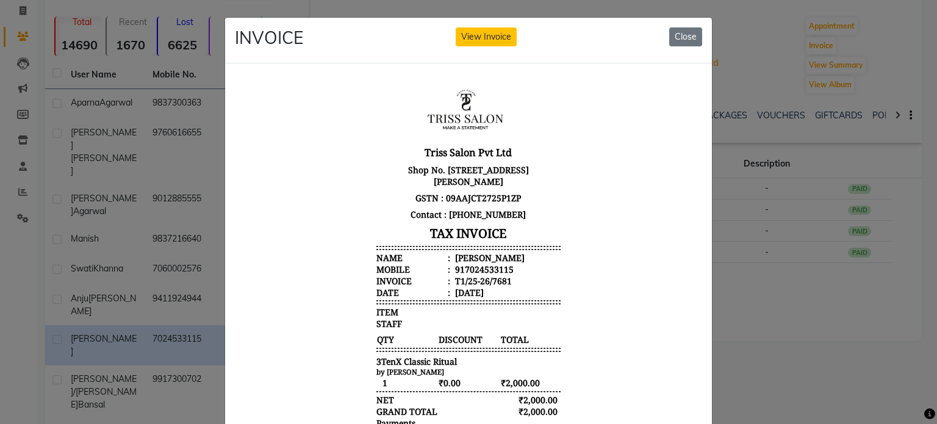
click at [457, 260] on div "[PERSON_NAME]" at bounding box center [489, 257] width 72 height 12
click at [460, 270] on div "917024533115" at bounding box center [483, 269] width 61 height 12
click at [162, 163] on ngb-modal-window "INVOICE View Invoice Close" at bounding box center [468, 212] width 937 height 424
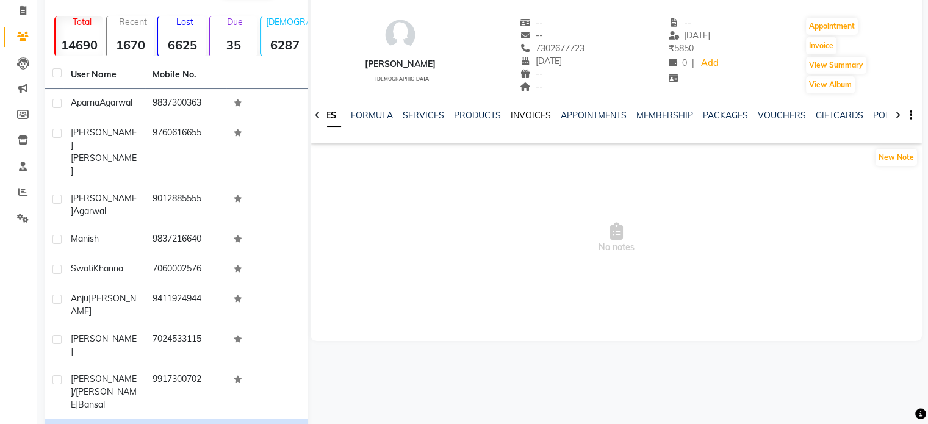
click at [522, 117] on link "INVOICES" at bounding box center [531, 115] width 40 height 11
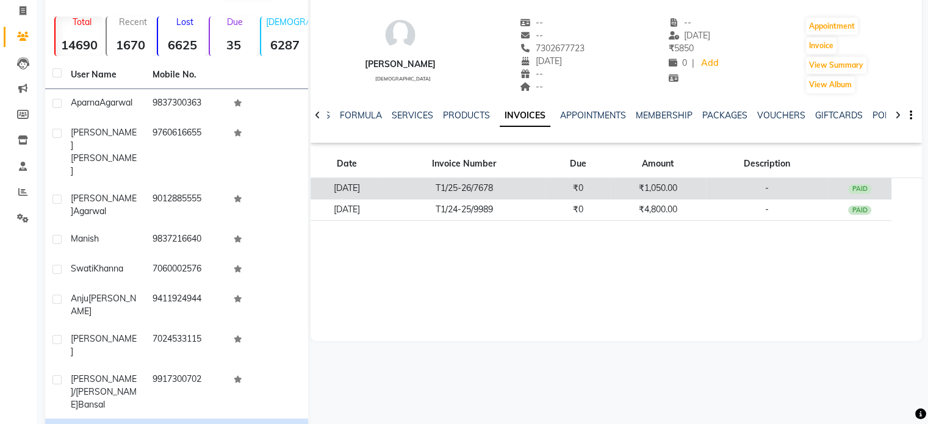
click at [533, 187] on td "T1/25-26/7678" at bounding box center [463, 188] width 163 height 21
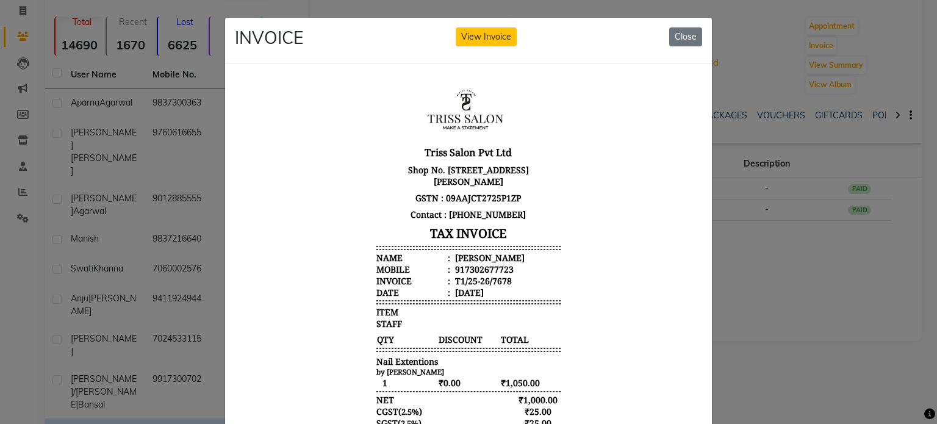
click at [465, 259] on div "[PERSON_NAME]" at bounding box center [489, 257] width 72 height 12
click at [469, 268] on div "917302677723" at bounding box center [483, 269] width 61 height 12
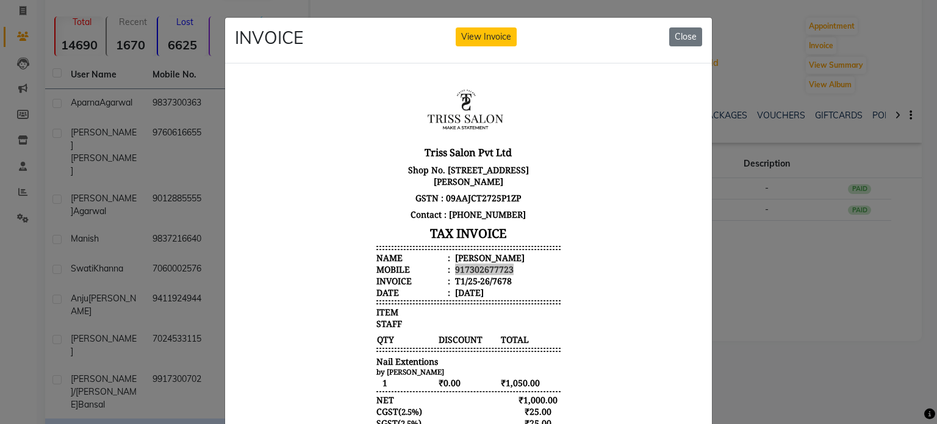
click at [120, 142] on ngb-modal-window "INVOICE View Invoice Close" at bounding box center [468, 212] width 937 height 424
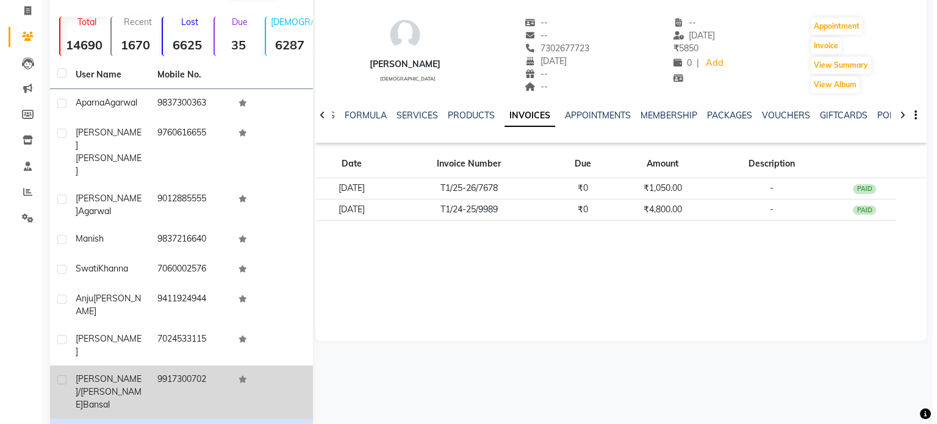
scroll to position [105, 0]
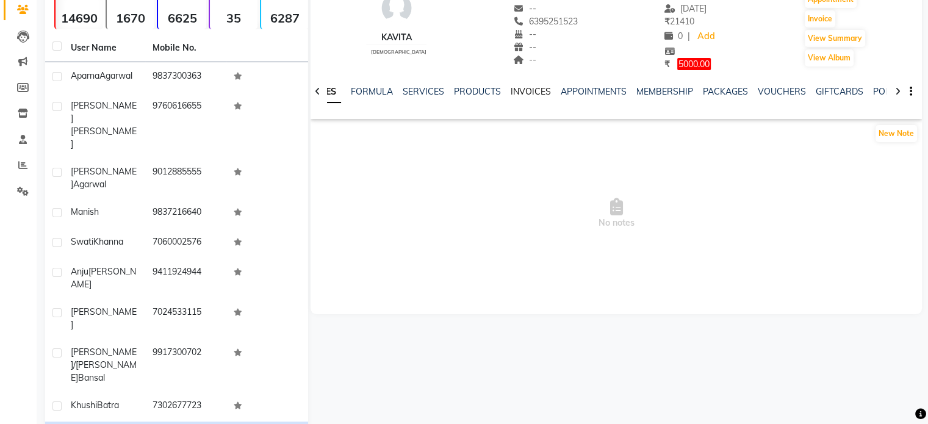
click at [538, 91] on link "INVOICES" at bounding box center [531, 91] width 40 height 11
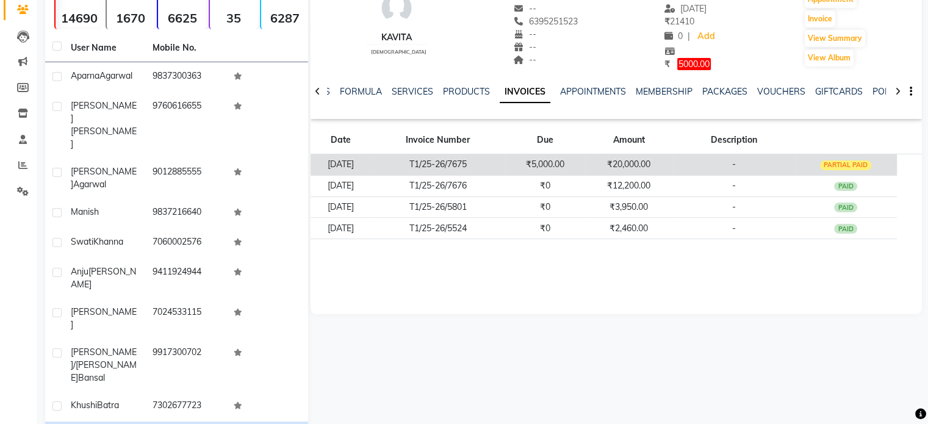
click at [569, 173] on td "₹5,000.00" at bounding box center [545, 164] width 79 height 21
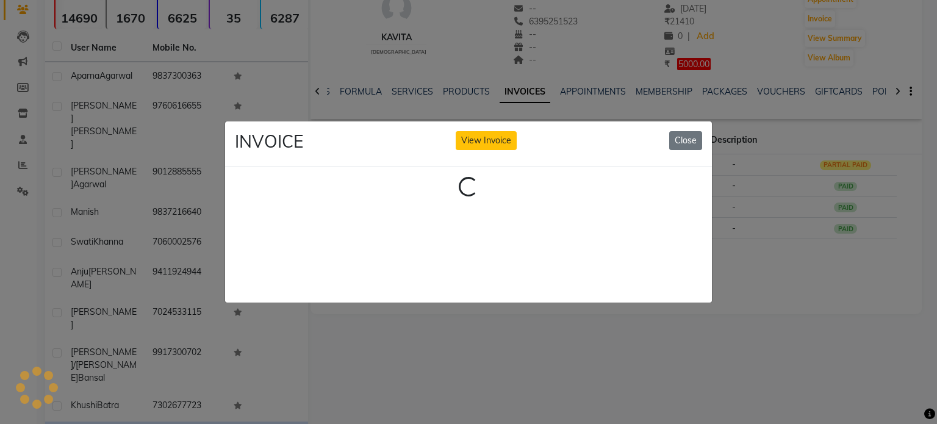
click at [767, 143] on ngb-modal-window "INVOICE View Invoice Close Loading..." at bounding box center [468, 212] width 937 height 424
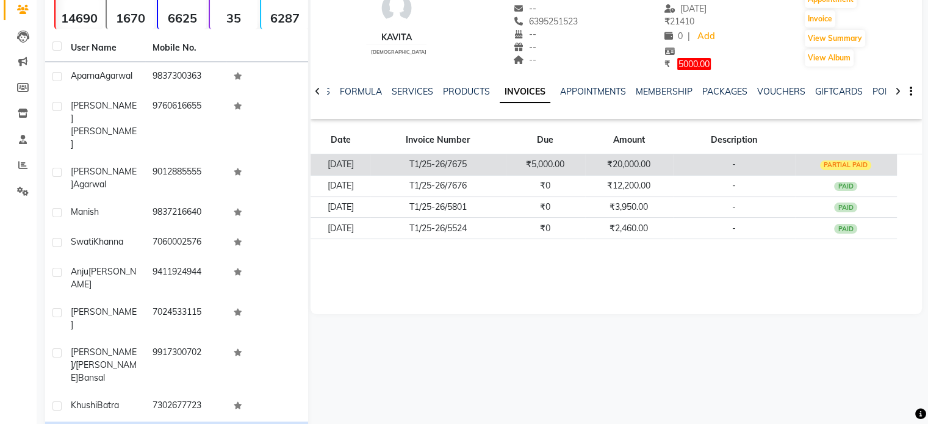
click at [762, 173] on td "-" at bounding box center [734, 164] width 122 height 21
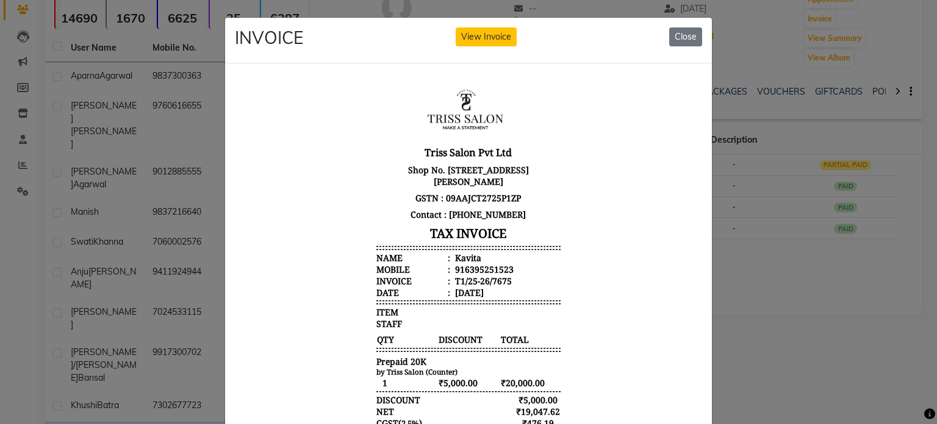
click at [798, 175] on ngb-modal-window "INVOICE View Invoice Close" at bounding box center [468, 212] width 937 height 424
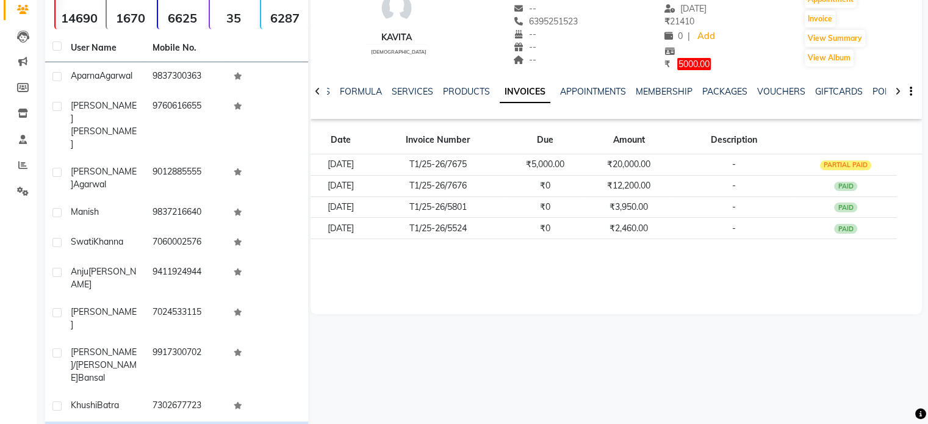
click at [736, 184] on span "-" at bounding box center [734, 185] width 4 height 11
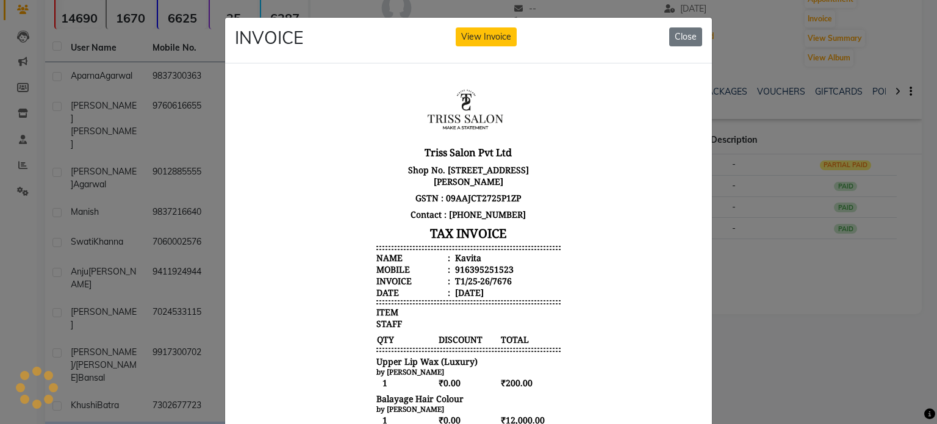
click at [459, 257] on div "Kavita" at bounding box center [467, 257] width 29 height 12
click at [467, 273] on div "916395251523" at bounding box center [483, 269] width 61 height 12
click at [176, 188] on ngb-modal-window "INVOICE View Invoice Close" at bounding box center [468, 212] width 937 height 424
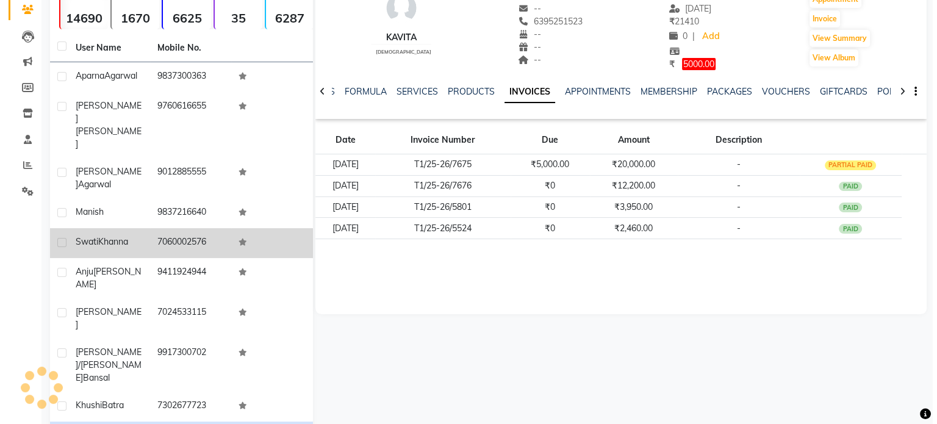
scroll to position [45, 0]
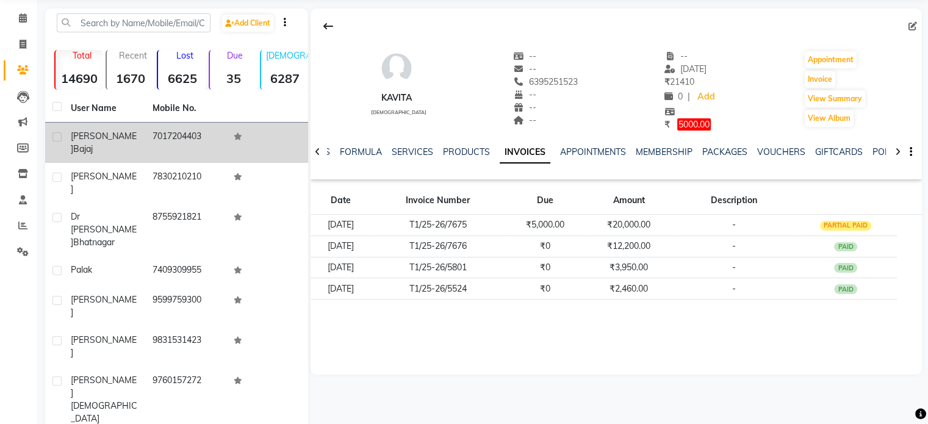
click at [146, 133] on td "7017204403" at bounding box center [186, 143] width 82 height 40
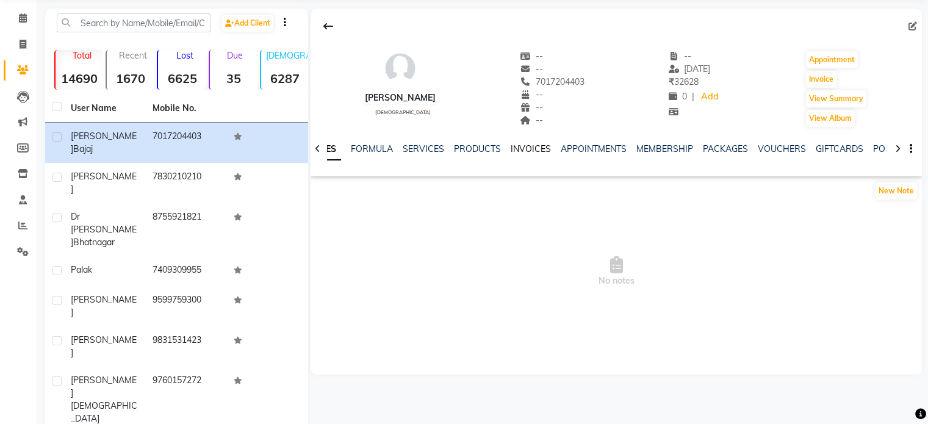
click at [534, 153] on link "INVOICES" at bounding box center [531, 148] width 40 height 11
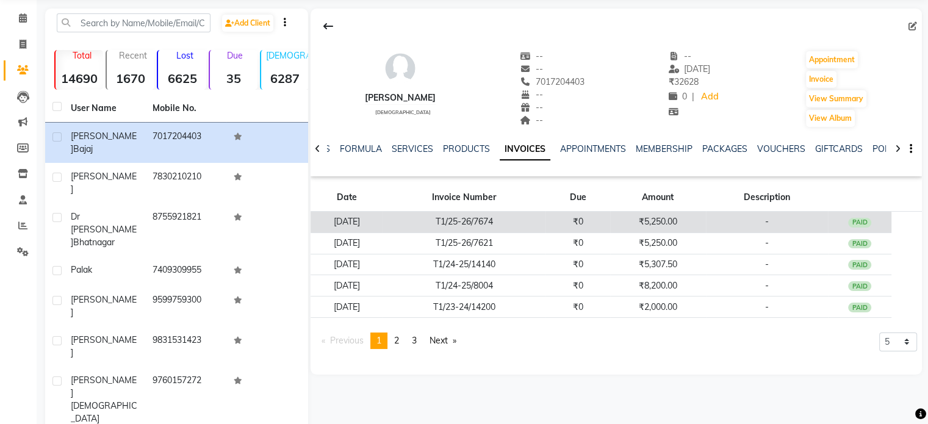
click at [545, 212] on td "T1/25-26/7674" at bounding box center [463, 222] width 163 height 21
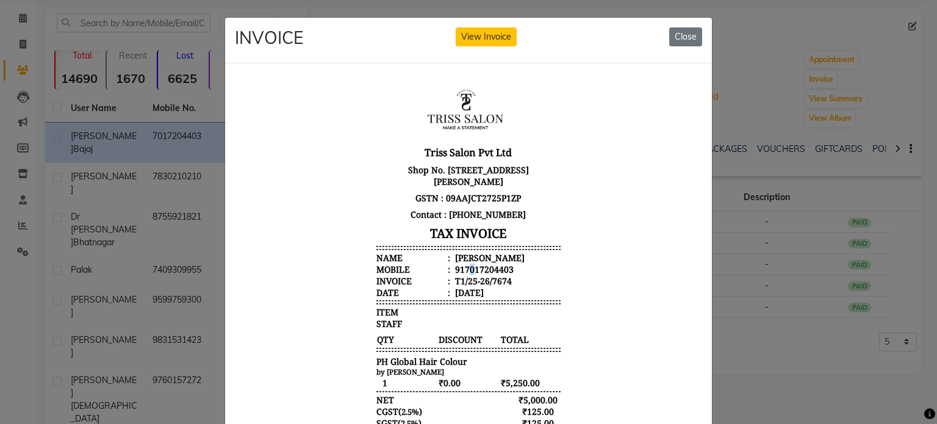
click at [464, 265] on div "917017204403" at bounding box center [483, 269] width 61 height 12
click at [472, 260] on div "[PERSON_NAME]" at bounding box center [489, 257] width 72 height 12
click at [475, 270] on div "917017204403" at bounding box center [483, 269] width 61 height 12
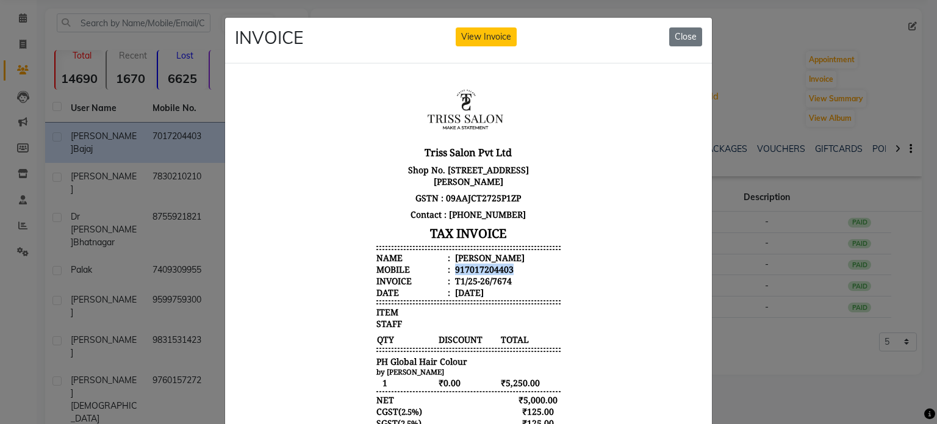
click at [475, 270] on div "917017204403" at bounding box center [483, 269] width 61 height 12
click at [168, 96] on ngb-modal-window "INVOICE View Invoice Close" at bounding box center [468, 212] width 937 height 424
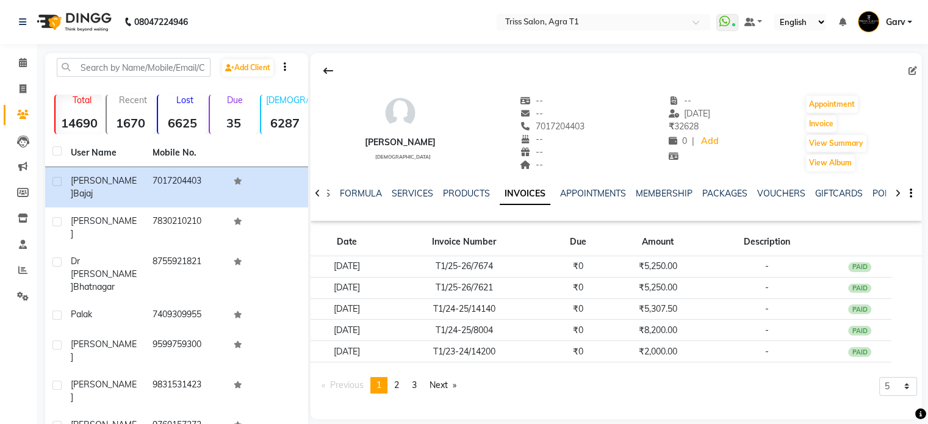
click at [891, 24] on span "Garv" at bounding box center [895, 22] width 20 height 13
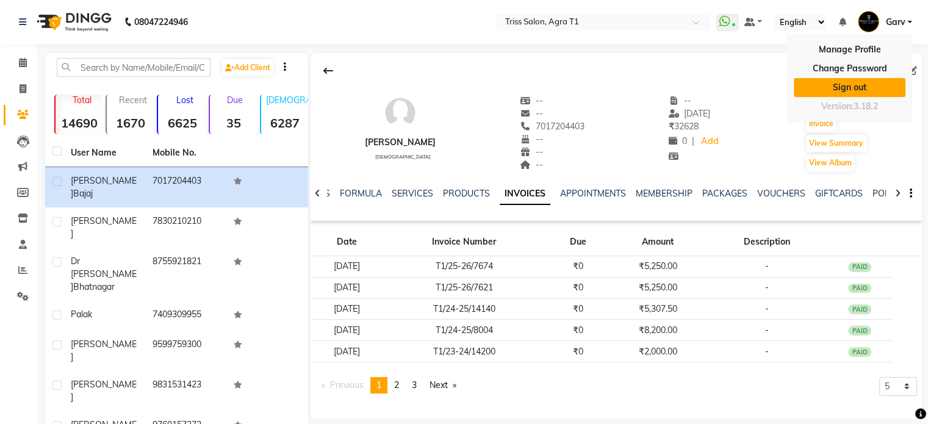
click at [883, 90] on link "Sign out" at bounding box center [850, 87] width 112 height 19
